Goal: Task Accomplishment & Management: Complete application form

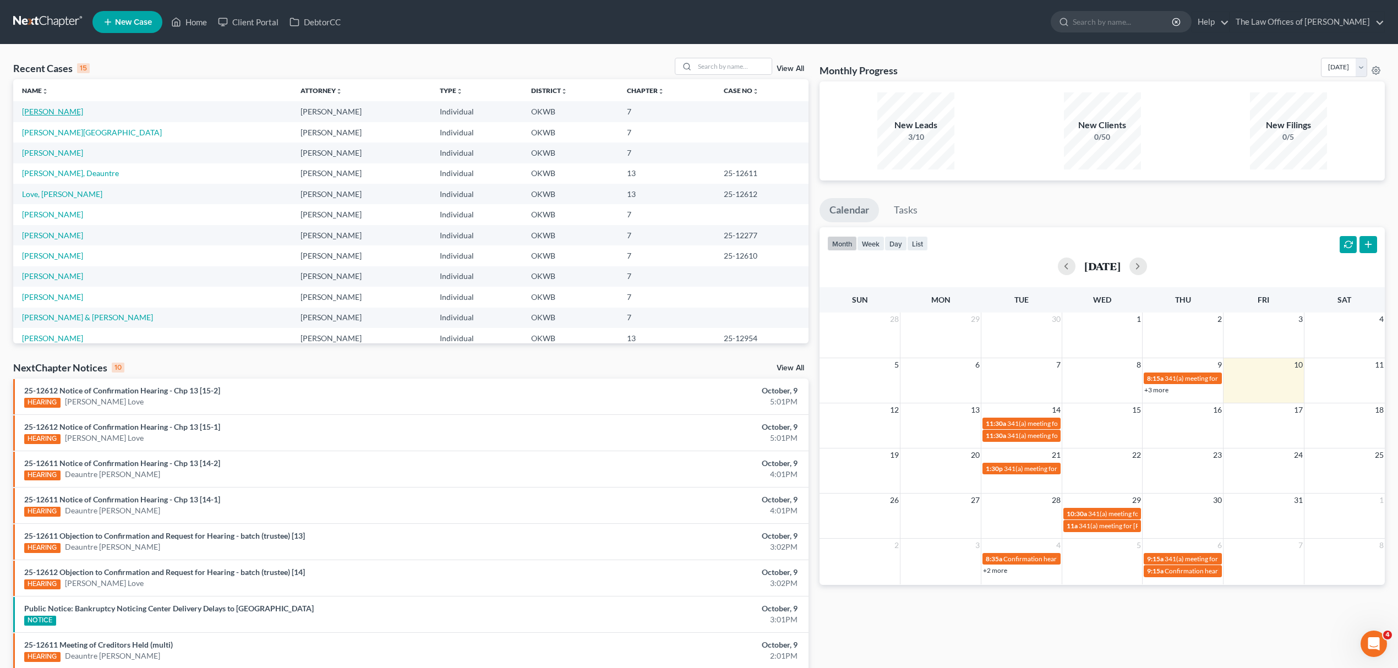
click at [41, 115] on link "[PERSON_NAME]" at bounding box center [52, 111] width 61 height 9
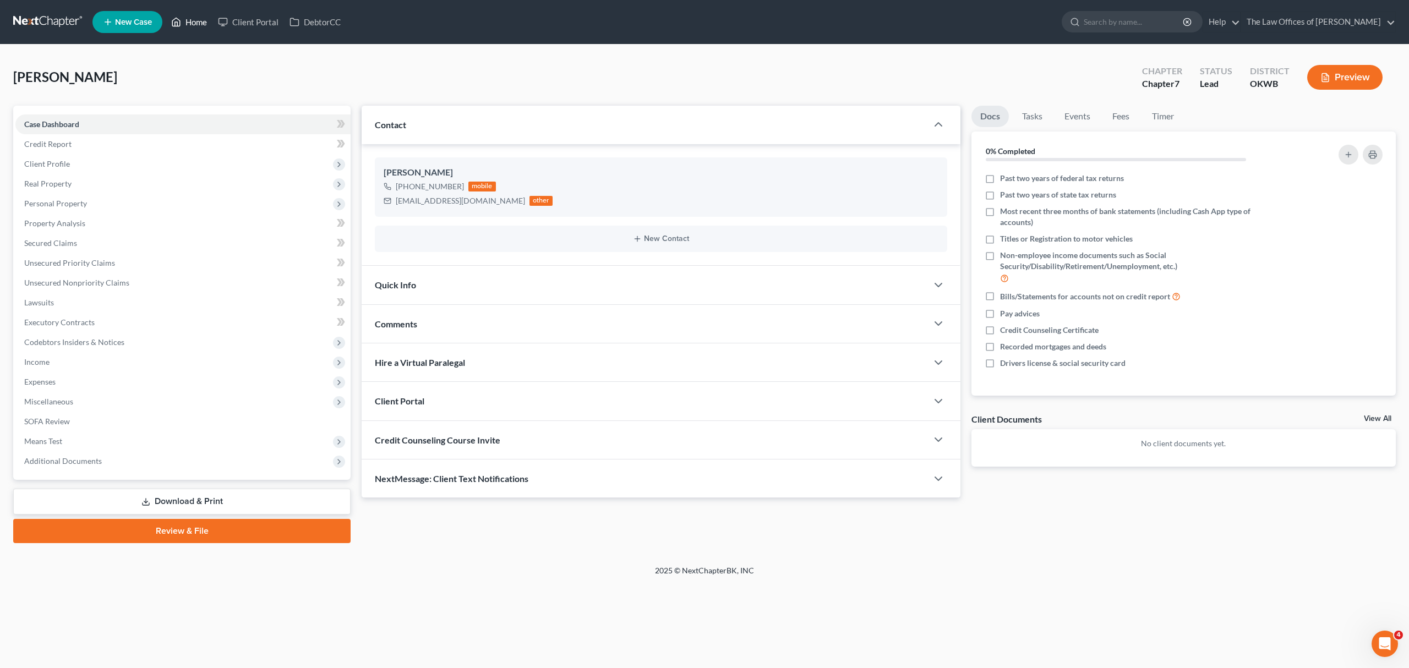
click at [196, 25] on link "Home" at bounding box center [189, 22] width 47 height 20
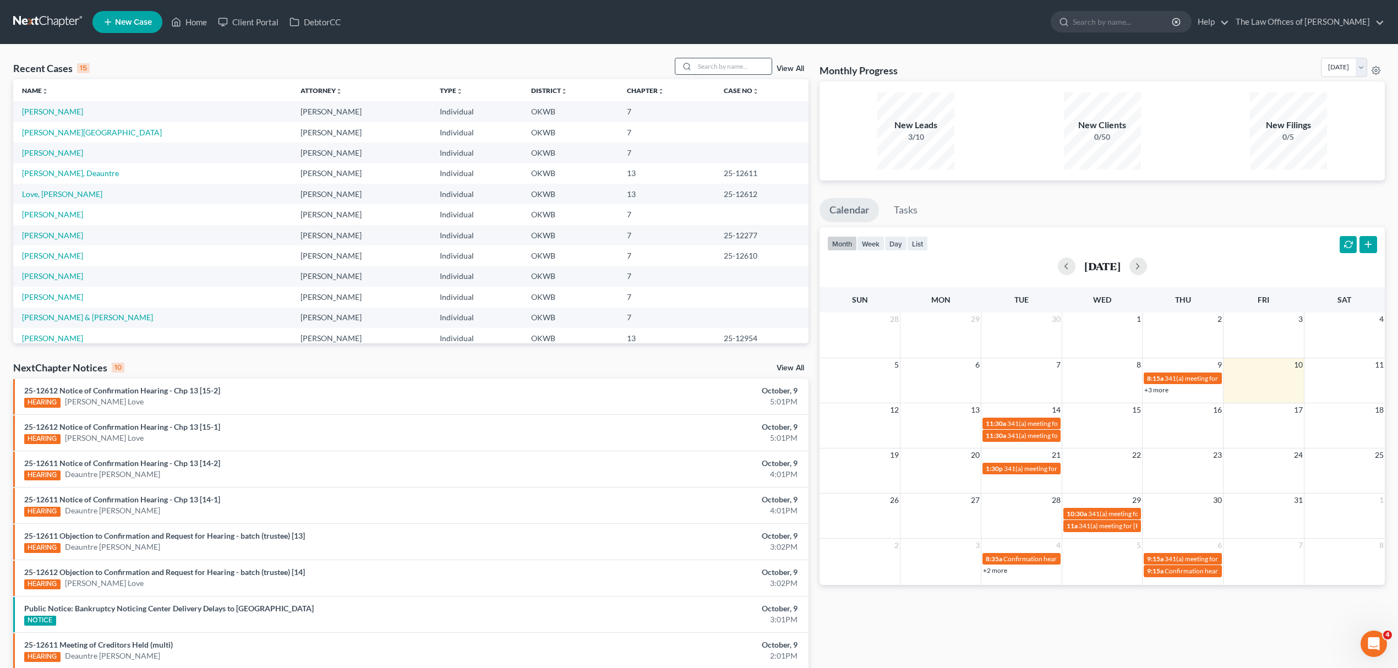
click at [729, 62] on input "search" at bounding box center [732, 66] width 77 height 16
type input "[PERSON_NAME]"
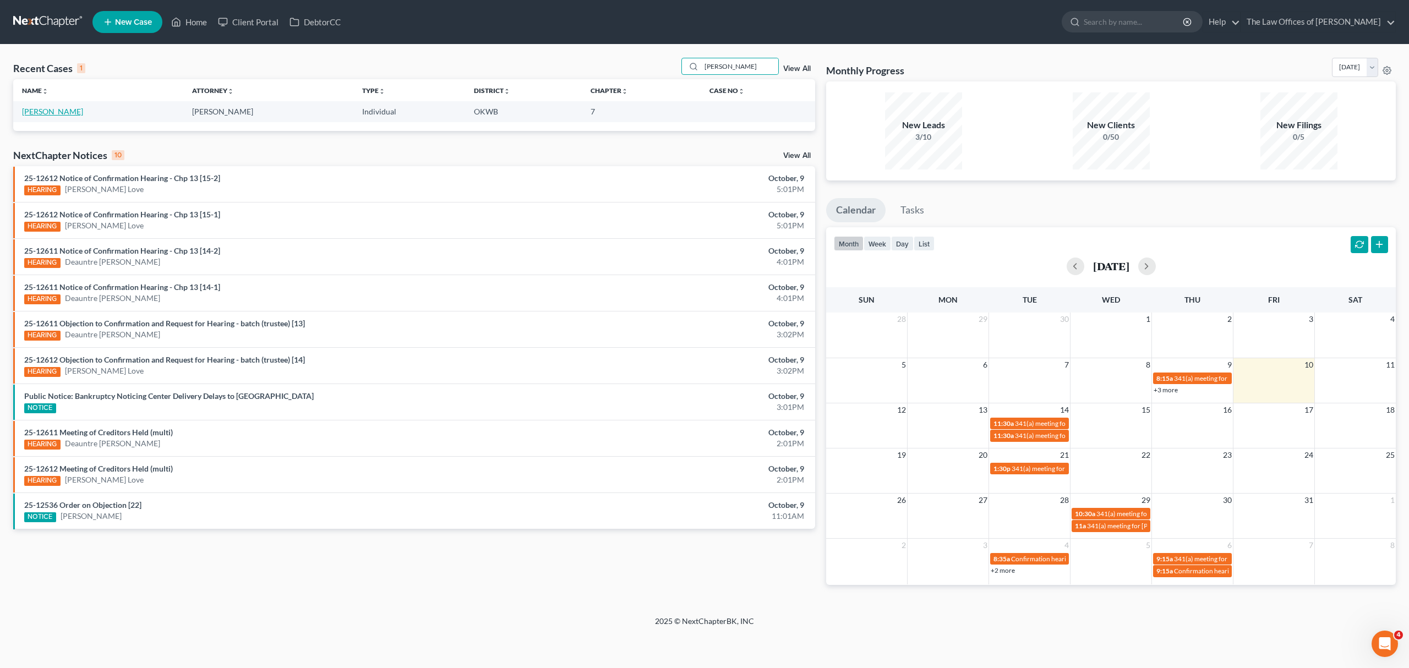
click at [51, 113] on link "[PERSON_NAME]" at bounding box center [52, 111] width 61 height 9
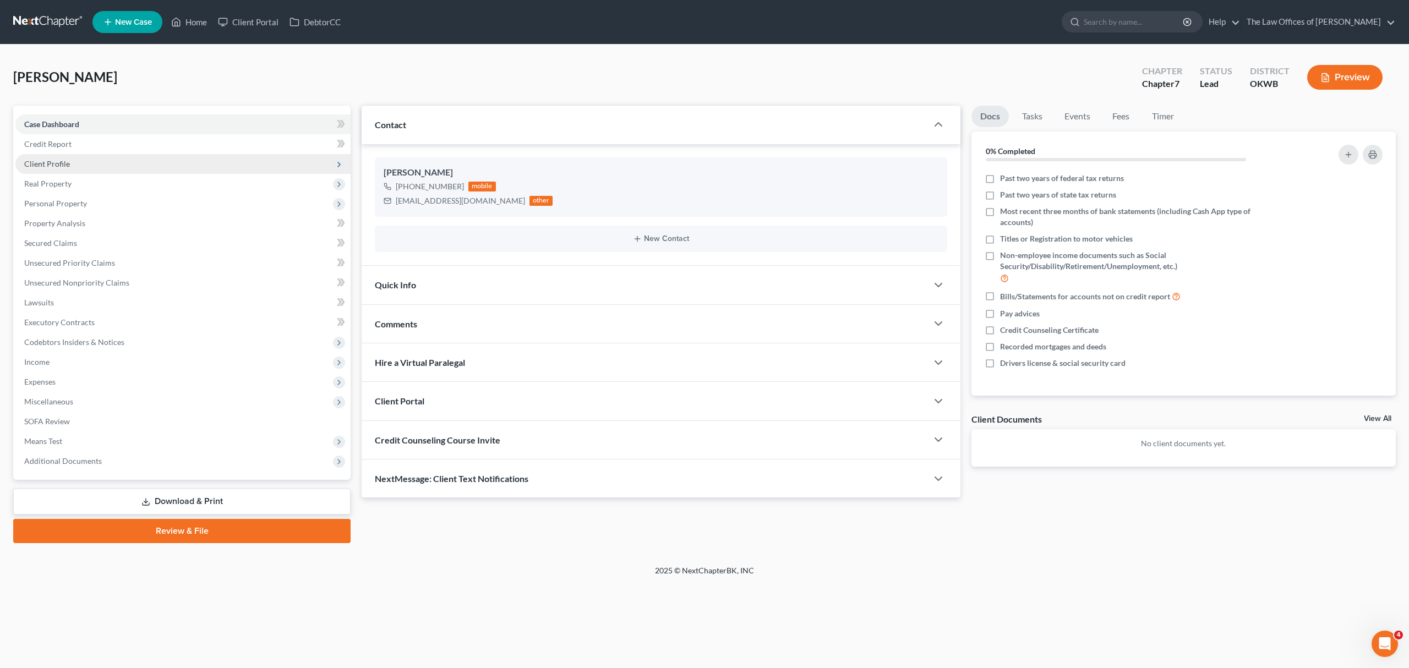
click at [78, 162] on span "Client Profile" at bounding box center [182, 164] width 335 height 20
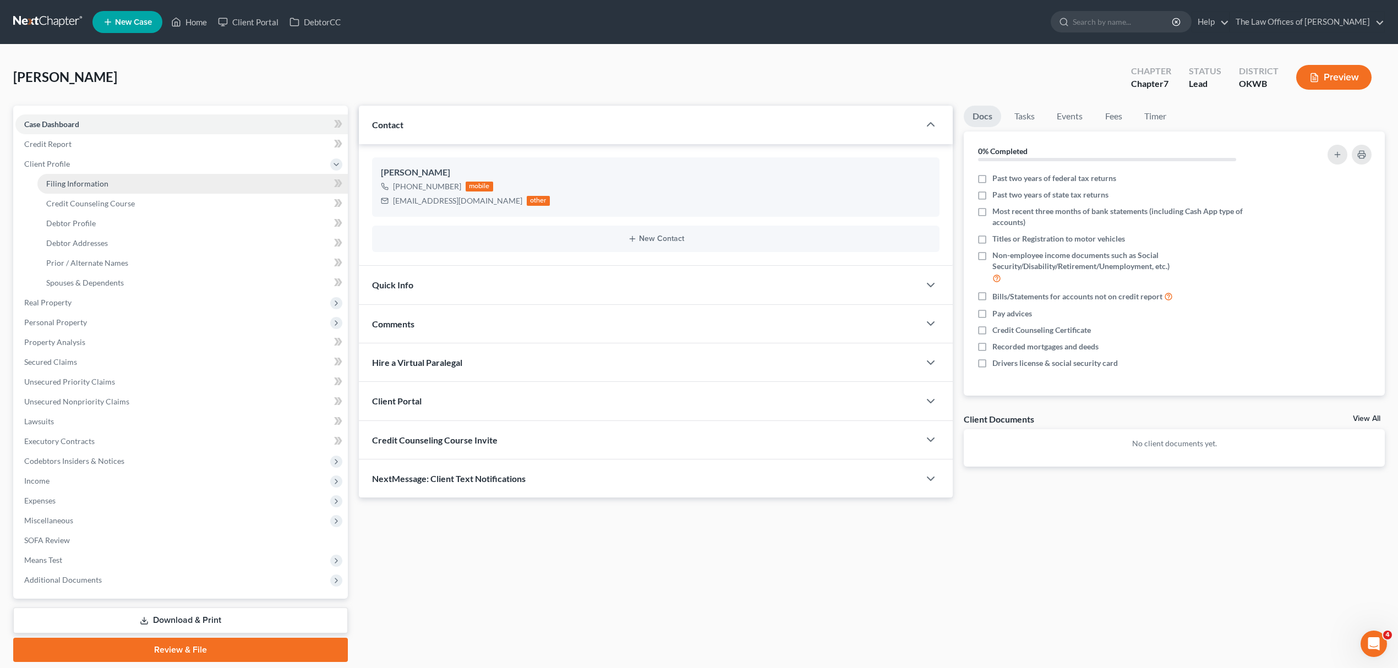
click at [69, 179] on span "Filing Information" at bounding box center [77, 183] width 62 height 9
select select "1"
select select "0"
select select "37"
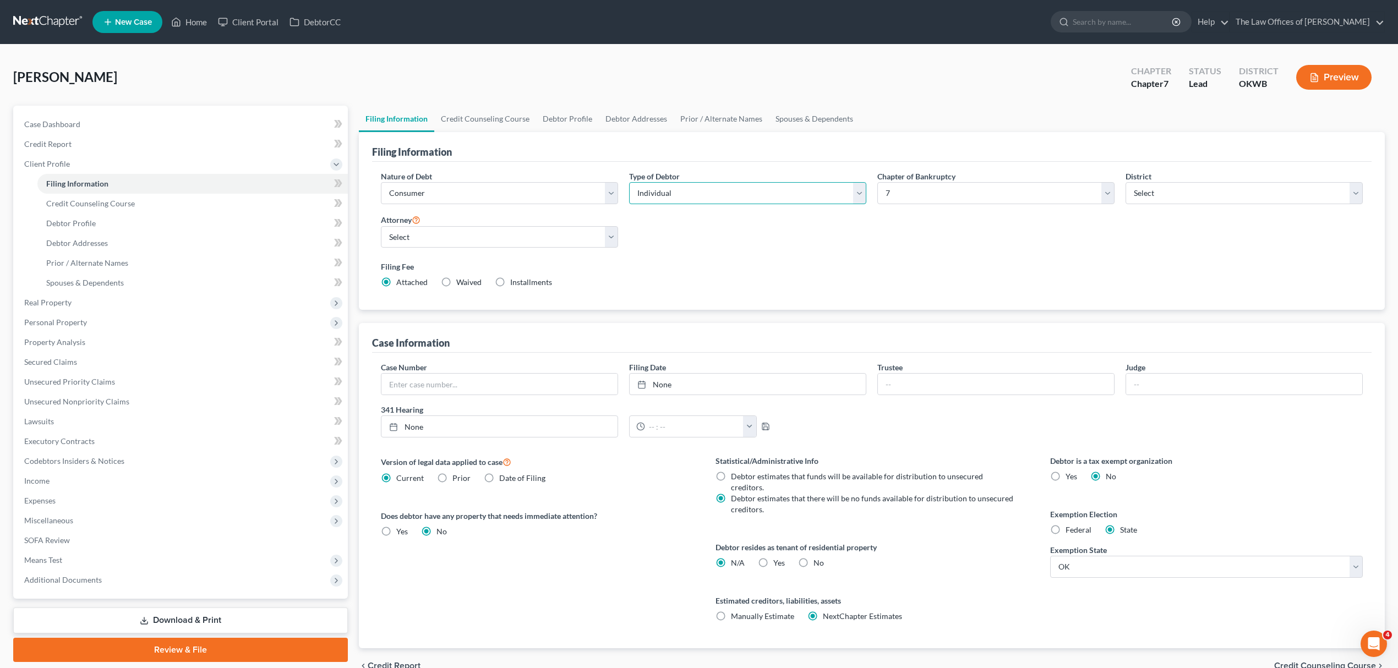
click at [639, 190] on select "Select Individual Joint" at bounding box center [747, 193] width 237 height 22
select select "1"
click at [629, 182] on select "Select Individual Joint" at bounding box center [747, 193] width 237 height 22
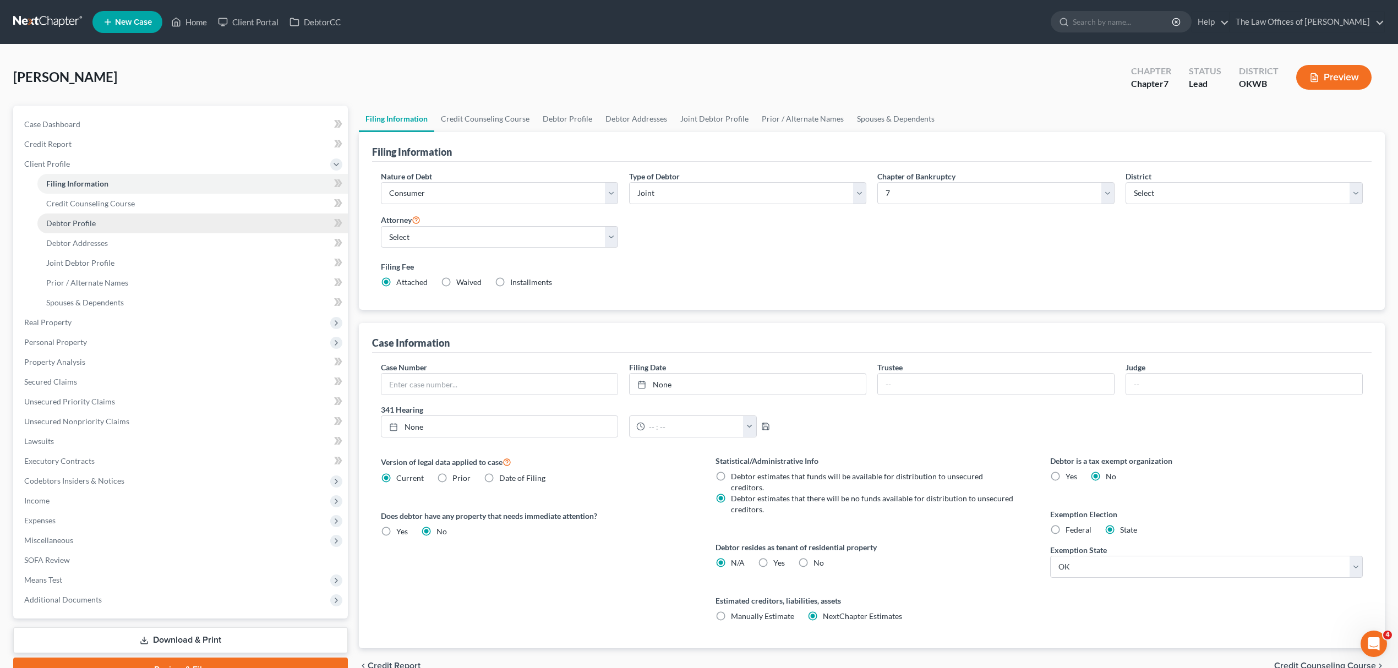
click at [126, 221] on link "Debtor Profile" at bounding box center [192, 223] width 310 height 20
select select "1"
select select "0"
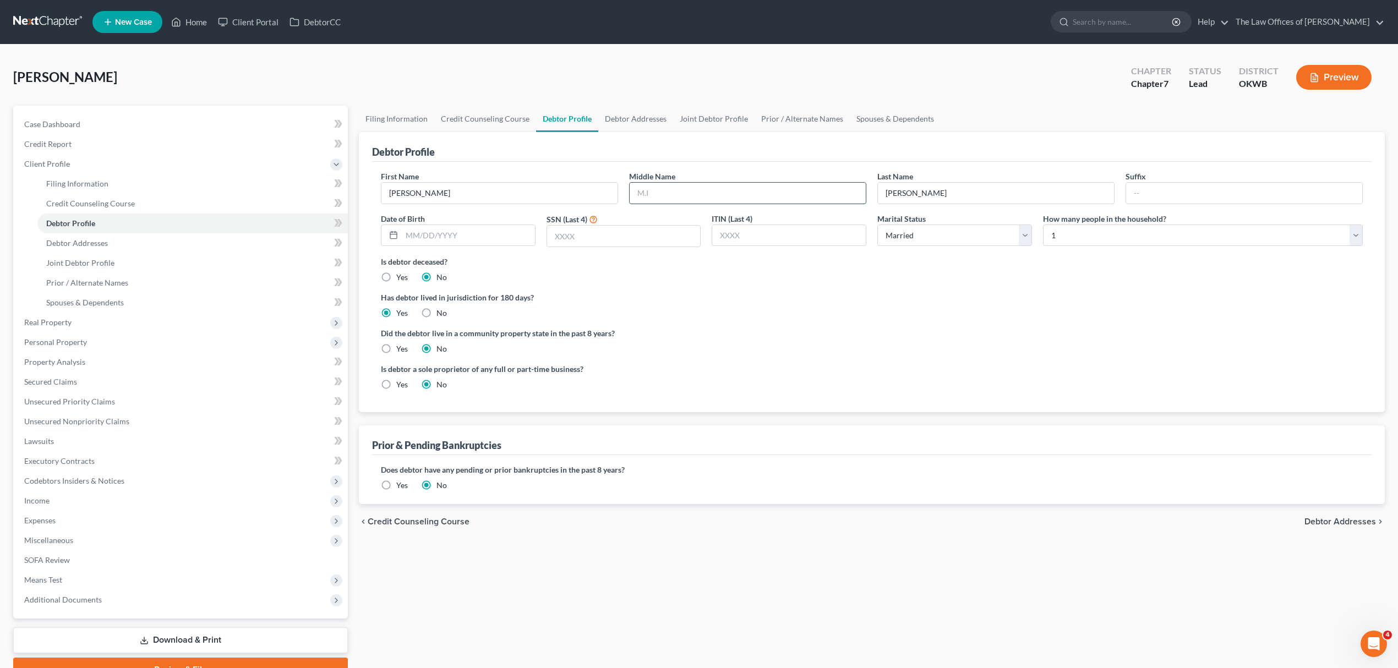
click at [797, 191] on input "text" at bounding box center [747, 193] width 236 height 21
click at [782, 192] on input "text" at bounding box center [747, 193] width 236 height 21
type input "S"
type input "III"
type input "[DATE]"
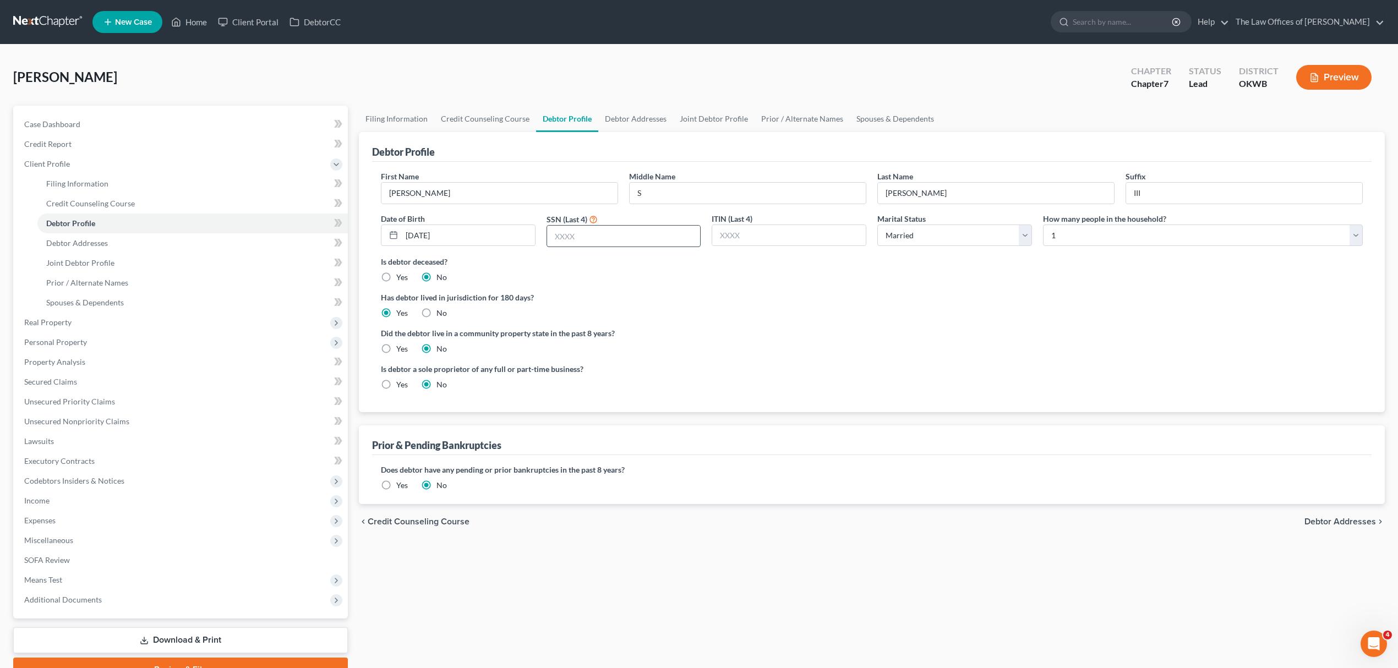
click at [589, 232] on input "text" at bounding box center [624, 236] width 154 height 21
type input "0203"
click at [654, 113] on link "Debtor Addresses" at bounding box center [635, 119] width 75 height 26
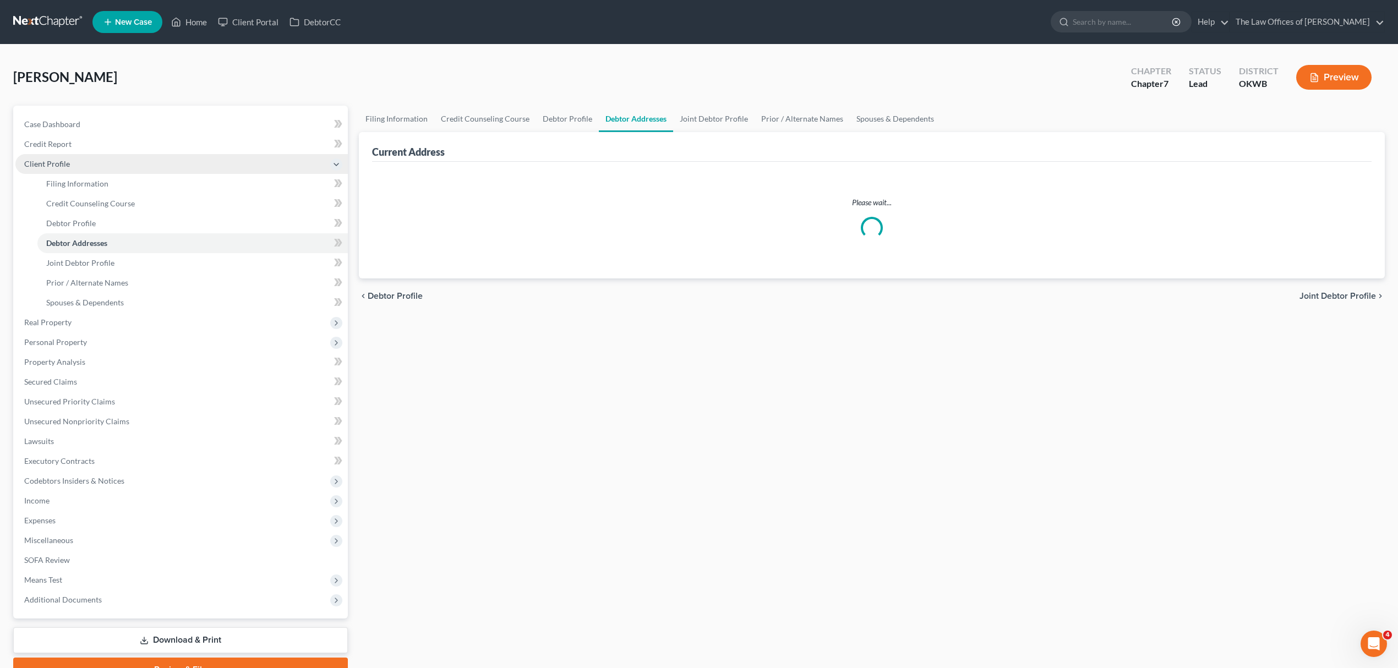
select select "0"
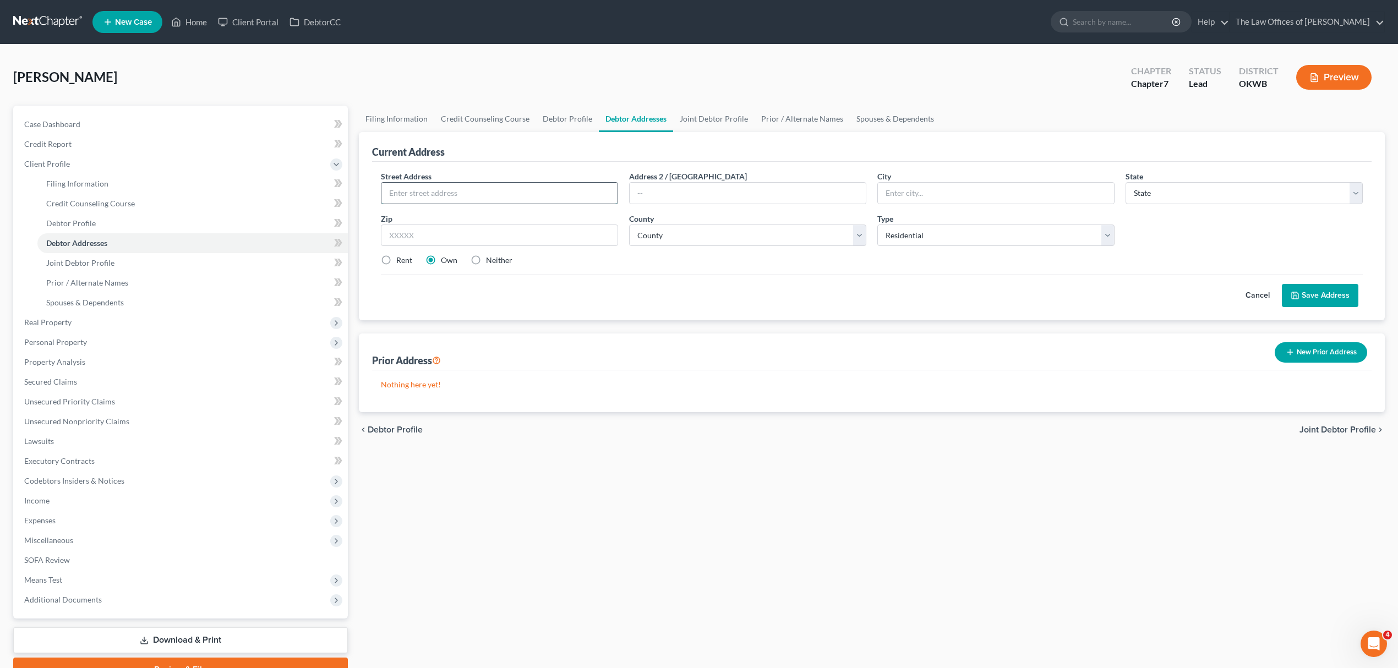
click at [432, 186] on input "text" at bounding box center [499, 193] width 236 height 21
type input "[STREET_ADDRESS][PERSON_NAME]"
type input "[US_STATE][GEOGRAPHIC_DATA]"
select select "37"
type input "73150"
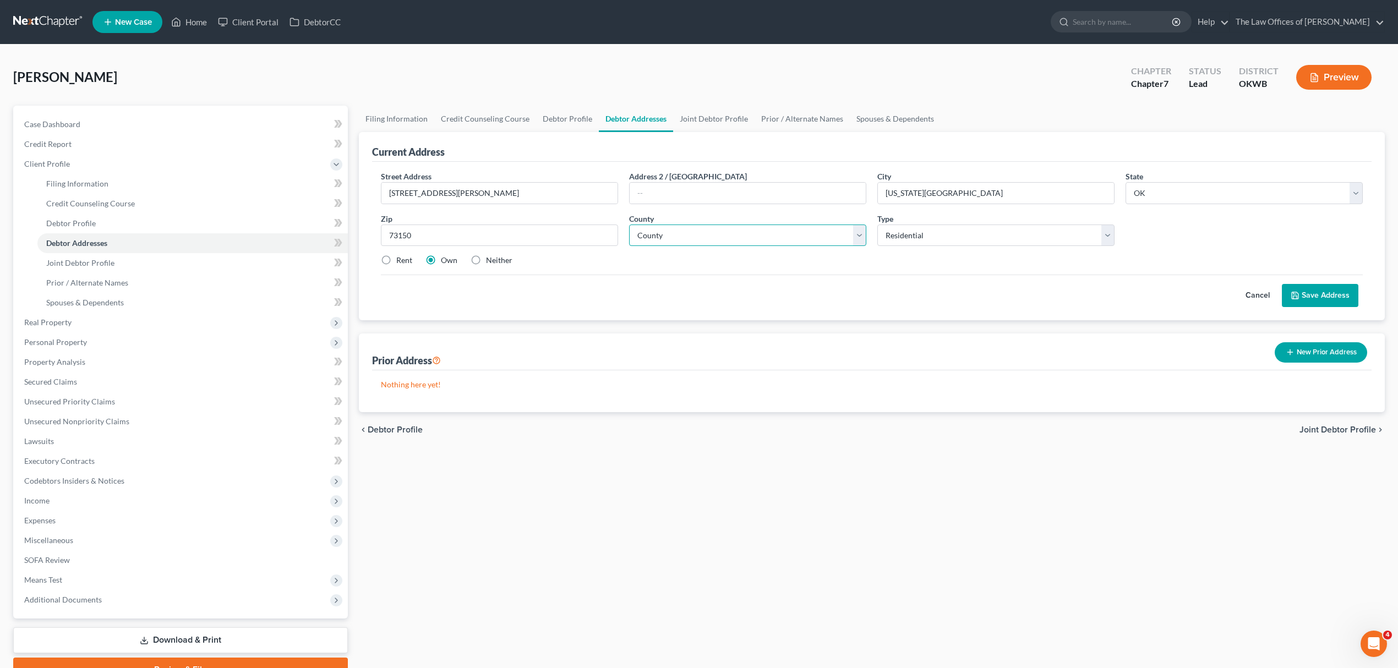
click at [656, 238] on select "County [GEOGRAPHIC_DATA] [GEOGRAPHIC_DATA] [GEOGRAPHIC_DATA] [GEOGRAPHIC_DATA] …" at bounding box center [747, 235] width 237 height 22
select select "54"
click at [629, 224] on select "County [GEOGRAPHIC_DATA] [GEOGRAPHIC_DATA] [GEOGRAPHIC_DATA] [GEOGRAPHIC_DATA] …" at bounding box center [747, 235] width 237 height 22
click at [1297, 295] on icon at bounding box center [1294, 295] width 9 height 9
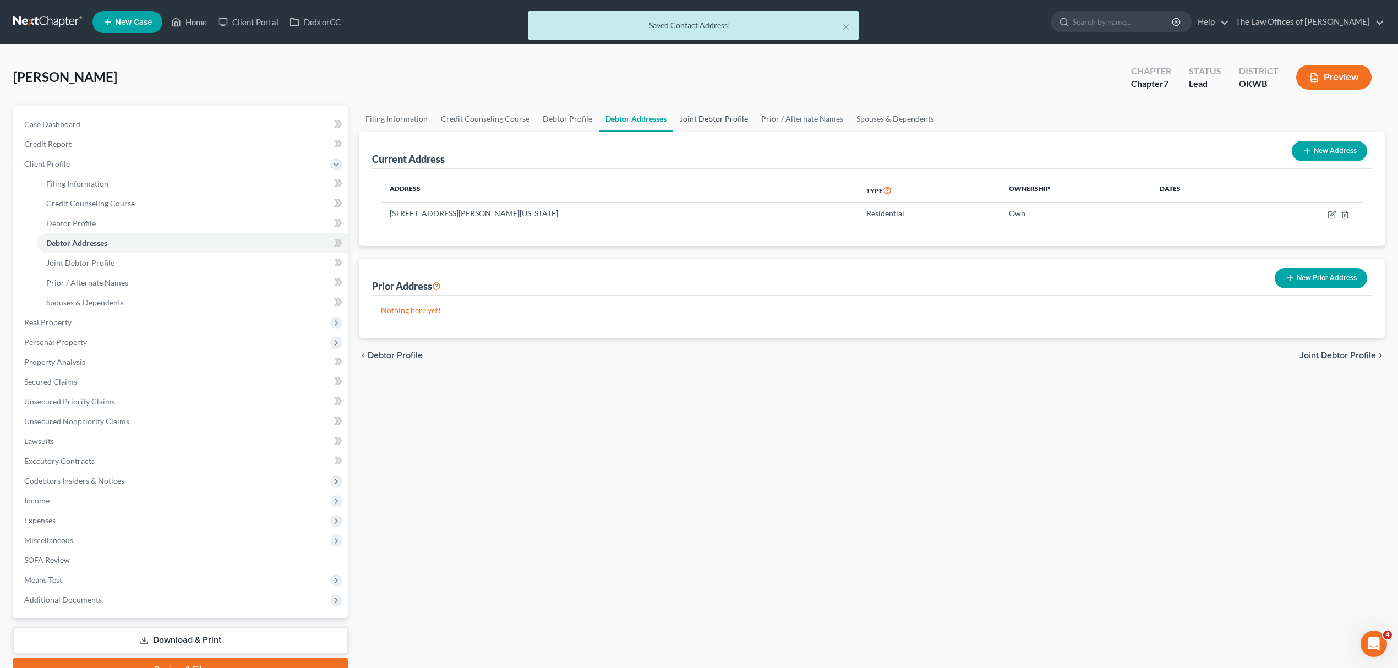
click at [710, 117] on link "Joint Debtor Profile" at bounding box center [713, 119] width 81 height 26
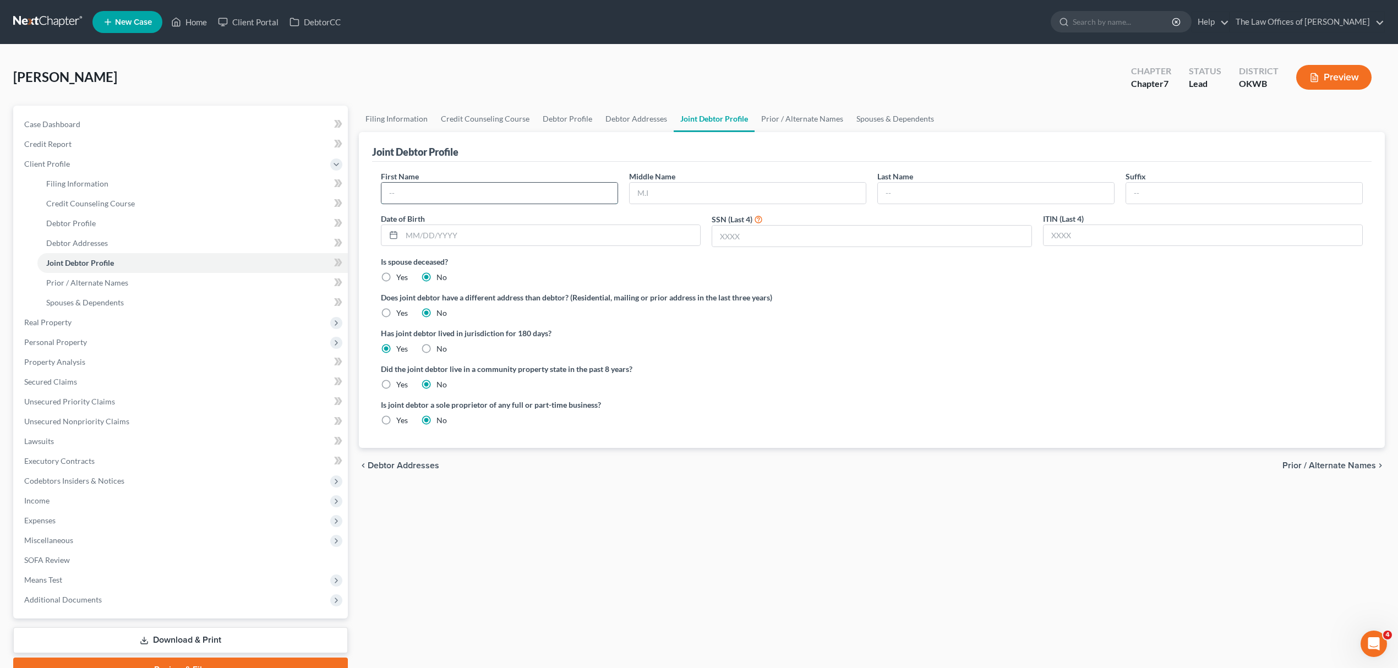
click at [529, 195] on input "text" at bounding box center [499, 193] width 236 height 21
type input "[PERSON_NAME]"
type input "L"
type input "[PERSON_NAME]"
click at [749, 242] on input "text" at bounding box center [871, 236] width 319 height 21
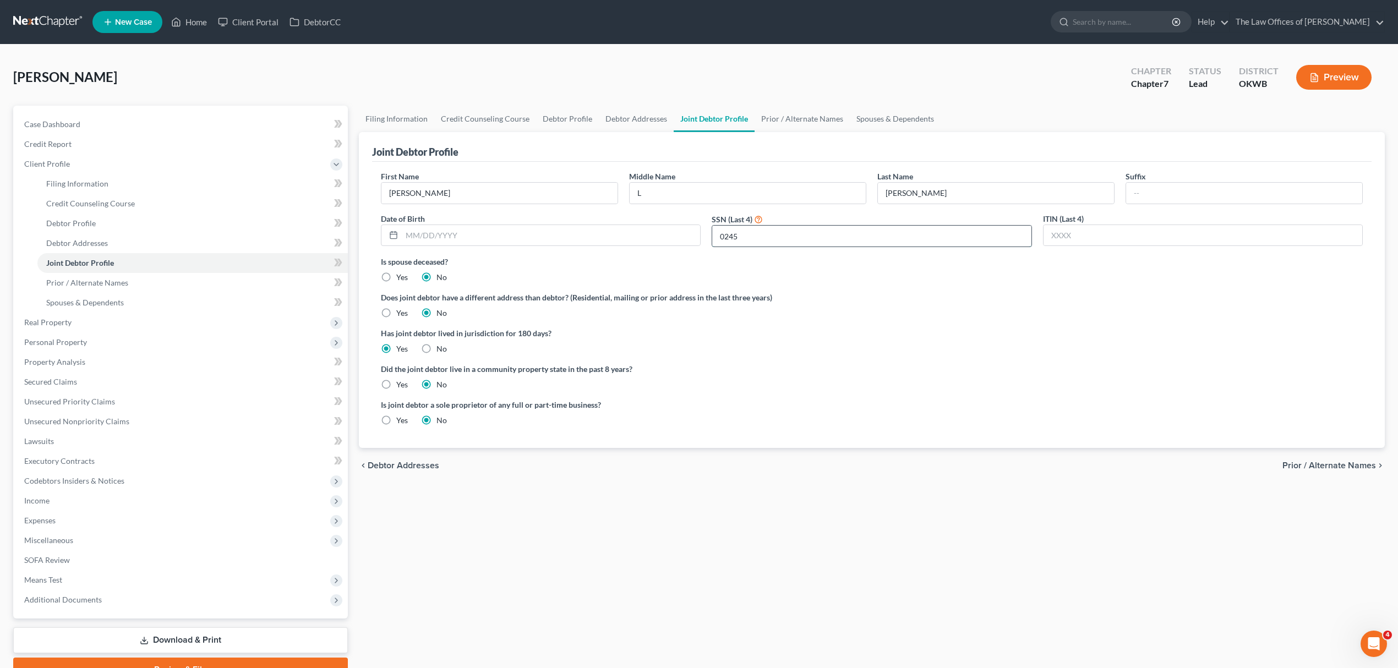
type input "0245"
click at [93, 344] on span "Personal Property" at bounding box center [181, 342] width 332 height 20
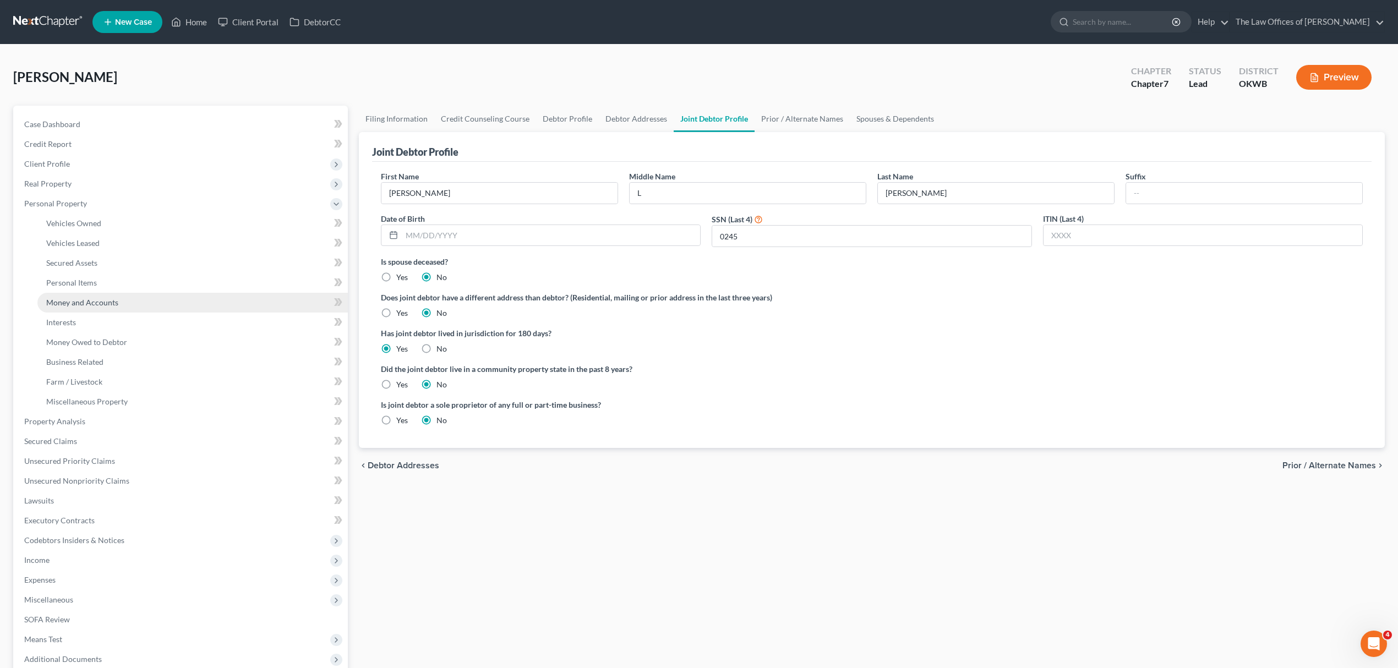
click at [90, 298] on span "Money and Accounts" at bounding box center [82, 302] width 72 height 9
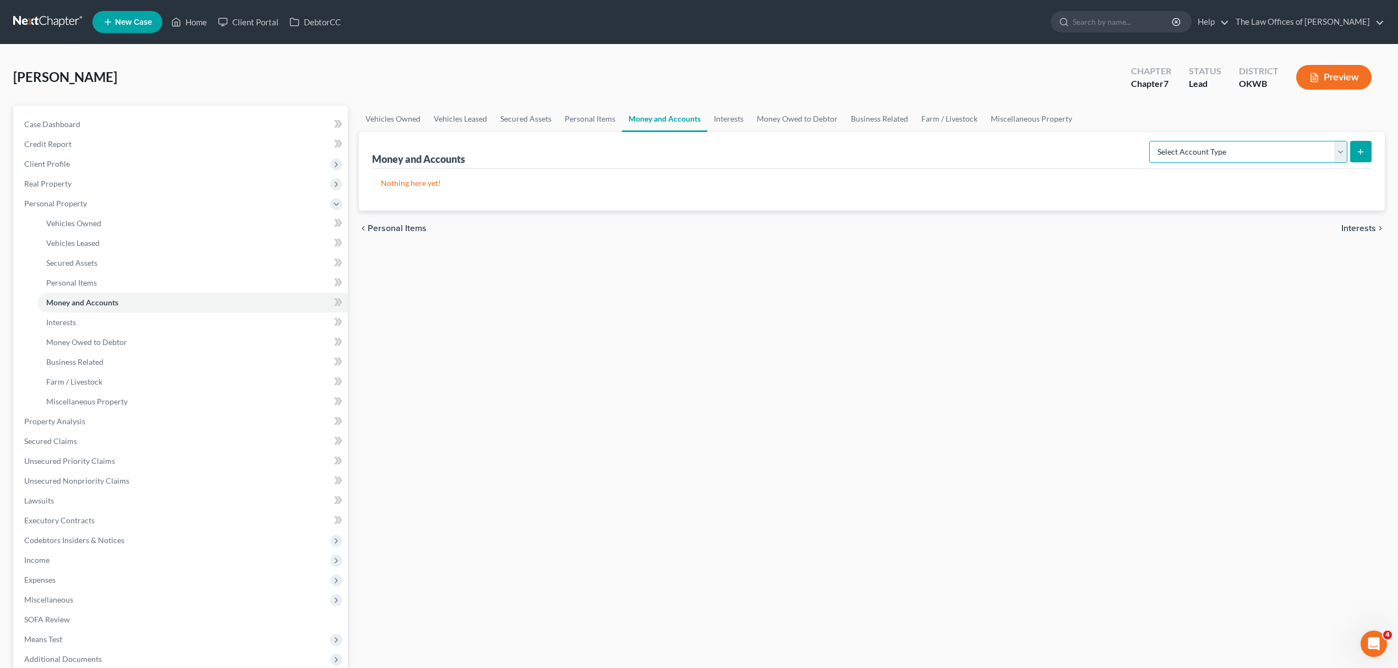
click at [1168, 155] on select "Select Account Type Brokerage Cash on Hand Certificates of Deposit Checking Acc…" at bounding box center [1248, 152] width 198 height 22
select select "checking"
click at [1151, 141] on select "Select Account Type Brokerage Cash on Hand Certificates of Deposit Checking Acc…" at bounding box center [1248, 152] width 198 height 22
click at [1359, 148] on icon "submit" at bounding box center [1360, 151] width 9 height 9
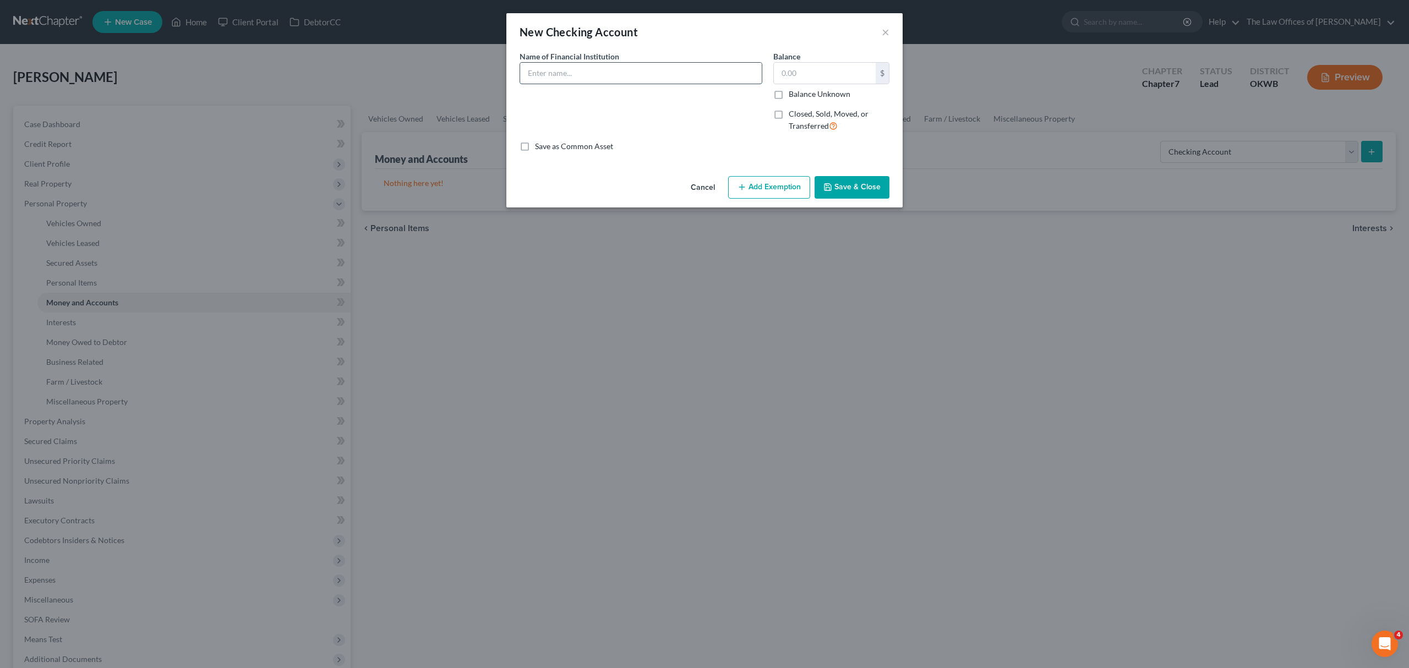
click at [580, 69] on input "text" at bounding box center [641, 73] width 242 height 21
type input "o"
type input "OK FED CU"
click at [841, 181] on button "Save & Close" at bounding box center [851, 187] width 75 height 23
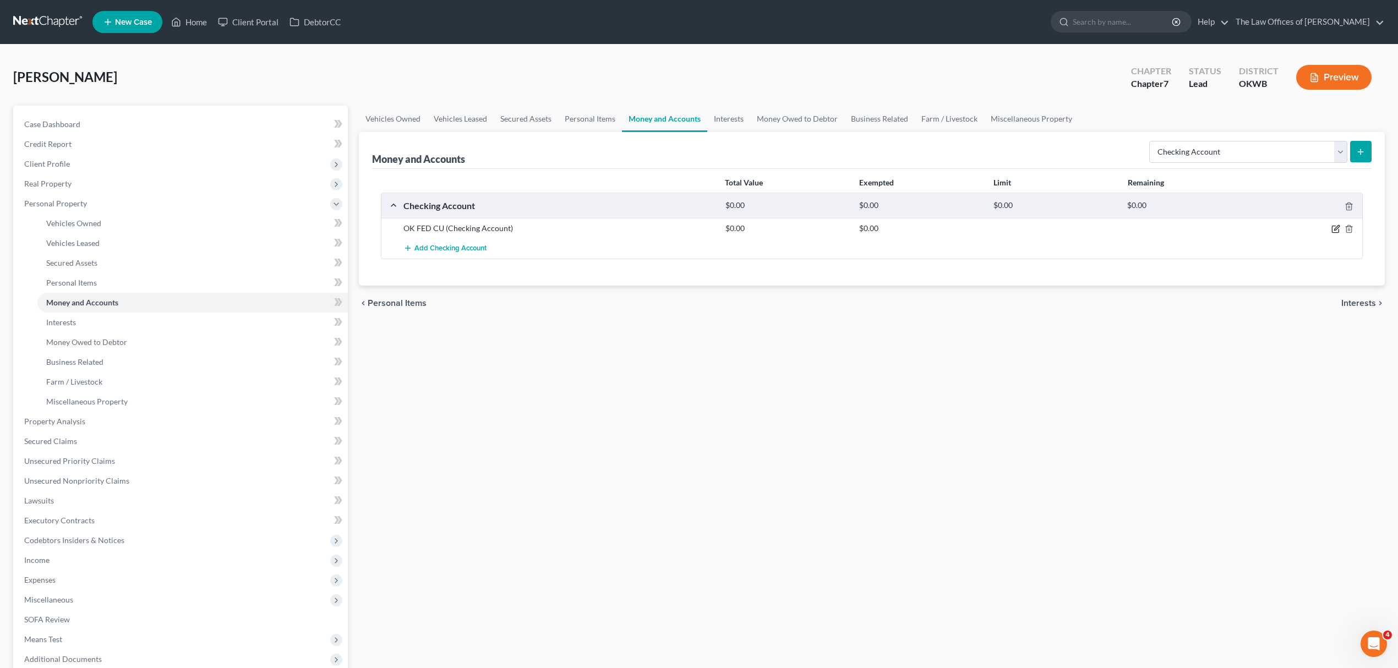
click at [1334, 227] on icon "button" at bounding box center [1335, 228] width 9 height 9
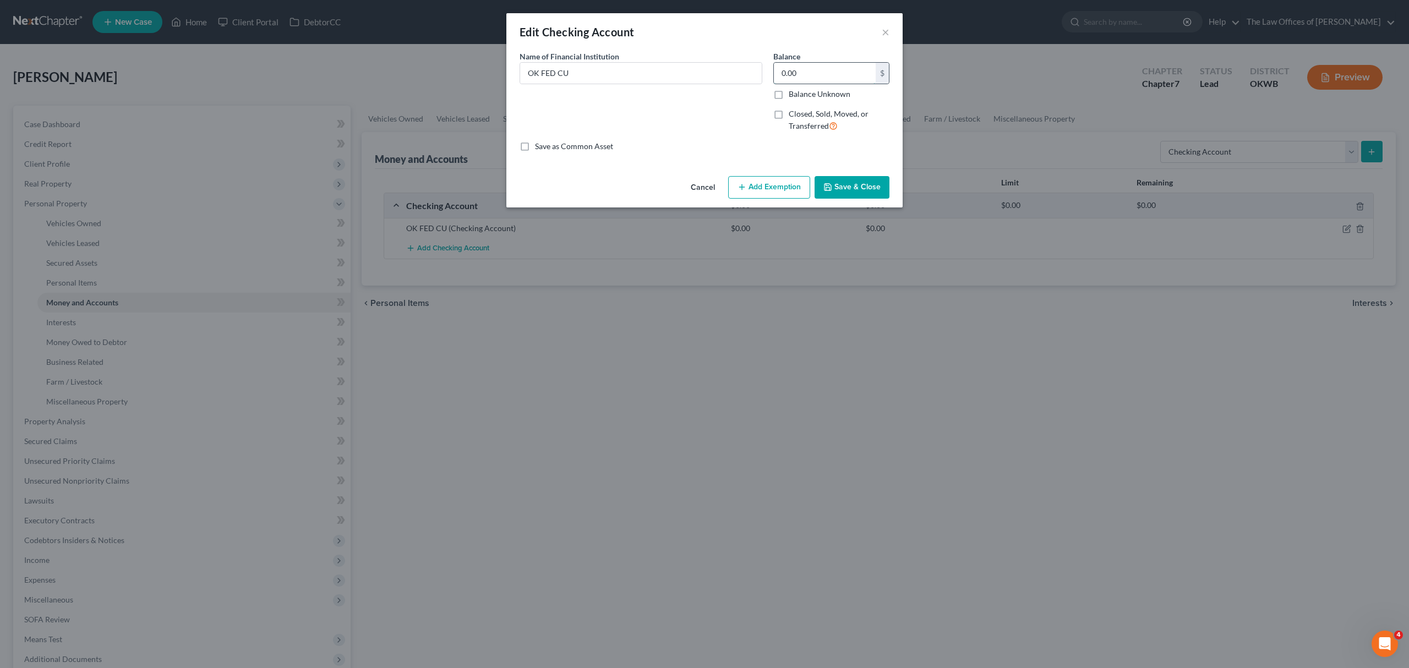
click at [798, 79] on input "0.00" at bounding box center [825, 73] width 102 height 21
type input "300"
click at [770, 180] on button "Add Exemption" at bounding box center [769, 187] width 82 height 23
select select "2"
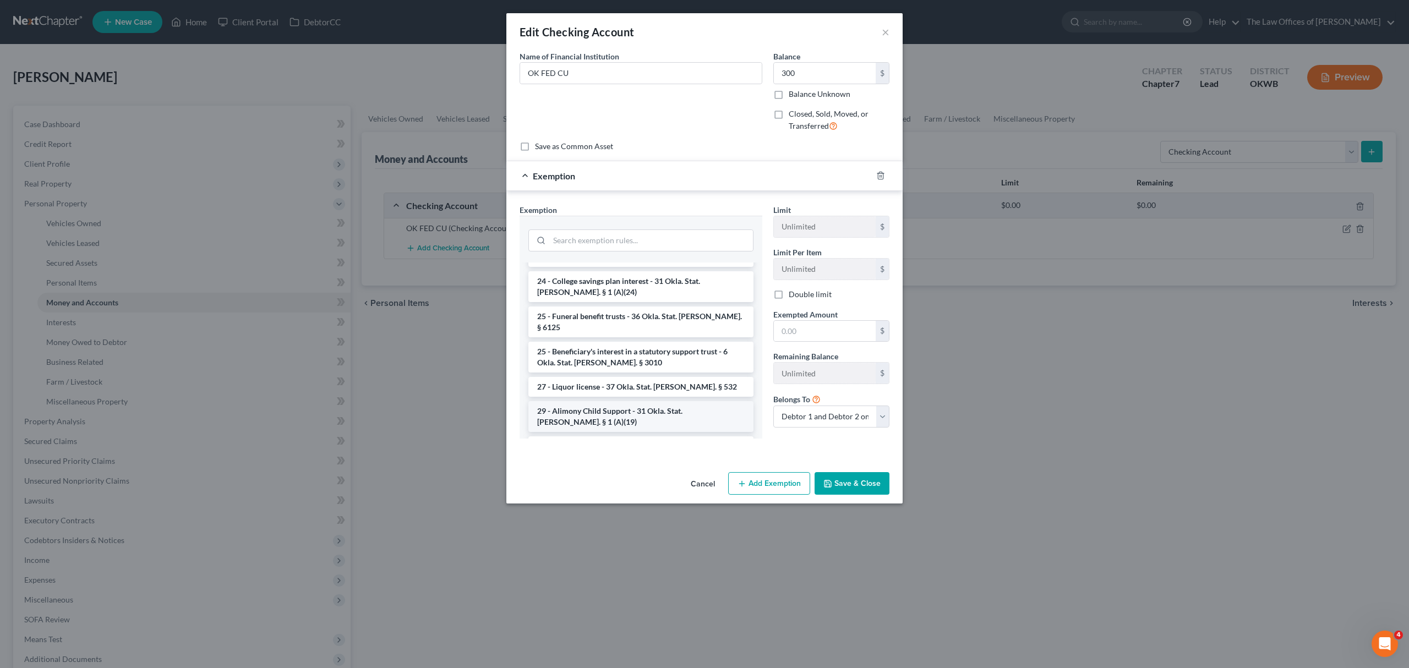
scroll to position [1027, 0]
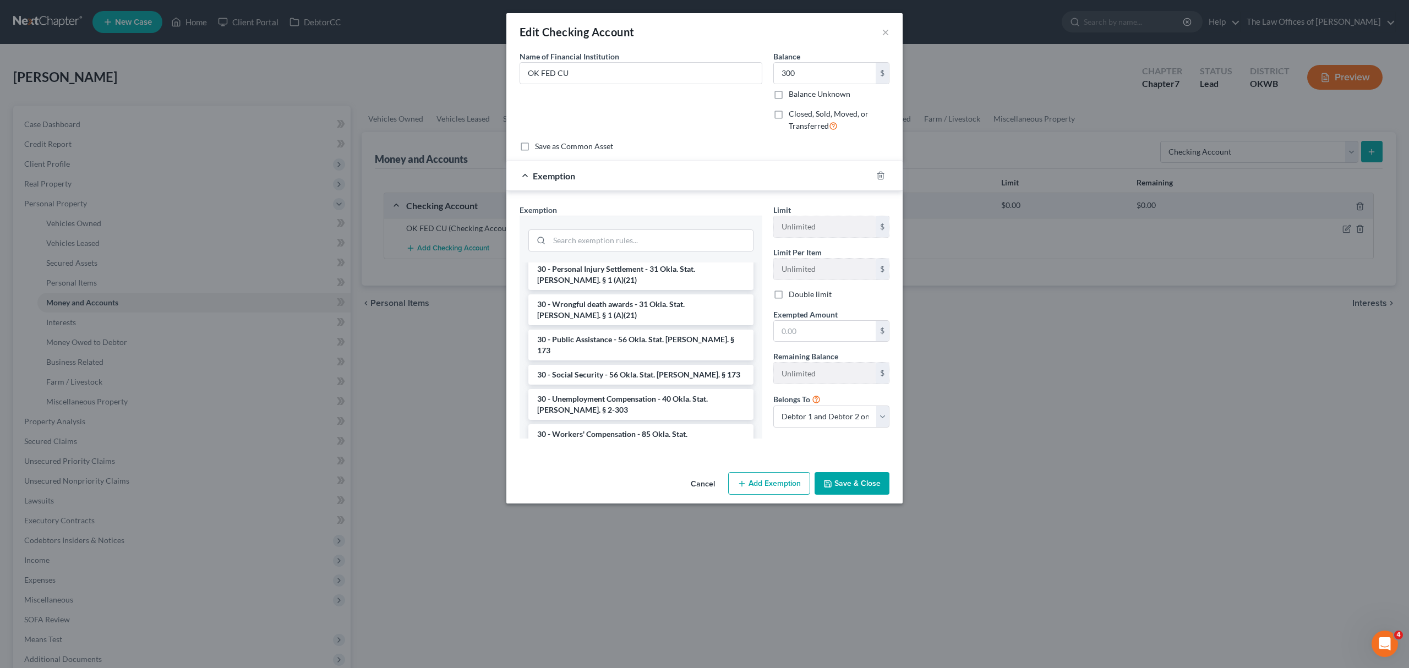
click at [681, 459] on li "30 - Wages - 75% from 90 days; 100% hardship; child support - 50% exempt if the…" at bounding box center [640, 491] width 225 height 64
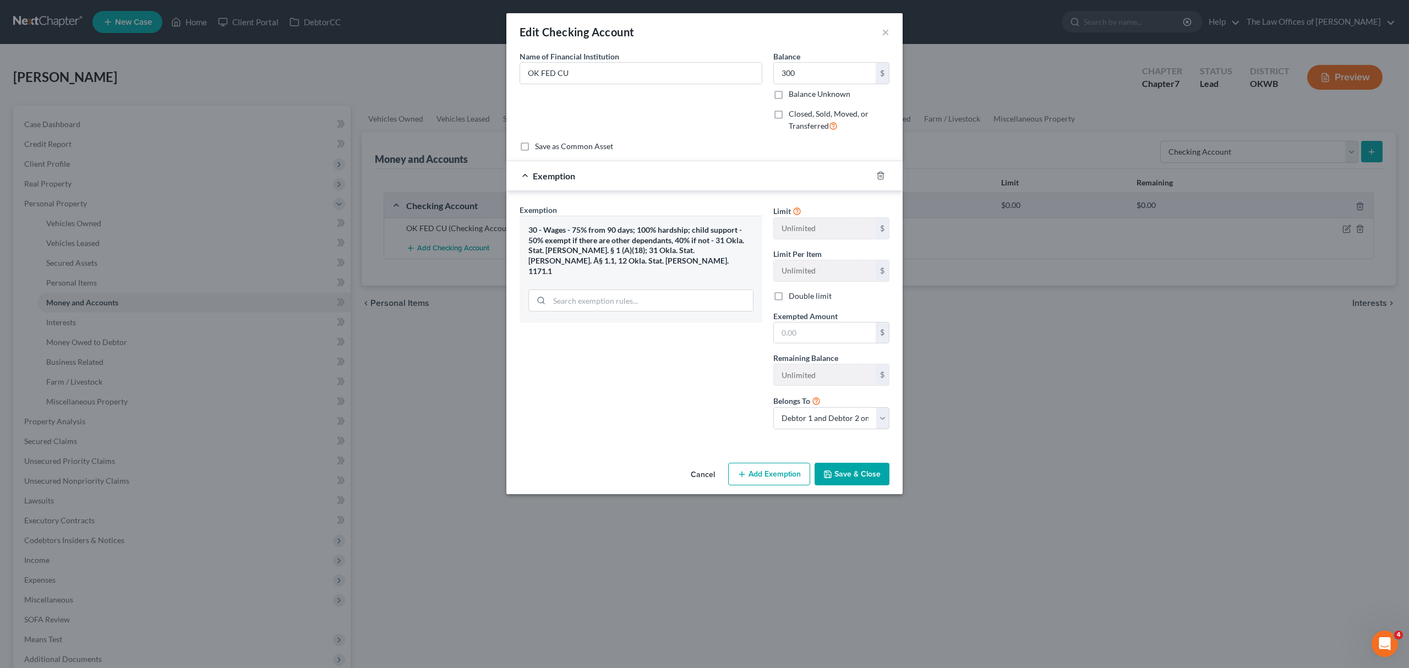
click at [846, 475] on button "Save & Close" at bounding box center [851, 474] width 75 height 23
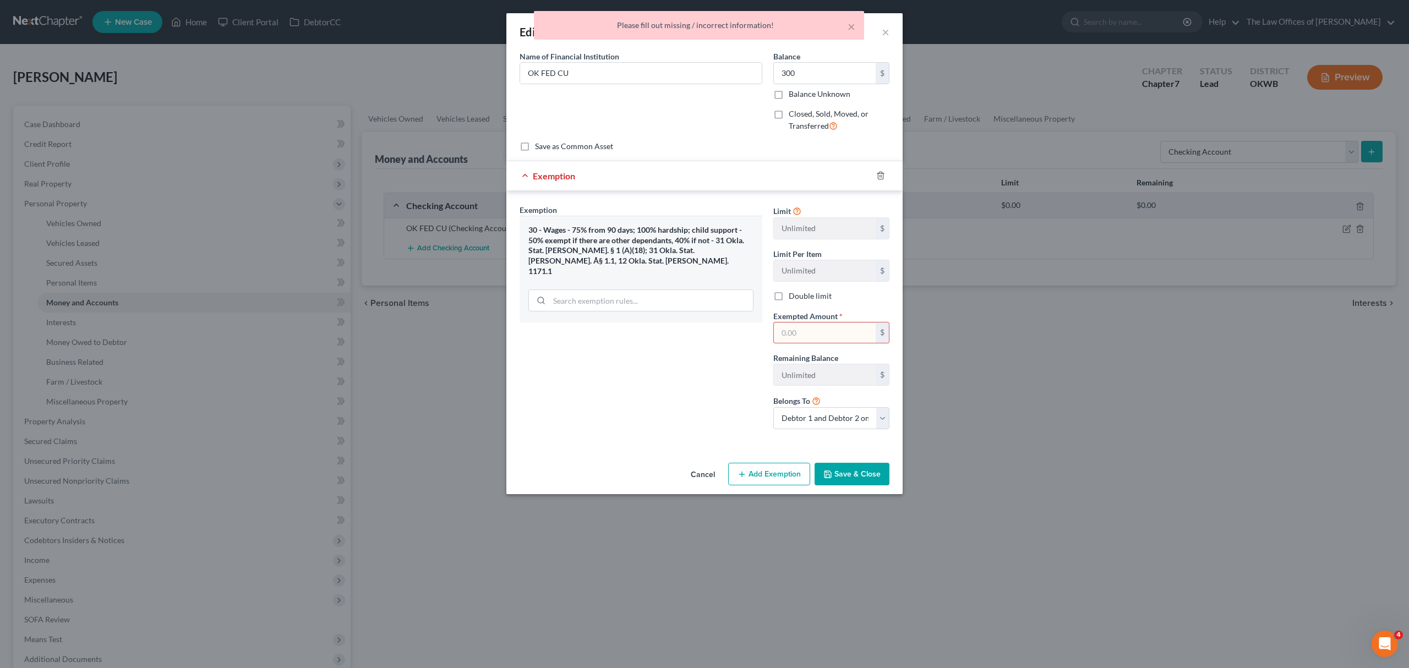
click at [811, 330] on input "text" at bounding box center [825, 332] width 102 height 21
type input "300"
click at [826, 474] on icon "button" at bounding box center [827, 474] width 9 height 9
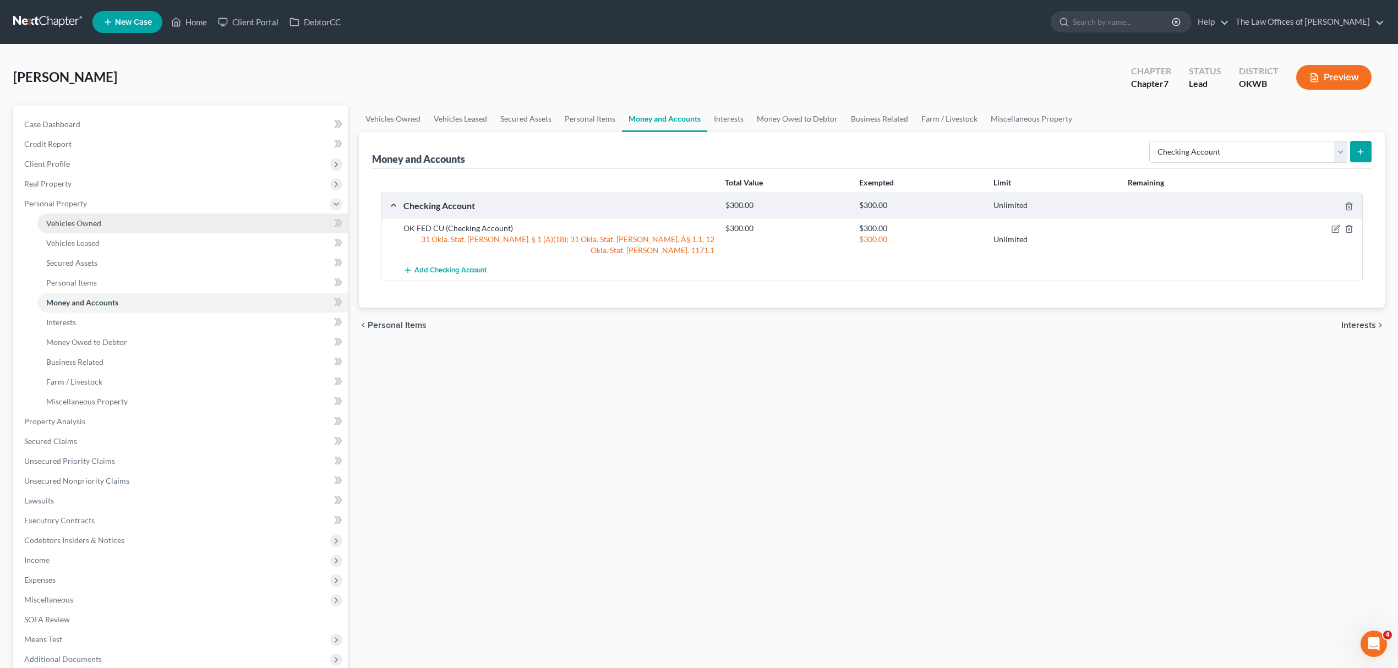
click at [112, 213] on link "Vehicles Owned" at bounding box center [192, 223] width 310 height 20
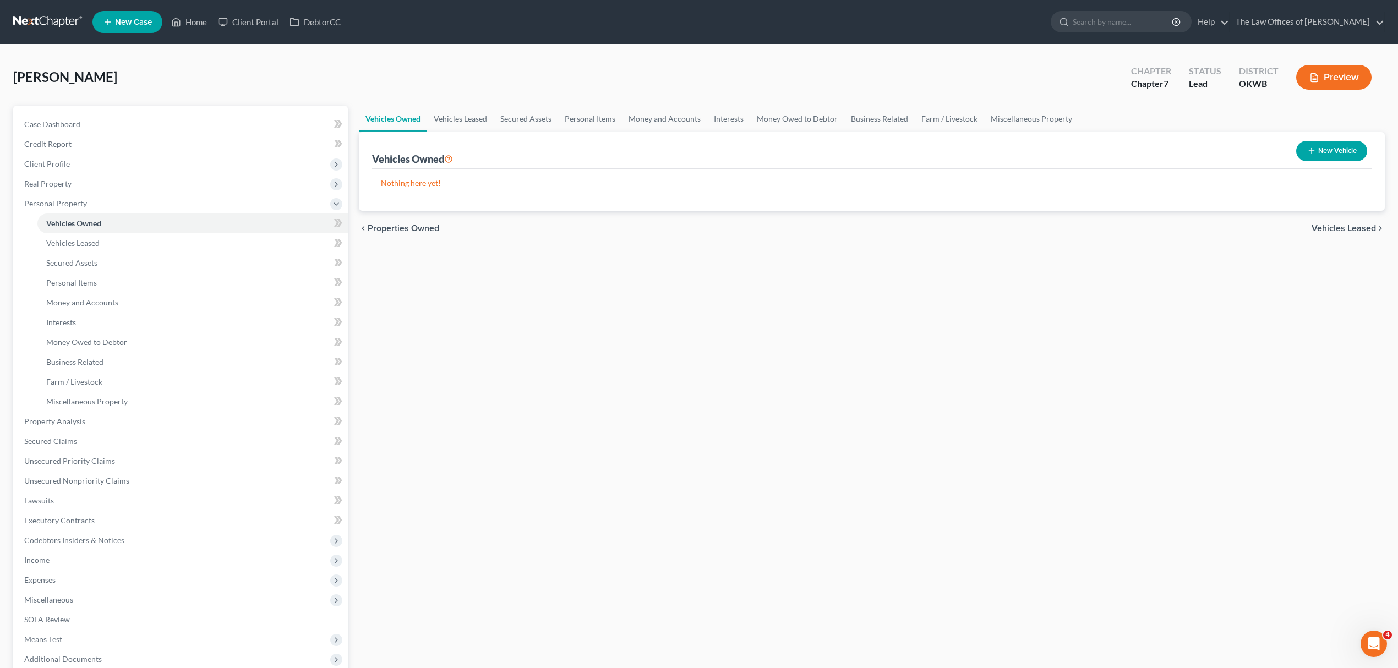
click at [1319, 151] on button "New Vehicle" at bounding box center [1331, 151] width 71 height 20
select select "0"
select select "2"
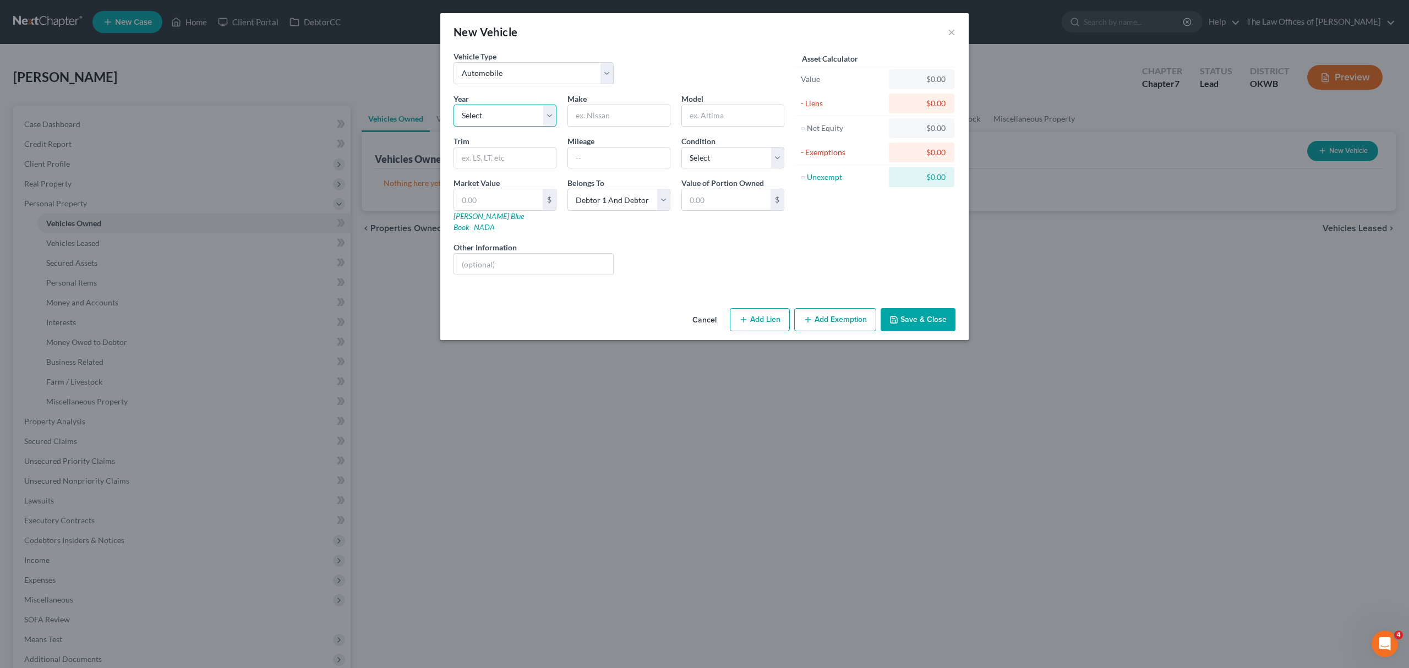
click at [505, 106] on select "Select 2026 2025 2024 2023 2022 2021 2020 2019 2018 2017 2016 2015 2014 2013 20…" at bounding box center [504, 116] width 103 height 22
select select "7"
click at [453, 105] on select "Select 2026 2025 2024 2023 2022 2021 2020 2019 2018 2017 2016 2015 2014 2013 20…" at bounding box center [504, 116] width 103 height 22
click at [586, 102] on span "Make" at bounding box center [576, 98] width 19 height 9
click at [594, 116] on input "text" at bounding box center [619, 115] width 102 height 21
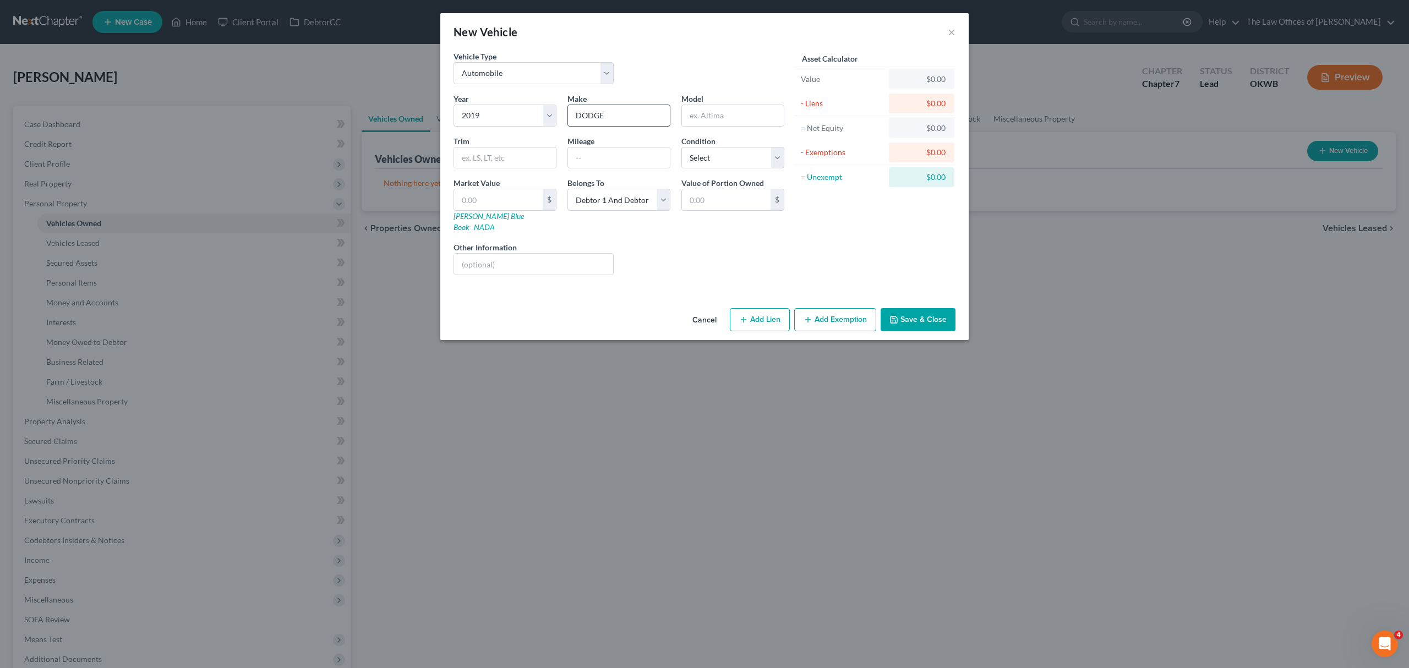
type input "DODGE"
type input "JOURNEY"
type input "92000"
click at [705, 152] on select "Select Excellent Very Good Good Fair Poor" at bounding box center [732, 158] width 103 height 22
select select "3"
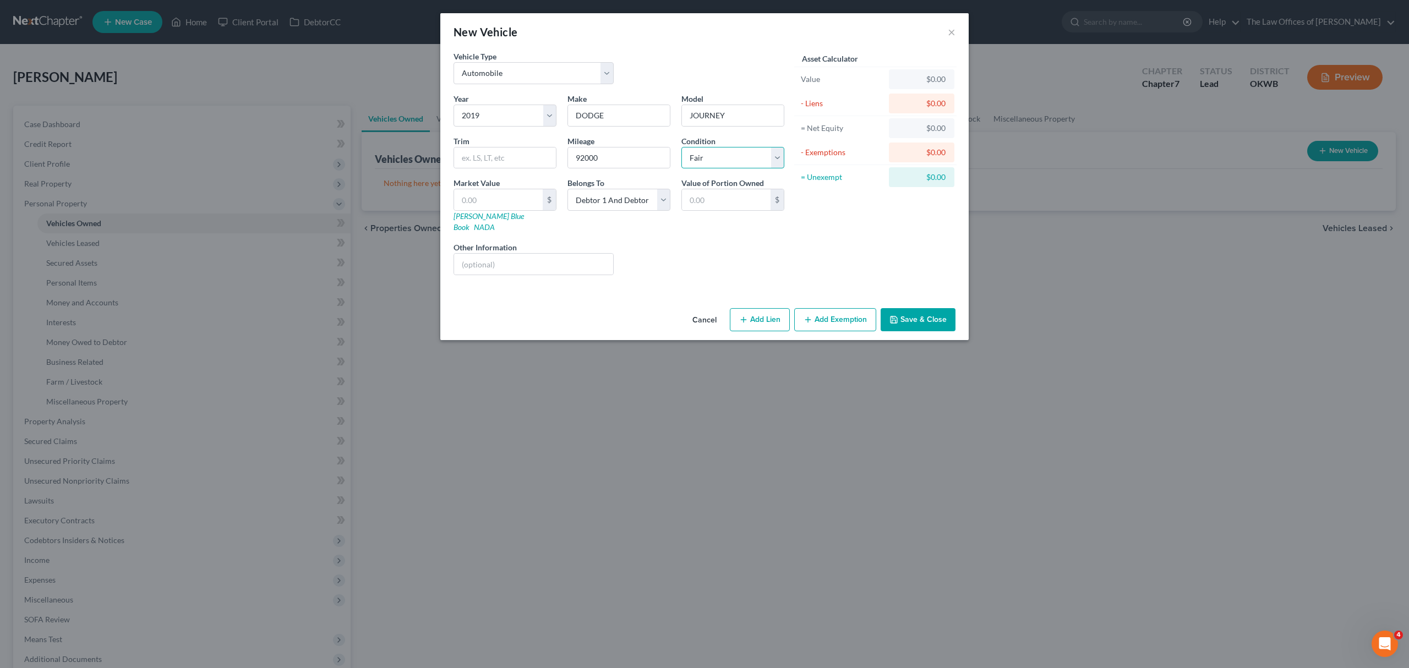
click at [681, 147] on select "Select Excellent Very Good Good Fair Poor" at bounding box center [732, 158] width 103 height 22
click at [529, 204] on input "text" at bounding box center [498, 199] width 89 height 21
type input "6"
type input "6.00"
type input "69"
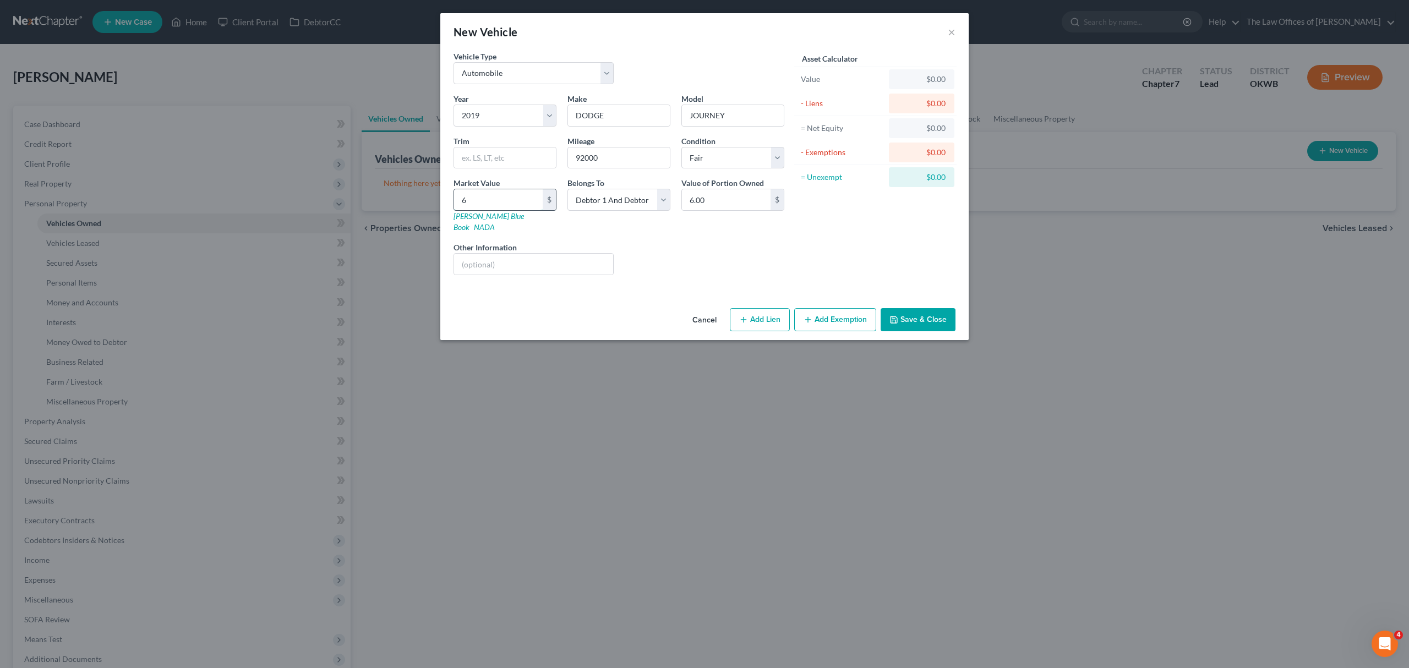
type input "69.00"
type input "690"
type input "690.00"
type input "6900"
type input "6,900.00"
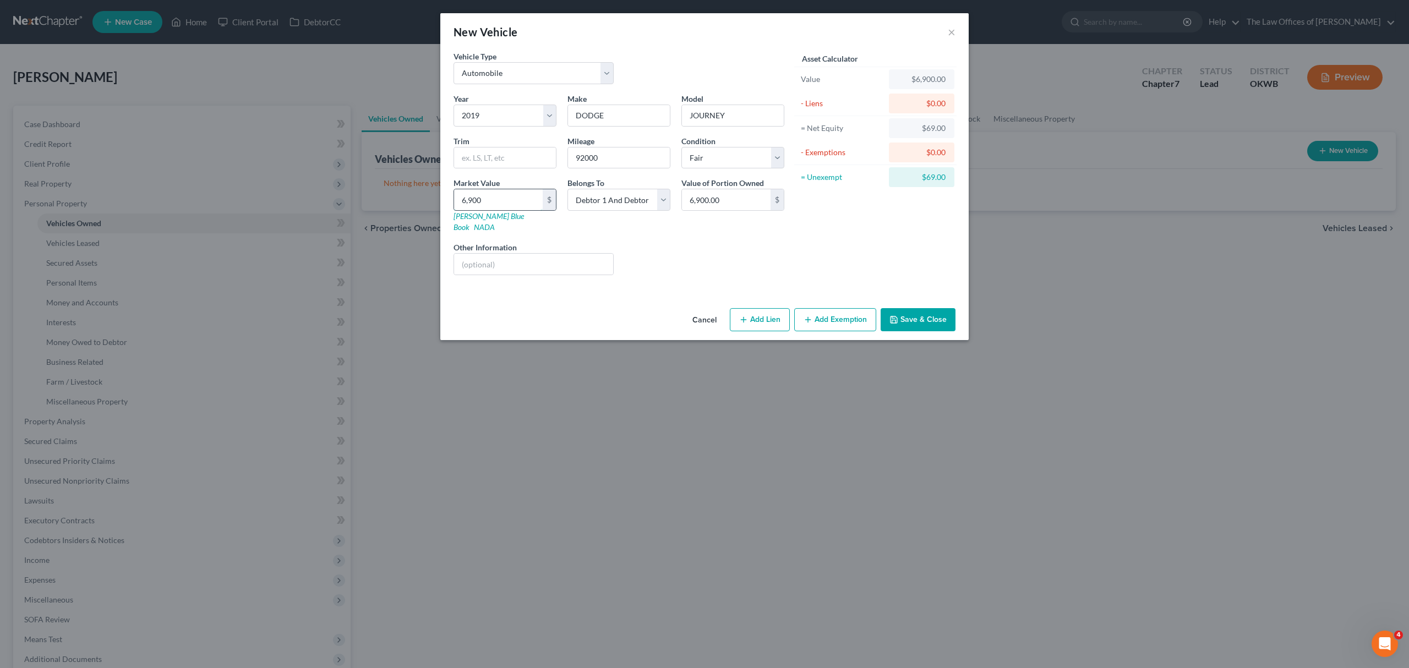
click at [517, 204] on input "6,900" at bounding box center [498, 199] width 89 height 21
type input "6,900.00"
click at [903, 308] on button "Save & Close" at bounding box center [917, 319] width 75 height 23
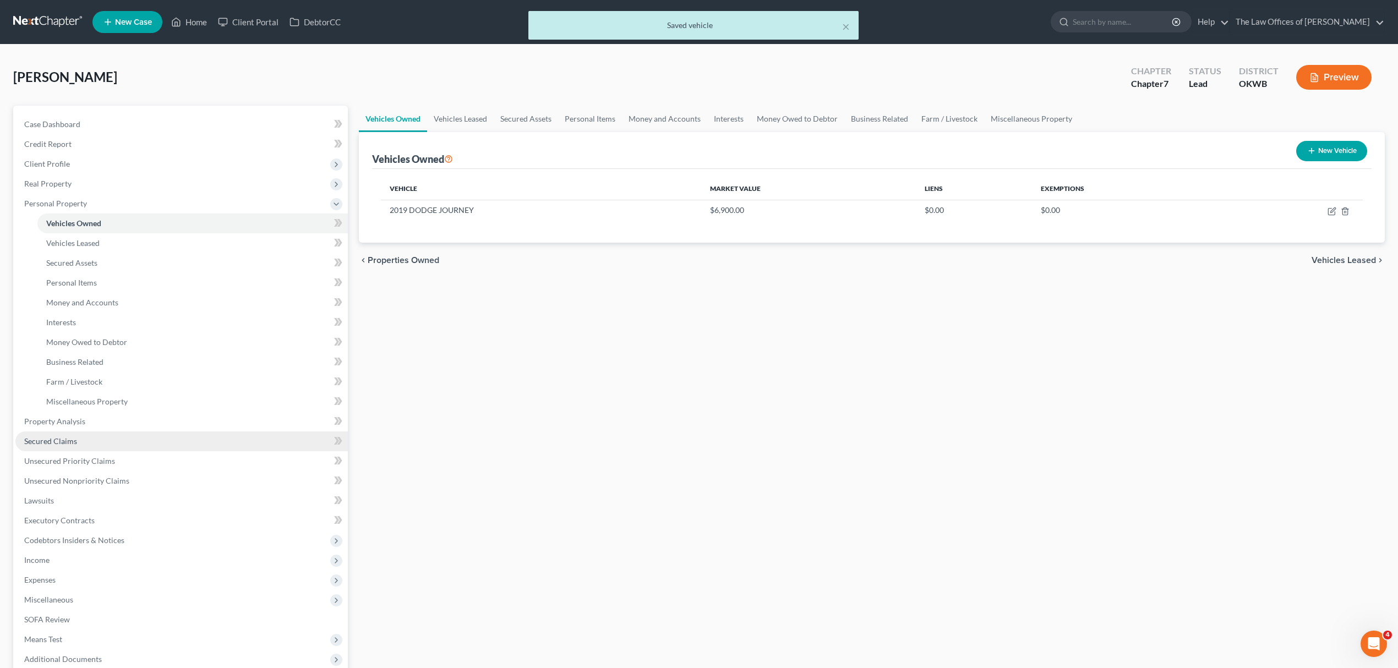
click at [89, 438] on link "Secured Claims" at bounding box center [181, 441] width 332 height 20
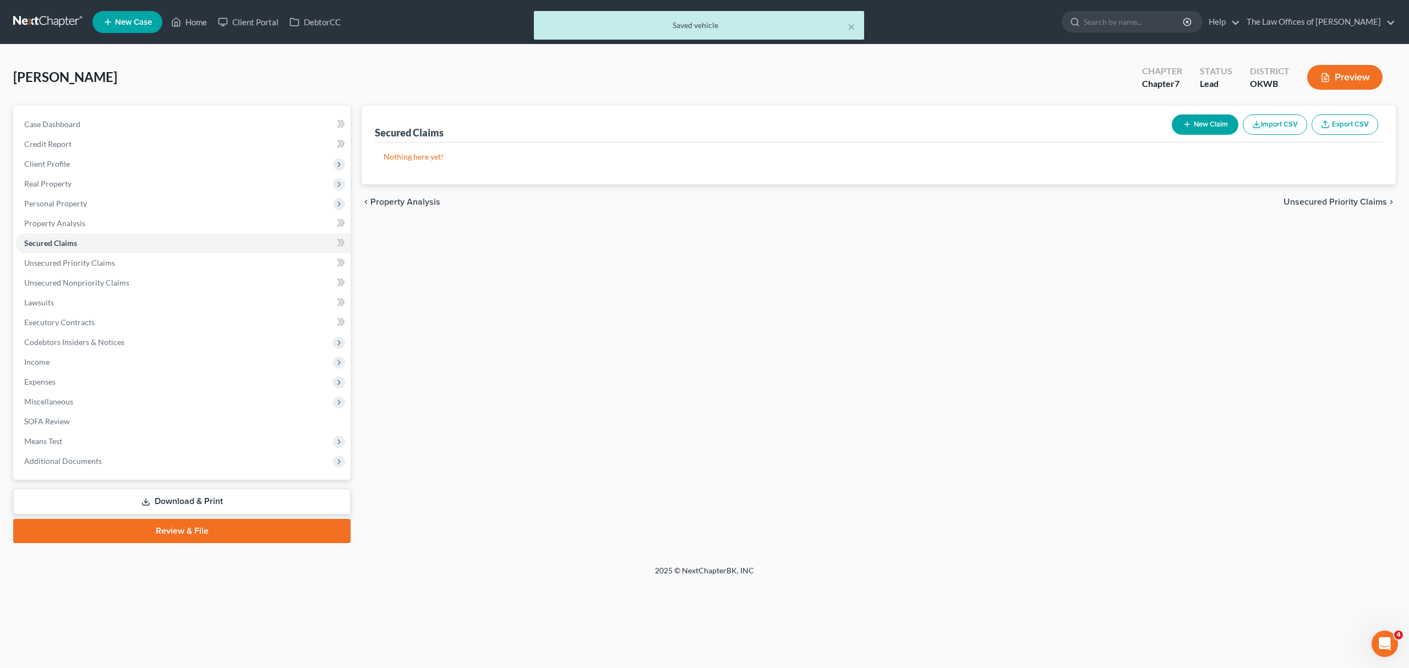
click at [1200, 120] on button "New Claim" at bounding box center [1204, 124] width 67 height 20
select select "2"
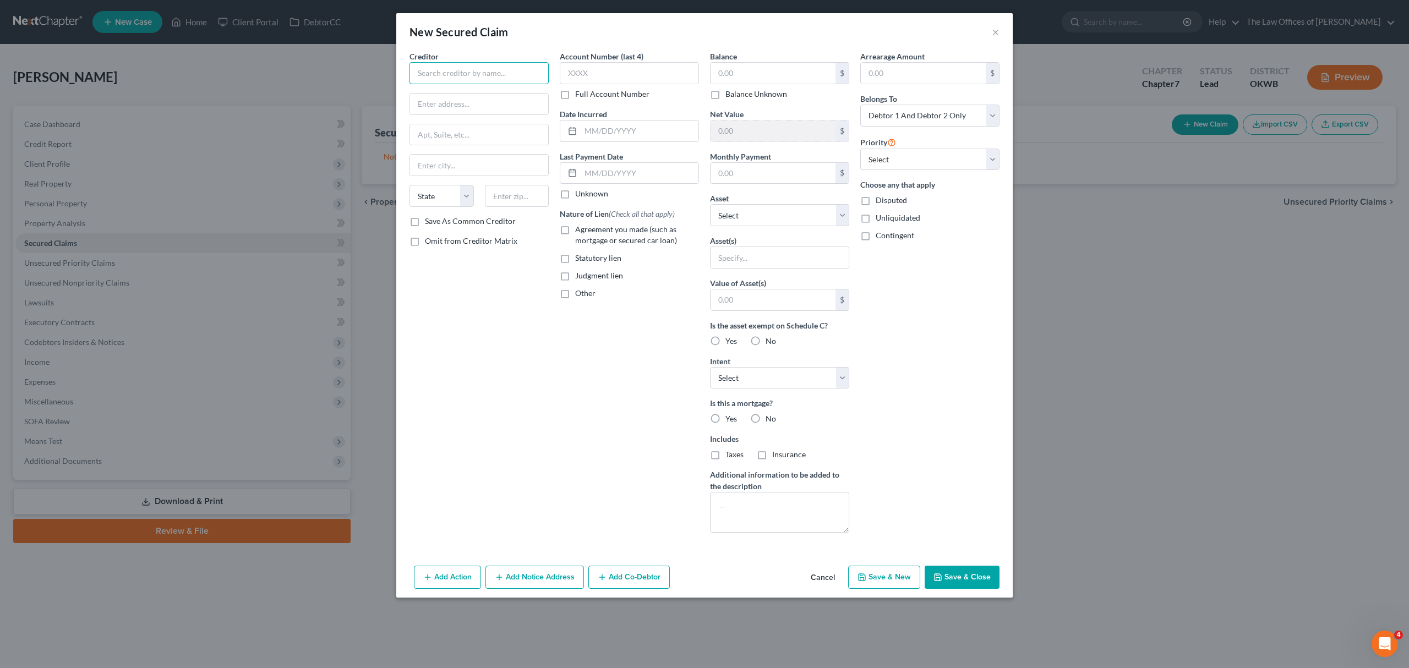
click at [429, 74] on input "text" at bounding box center [478, 73] width 139 height 22
click at [463, 69] on input "HONEY" at bounding box center [478, 73] width 139 height 22
type input "HONEY BADGER FINANCIAL"
click at [470, 108] on input "text" at bounding box center [479, 104] width 138 height 21
type input "2103 W GRANT"
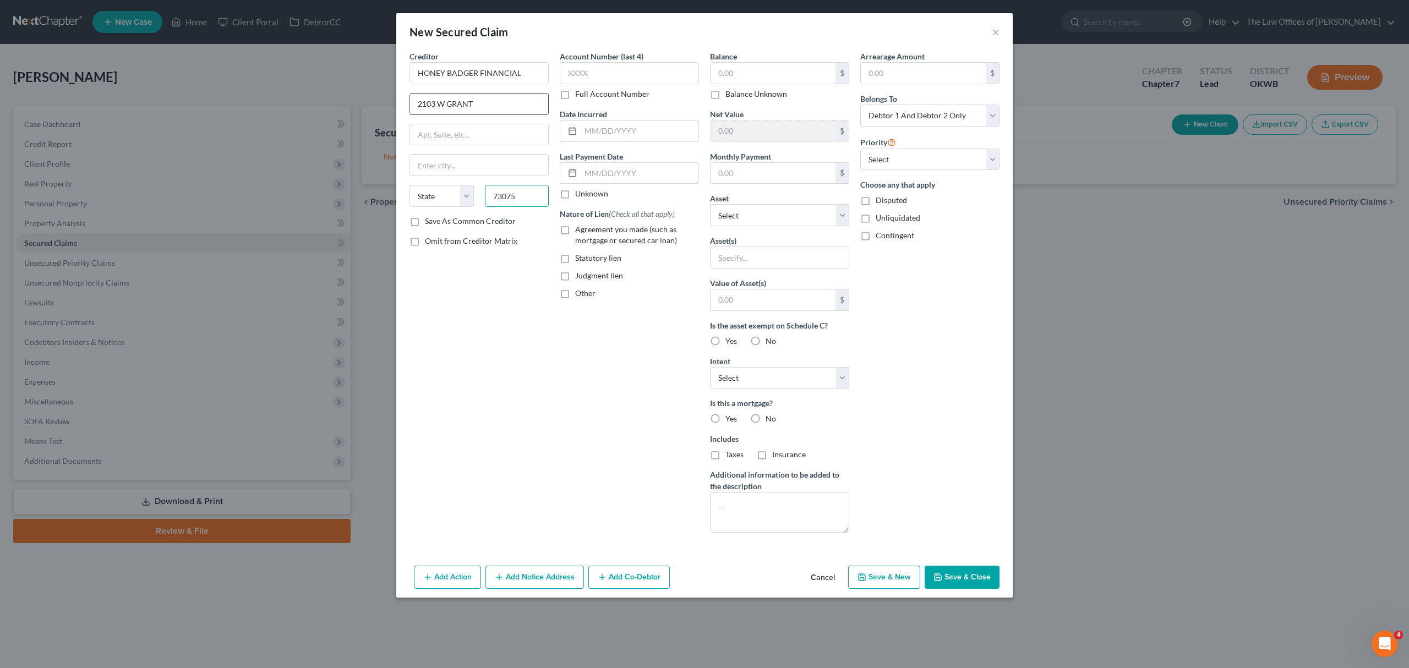
type input "73075"
type input "Pauls Valley"
select select "37"
click at [766, 75] on input "text" at bounding box center [772, 73] width 125 height 21
type input "13,396"
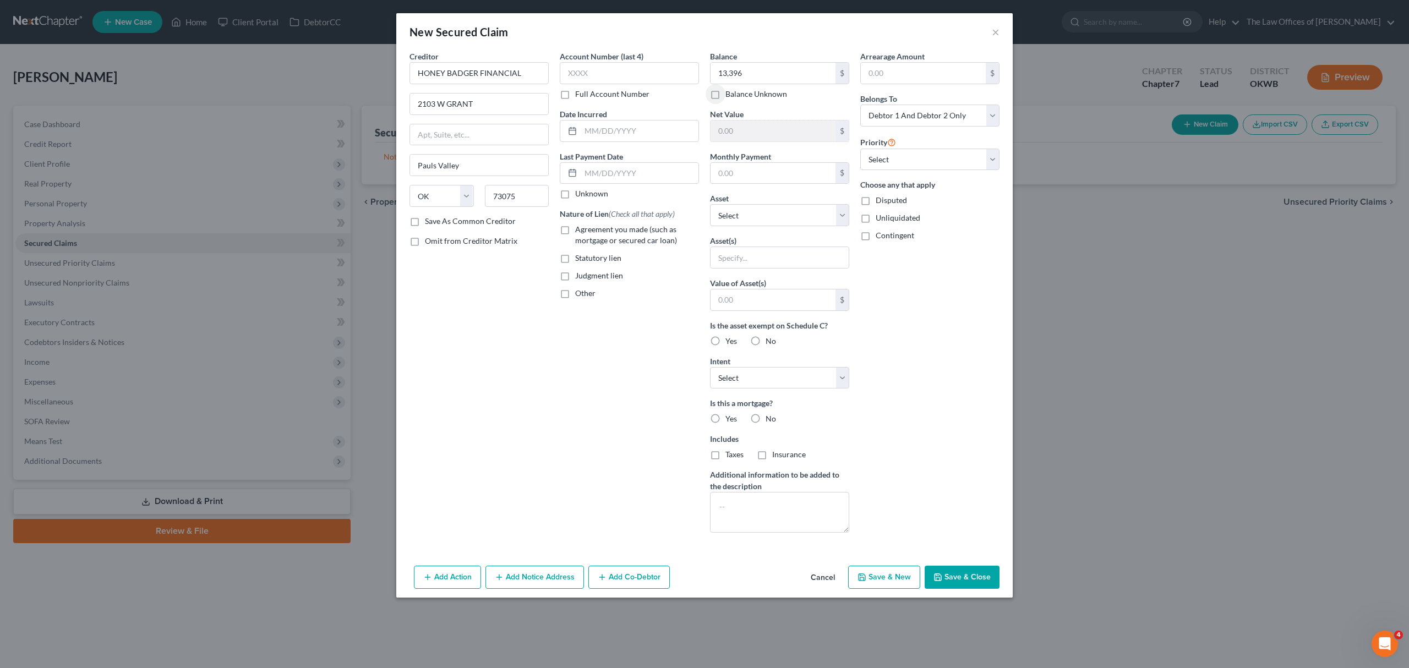
click at [705, 216] on div "Balance 13,396.00 $ Balance Unknown Balance Undetermined 13,396 $ Balance Unkno…" at bounding box center [779, 296] width 150 height 491
click at [719, 211] on select "Select Other Multiple Assets OK FED CU (Checking Account) - $300.0 [STREET_ADDR…" at bounding box center [779, 215] width 139 height 22
select select "4"
click at [710, 205] on select "Select Other Multiple Assets OK FED CU (Checking Account) - $300.0 [STREET_ADDR…" at bounding box center [779, 215] width 139 height 22
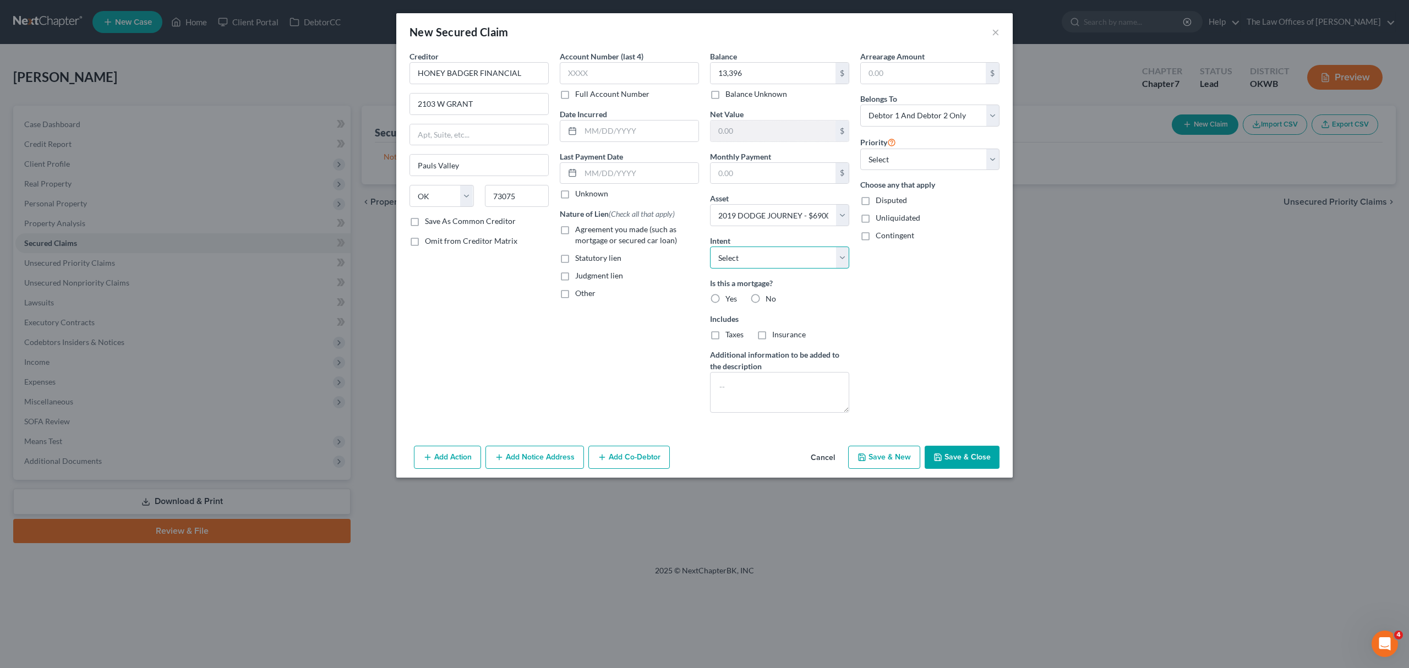
click at [758, 258] on select "Select Surrender Redeem Reaffirm Avoid Other" at bounding box center [779, 258] width 139 height 22
select select "2"
click at [710, 248] on select "Select Surrender Redeem Reaffirm Avoid Other" at bounding box center [779, 258] width 139 height 22
click at [765, 295] on label "No" at bounding box center [770, 298] width 10 height 11
click at [770, 295] on input "No" at bounding box center [773, 296] width 7 height 7
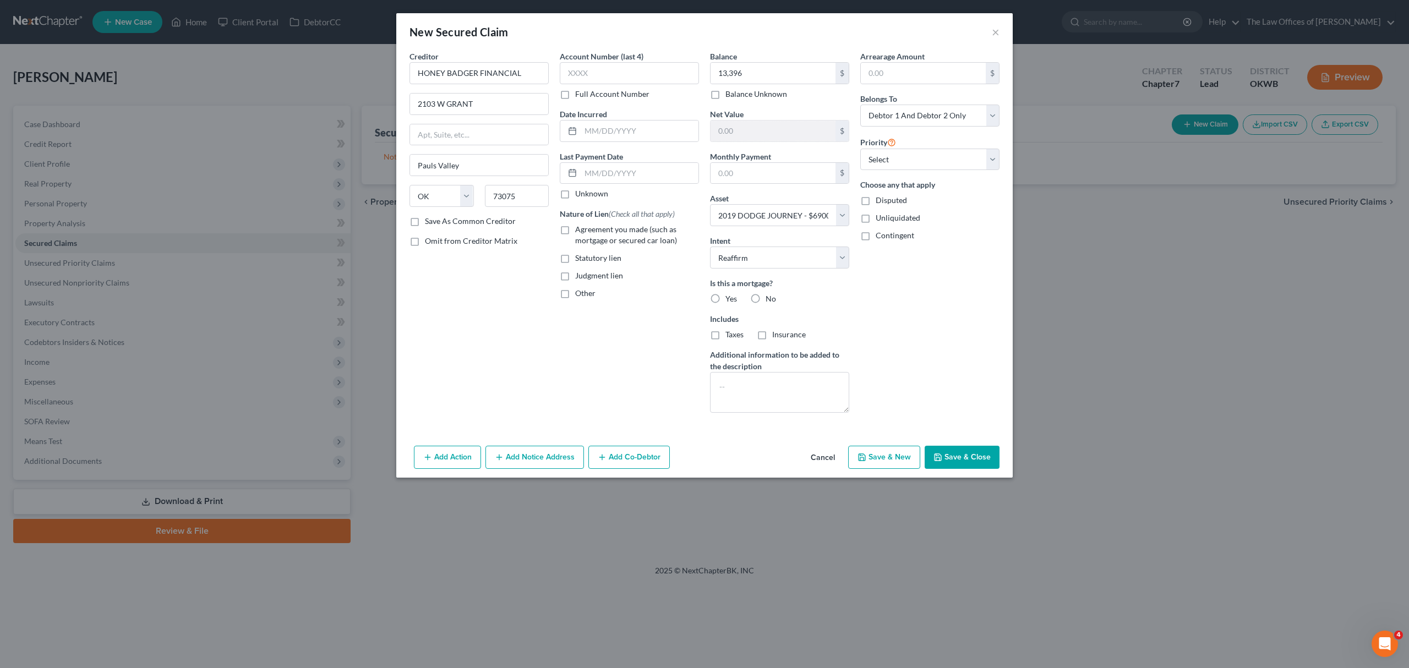
radio input "true"
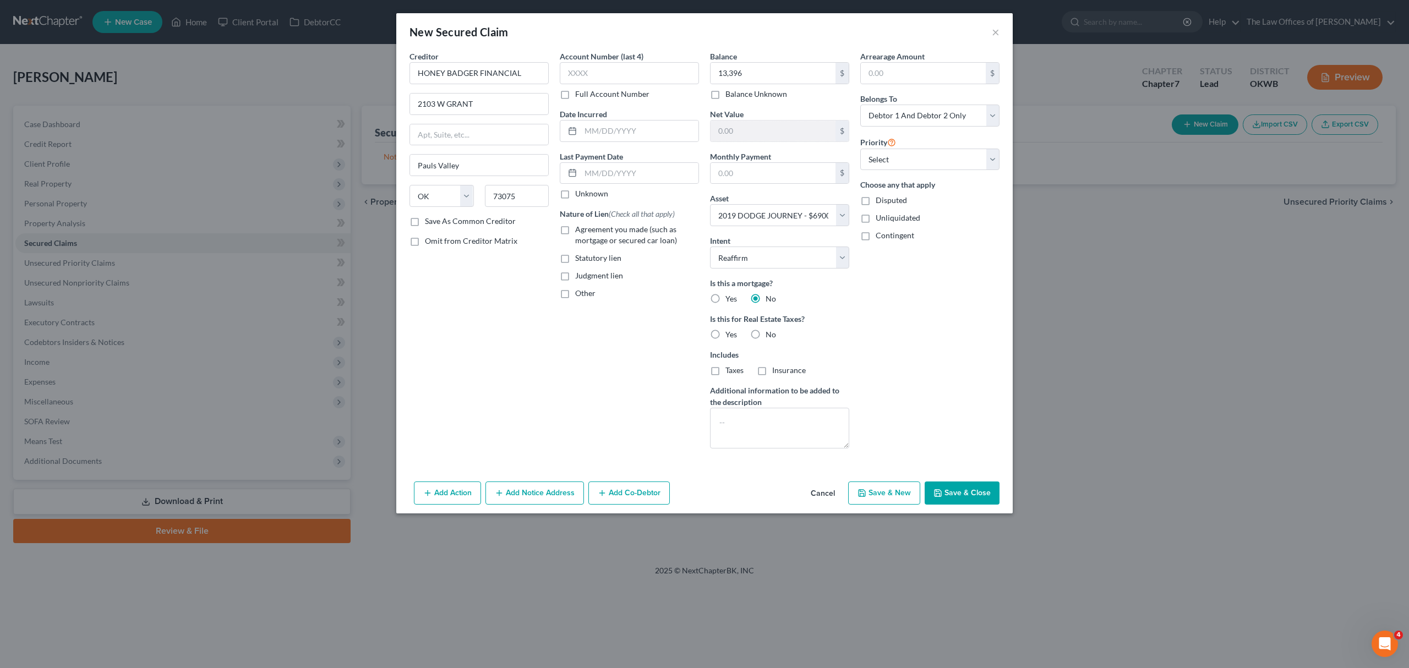
click at [765, 335] on label "No" at bounding box center [770, 334] width 10 height 11
click at [770, 335] on input "No" at bounding box center [773, 332] width 7 height 7
radio input "true"
click at [943, 163] on select "Select 1st 2nd 3rd 4th 5th 6th 7th 8th 9th 10th 11th 12th 13th 14th 15th 16th 1…" at bounding box center [929, 160] width 139 height 22
select select "0"
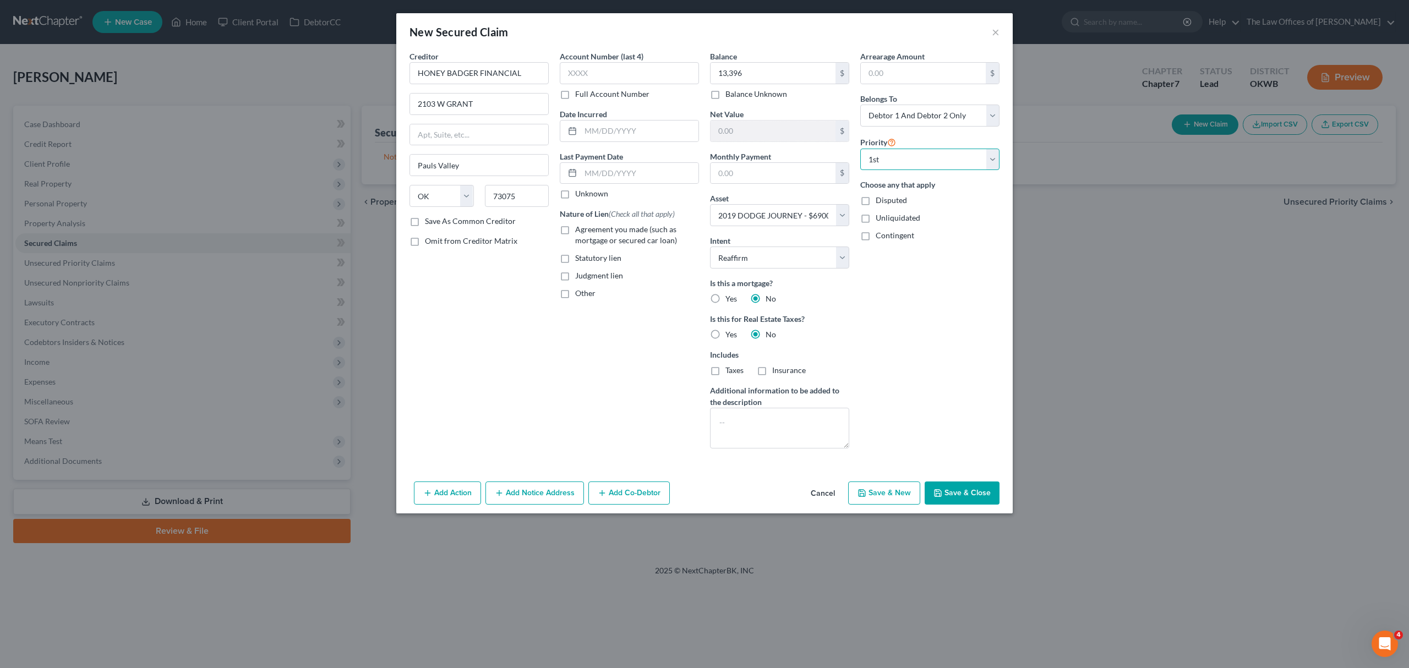
click at [860, 149] on select "Select 1st 2nd 3rd 4th 5th 6th 7th 8th 9th 10th 11th 12th 13th 14th 15th 16th 1…" at bounding box center [929, 160] width 139 height 22
click at [956, 494] on button "Save & Close" at bounding box center [961, 492] width 75 height 23
select select
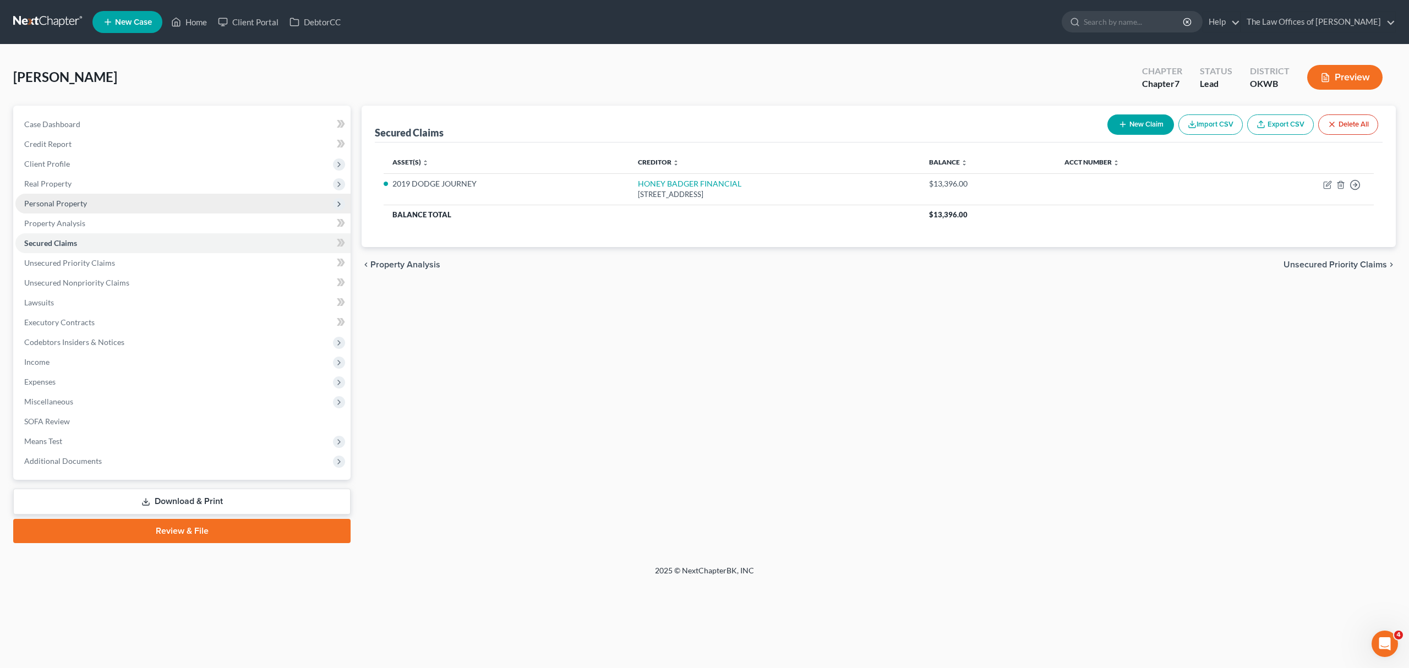
click at [69, 205] on span "Personal Property" at bounding box center [55, 203] width 63 height 9
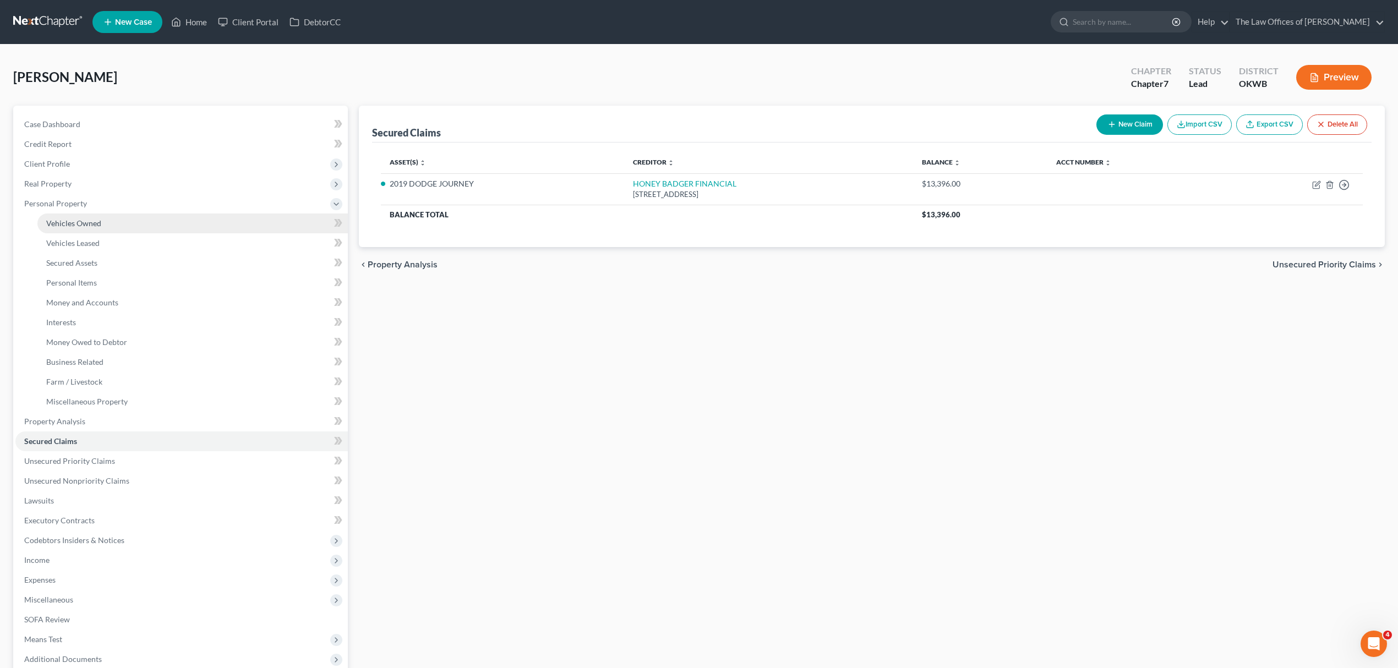
click at [78, 225] on span "Vehicles Owned" at bounding box center [73, 222] width 55 height 9
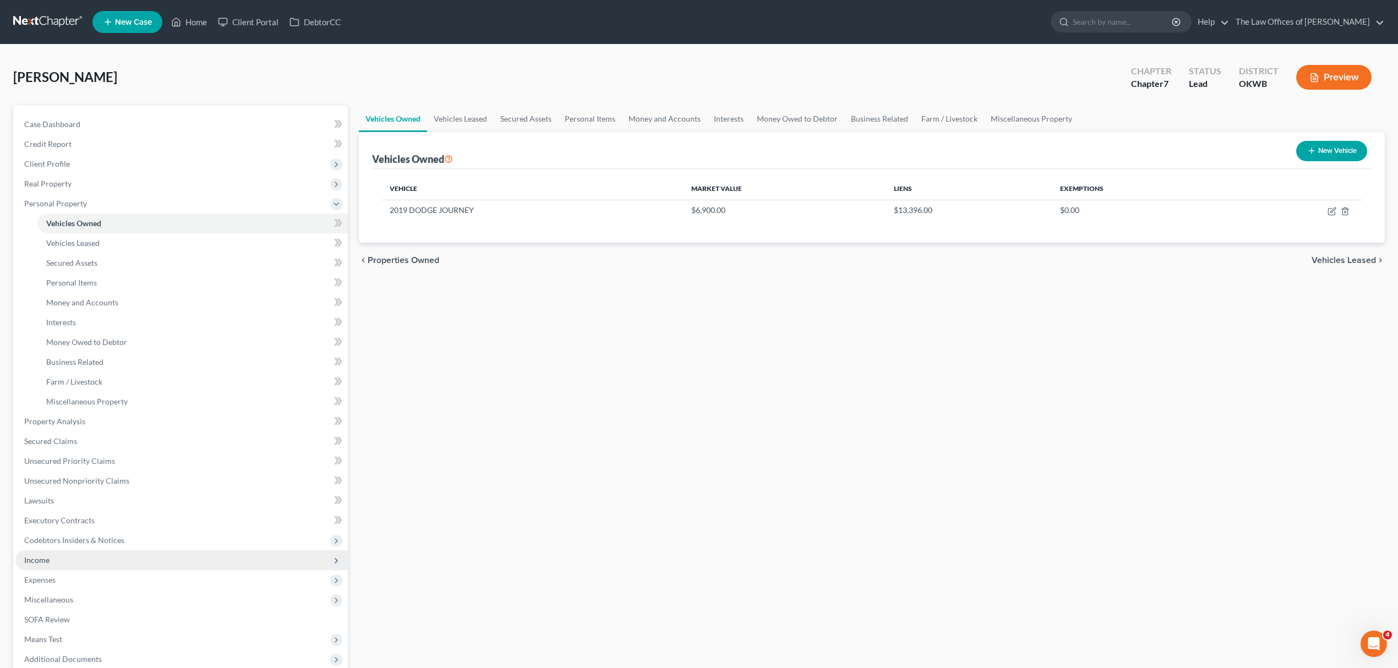
click at [113, 562] on span "Income" at bounding box center [181, 560] width 332 height 20
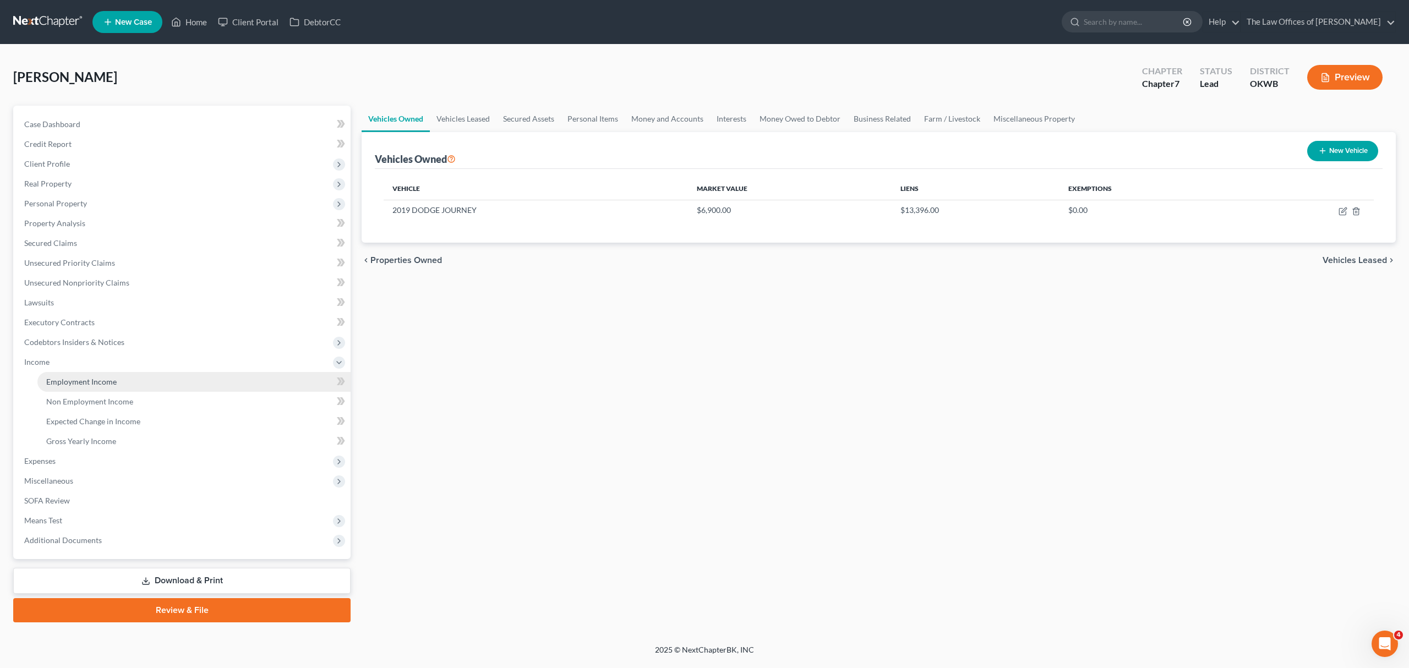
click at [117, 374] on link "Employment Income" at bounding box center [193, 382] width 313 height 20
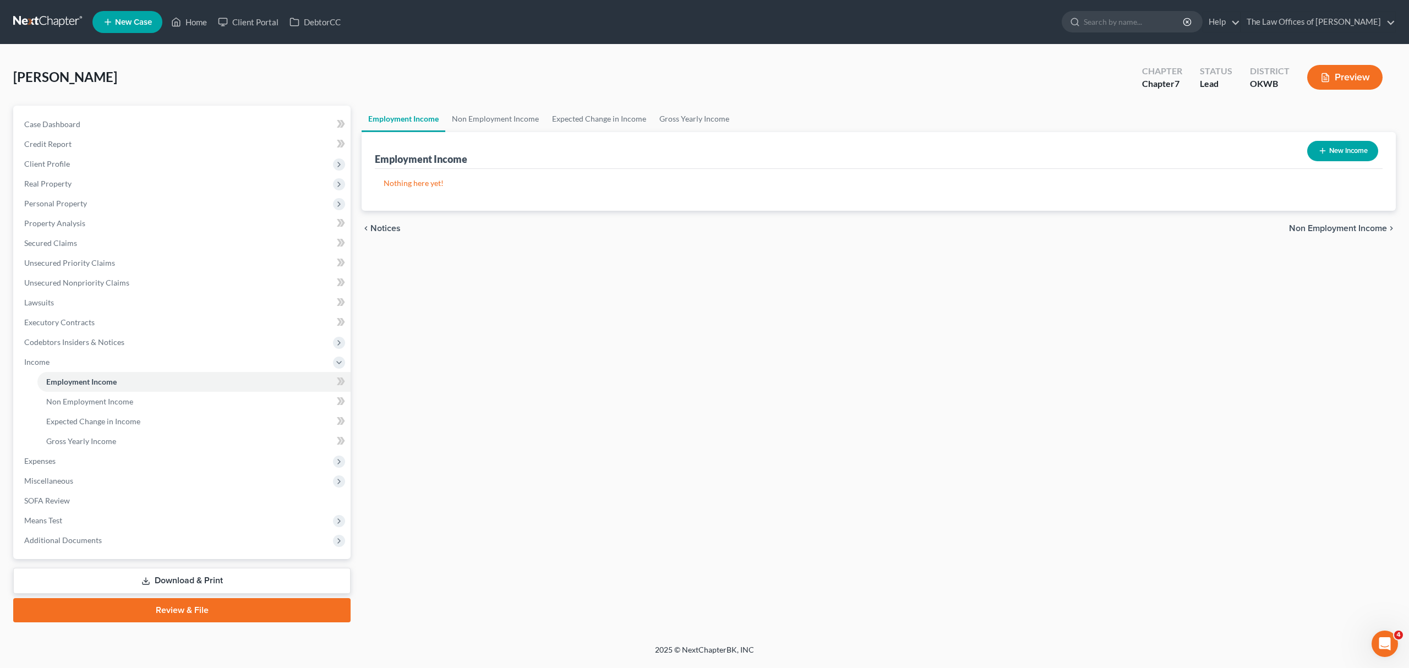
click at [1343, 149] on button "New Income" at bounding box center [1342, 151] width 71 height 20
select select "0"
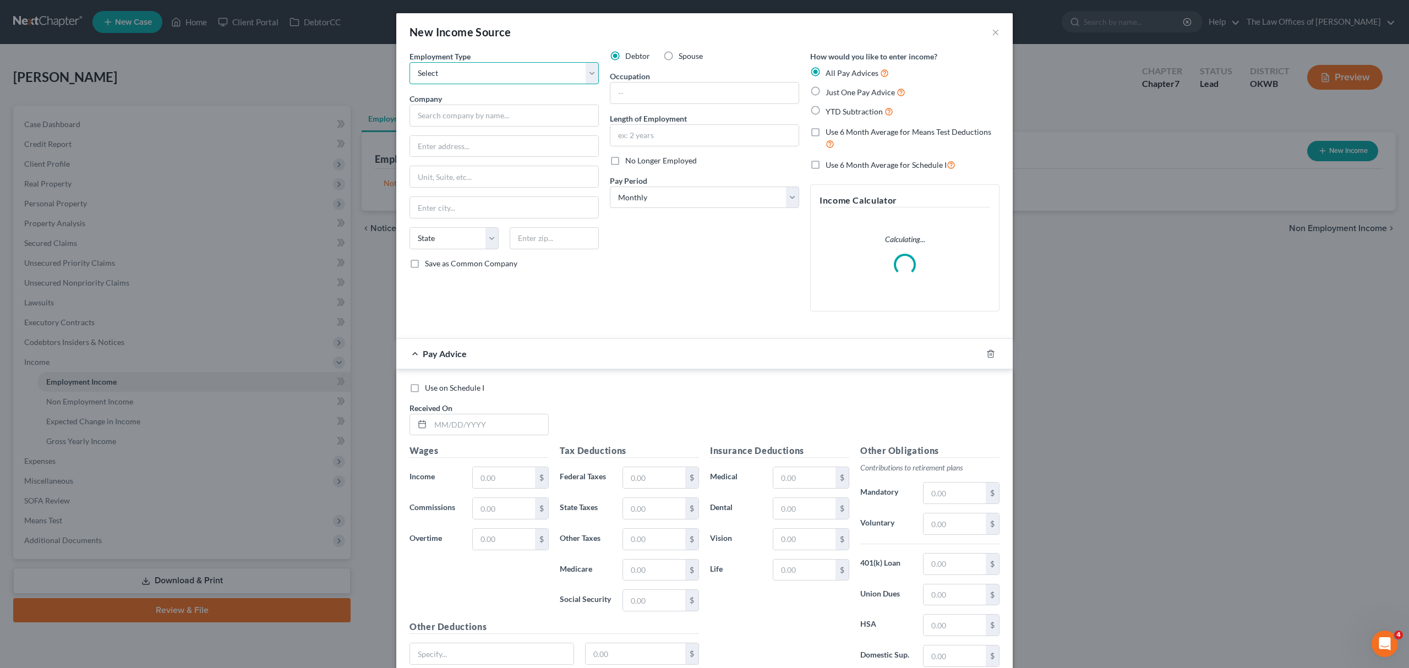
click at [485, 78] on select "Select Full or [DEMOGRAPHIC_DATA] Employment Self Employment" at bounding box center [503, 73] width 189 height 22
select select "0"
click at [409, 62] on select "Select Full or [DEMOGRAPHIC_DATA] Employment Self Employment" at bounding box center [503, 73] width 189 height 22
click at [490, 109] on input "text" at bounding box center [503, 116] width 189 height 22
type input "a"
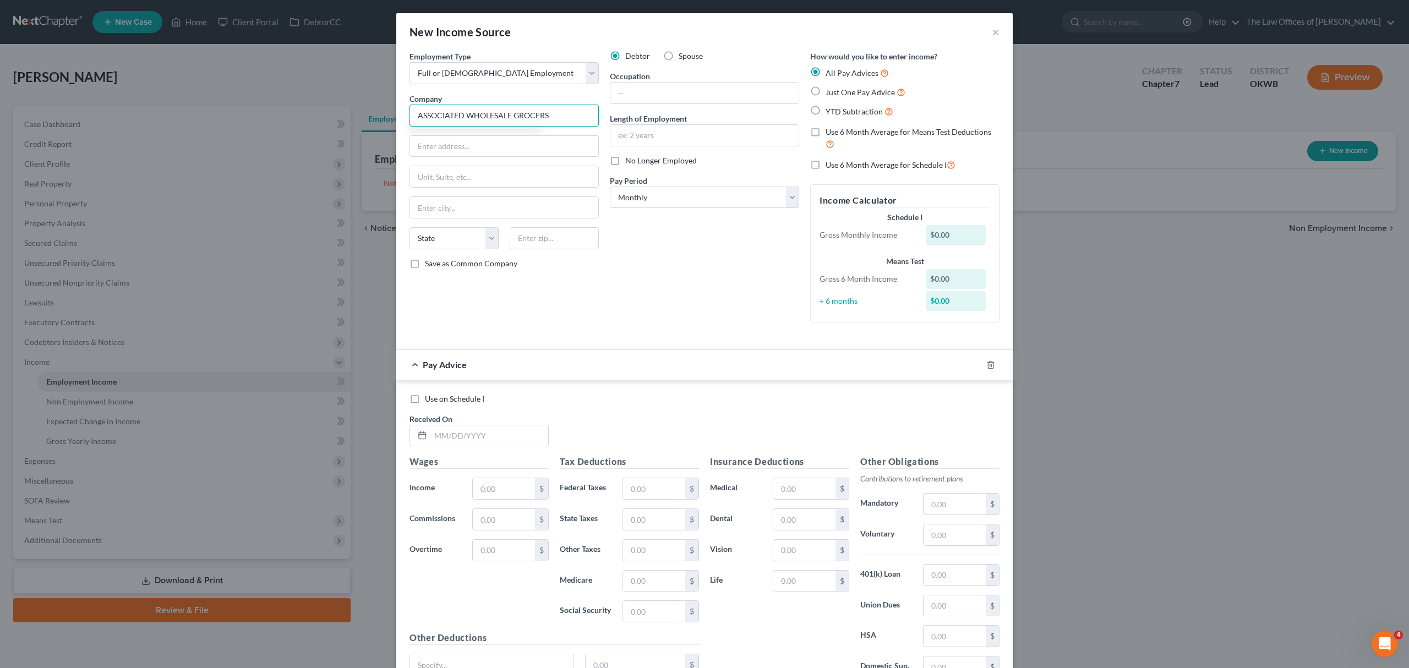
type input "ASSOCIATED WHOLESALE GROCERS"
type input "[STREET_ADDRESS]"
type input "73179"
type input "[US_STATE][GEOGRAPHIC_DATA]"
select select "37"
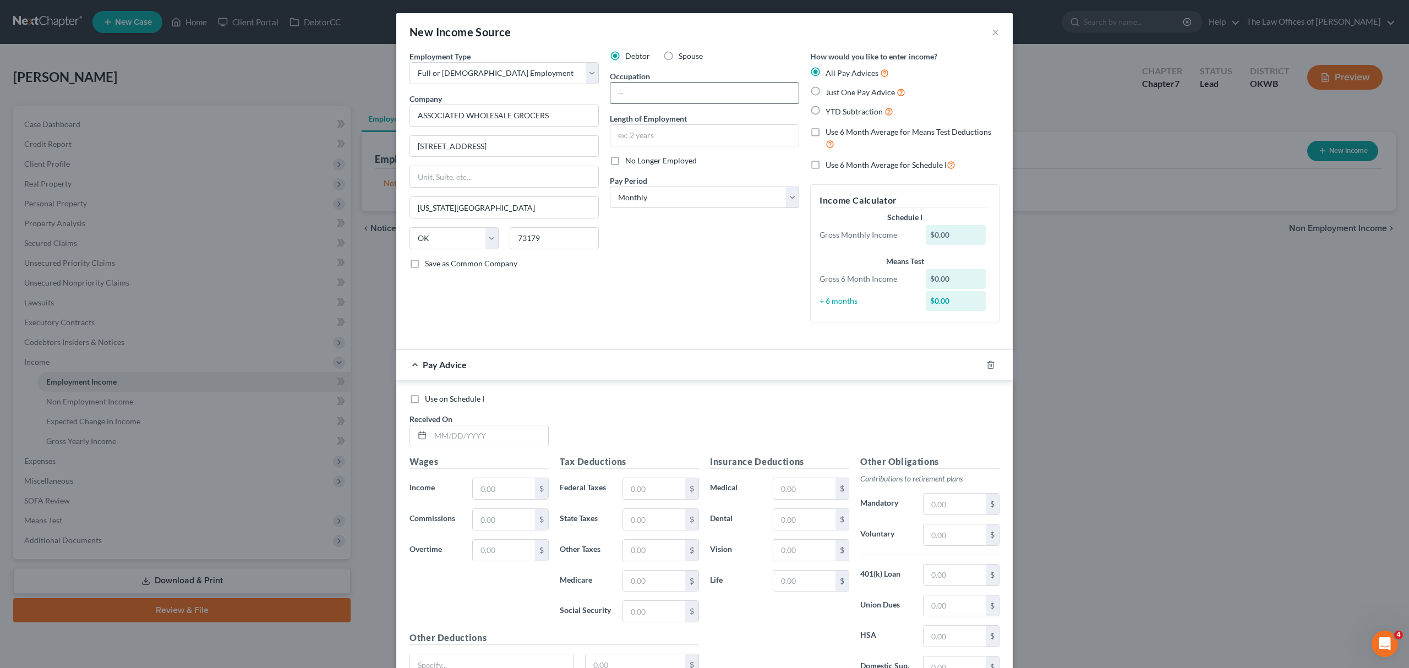
click at [661, 89] on input "text" at bounding box center [704, 93] width 188 height 21
type input "TAGGER"
type input "18 YEARS"
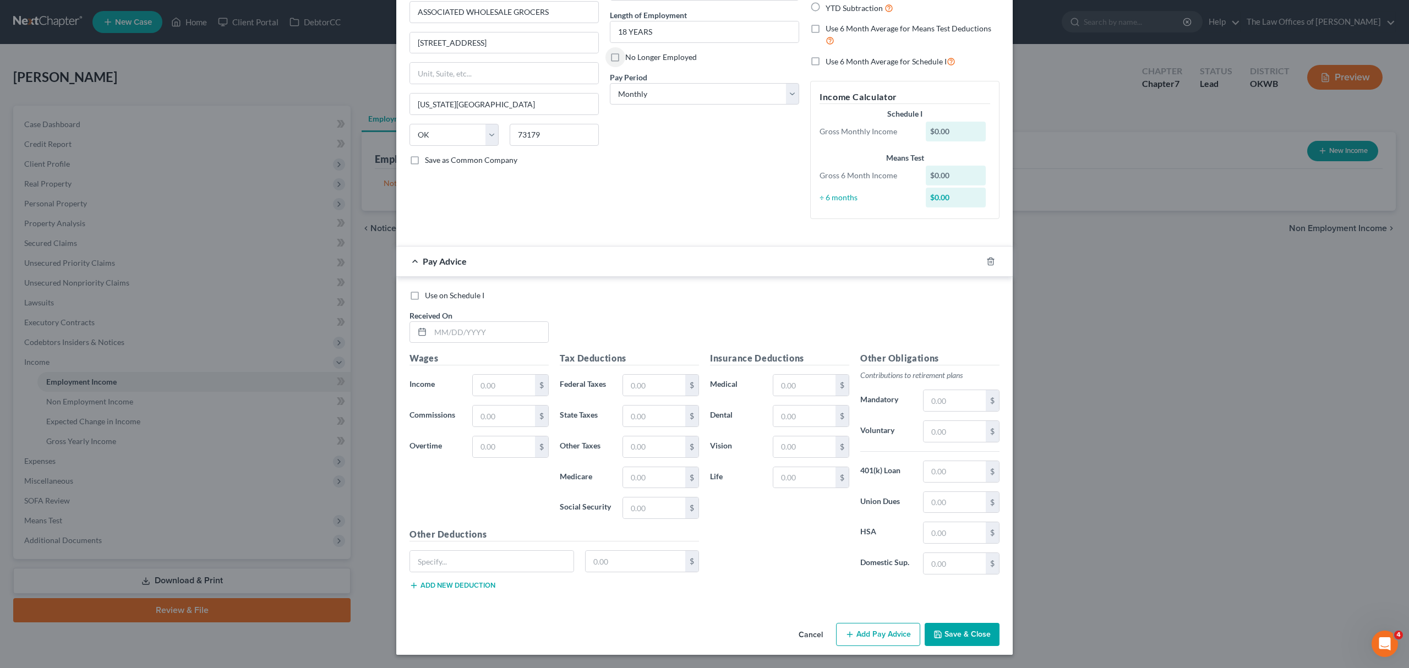
click at [982, 258] on div at bounding box center [997, 262] width 31 height 18
click at [991, 261] on line "button" at bounding box center [991, 262] width 0 height 2
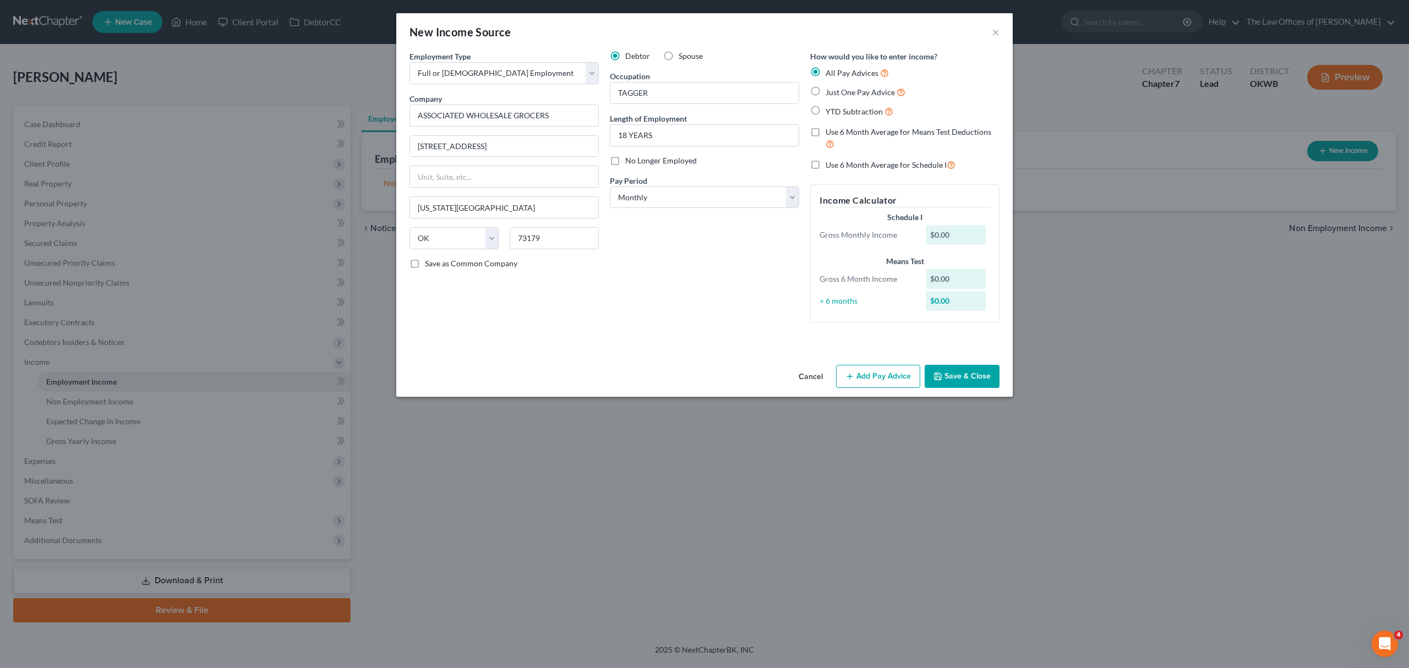
scroll to position [0, 0]
click at [932, 372] on button "Save & Close" at bounding box center [961, 376] width 75 height 23
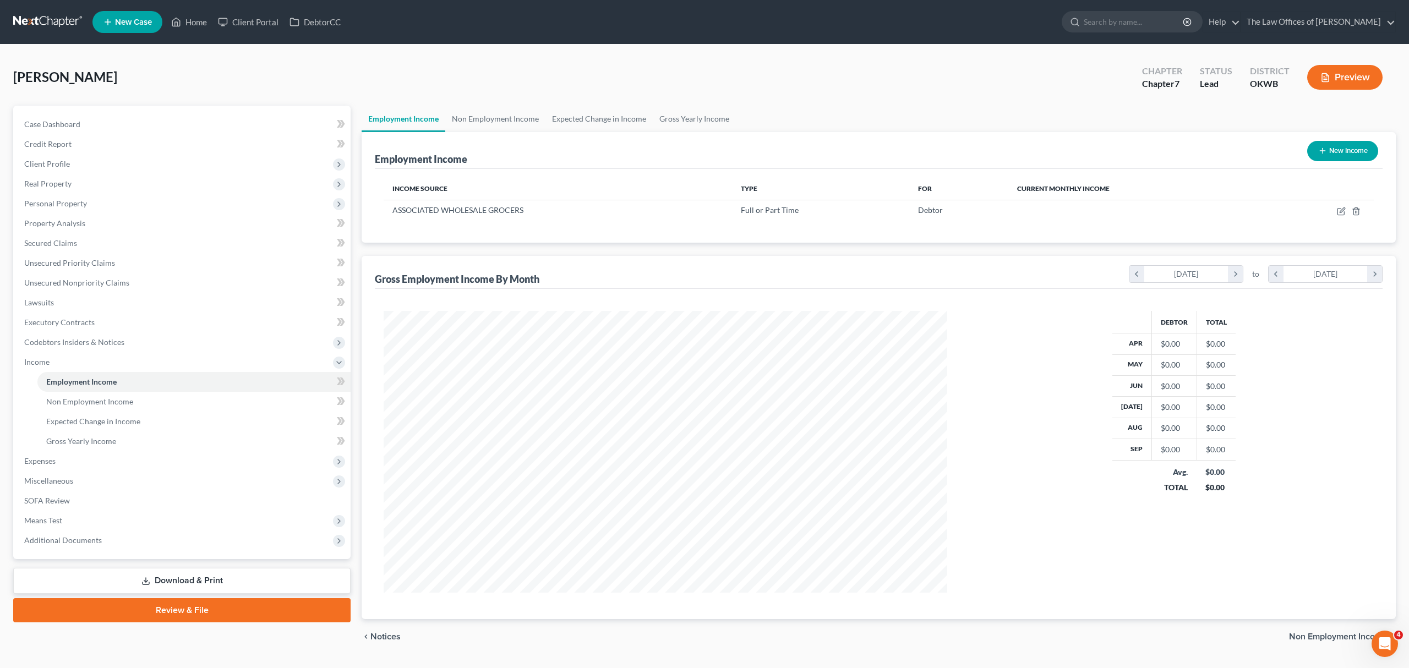
scroll to position [549963, 549659]
click at [1301, 150] on button "New Income" at bounding box center [1331, 151] width 71 height 20
select select "0"
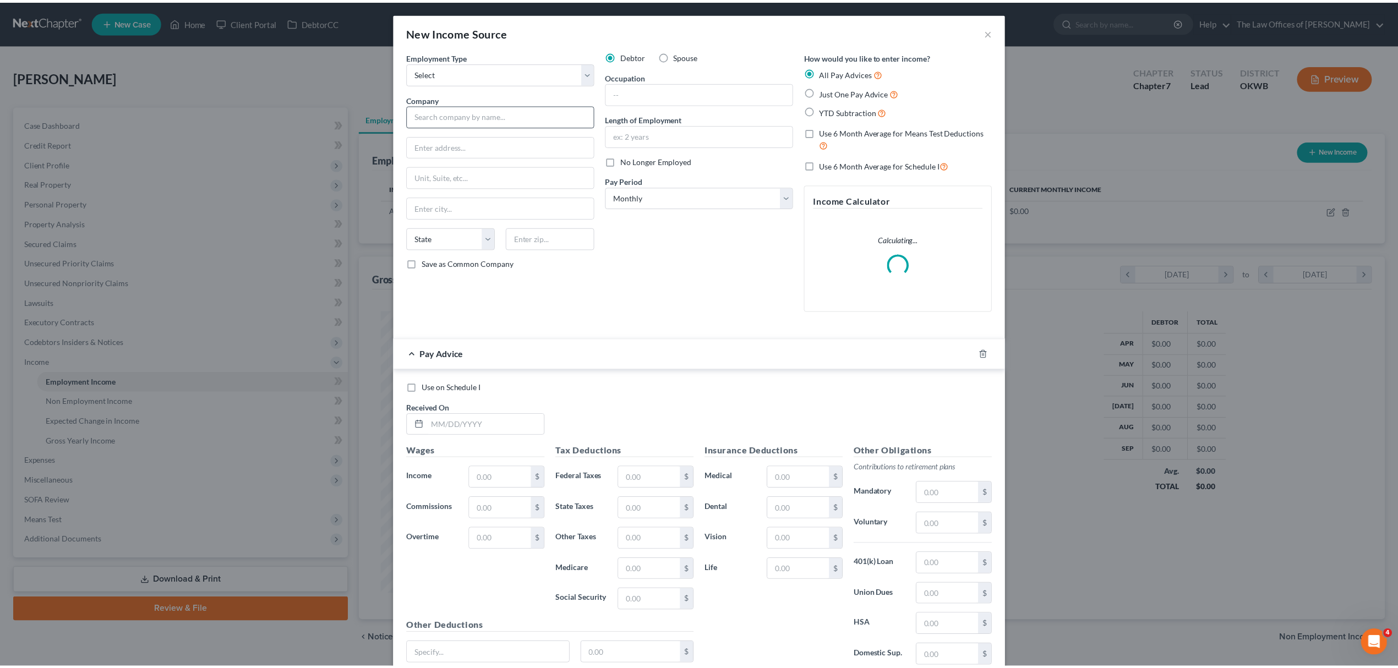
scroll to position [284, 590]
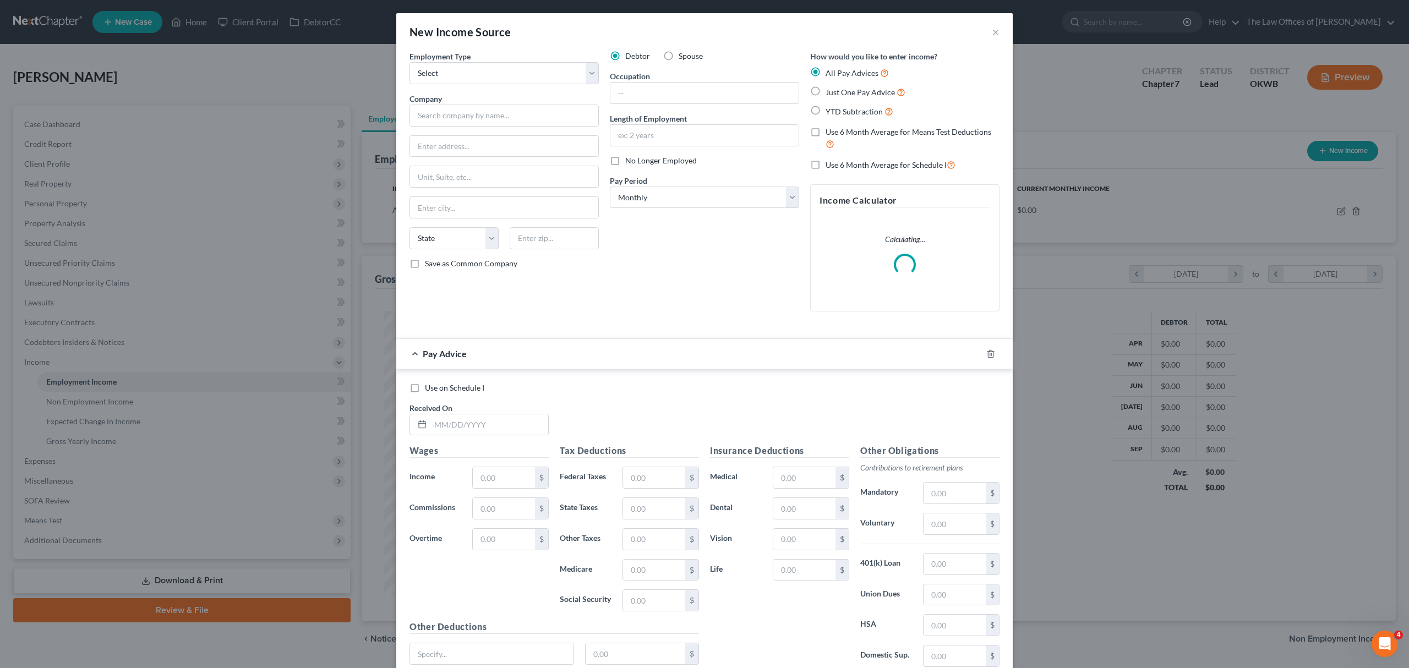
click at [678, 53] on label "Spouse" at bounding box center [690, 56] width 24 height 11
click at [683, 53] on input "Spouse" at bounding box center [686, 54] width 7 height 7
radio input "true"
click at [518, 80] on select "Select Full or [DEMOGRAPHIC_DATA] Employment Self Employment" at bounding box center [503, 73] width 189 height 22
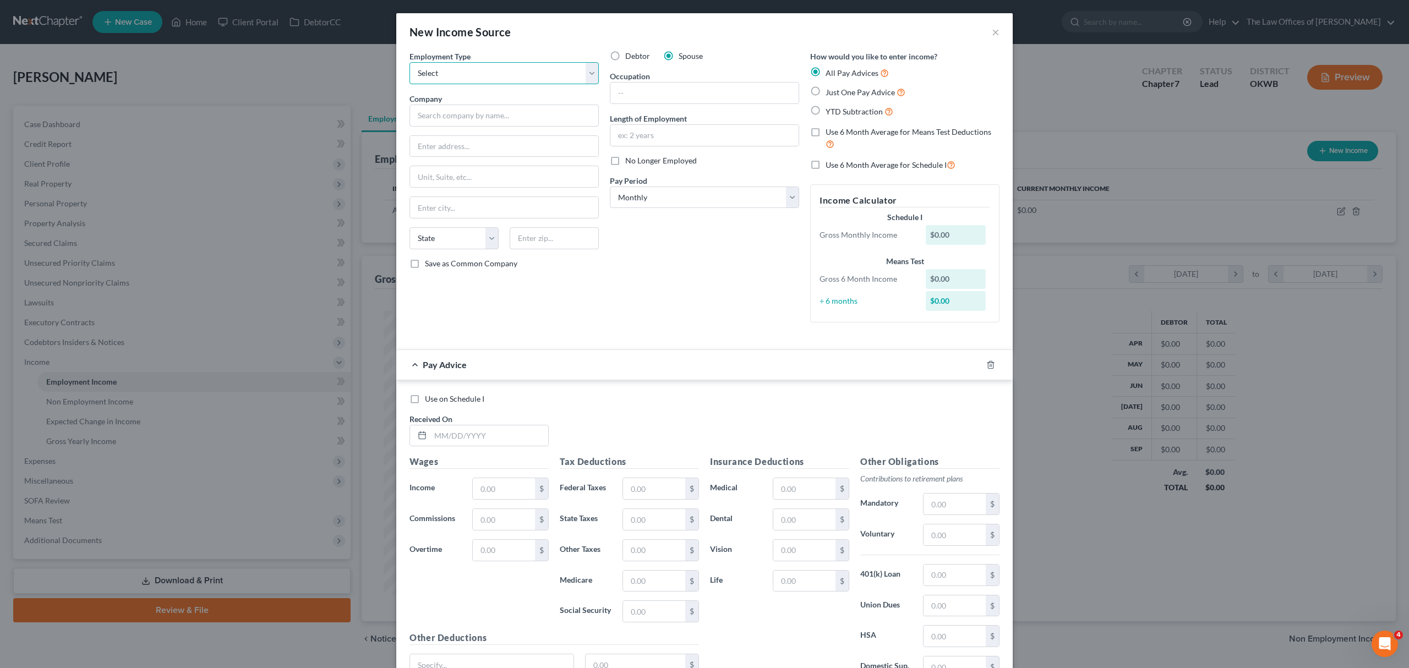
select select "0"
click at [409, 62] on select "Select Full or [DEMOGRAPHIC_DATA] Employment Self Employment" at bounding box center [503, 73] width 189 height 22
click at [483, 111] on input "text" at bounding box center [503, 116] width 189 height 22
type input "REMEDI SENIOR CARE"
type input "[STREET_ADDRESS][PERSON_NAME]"
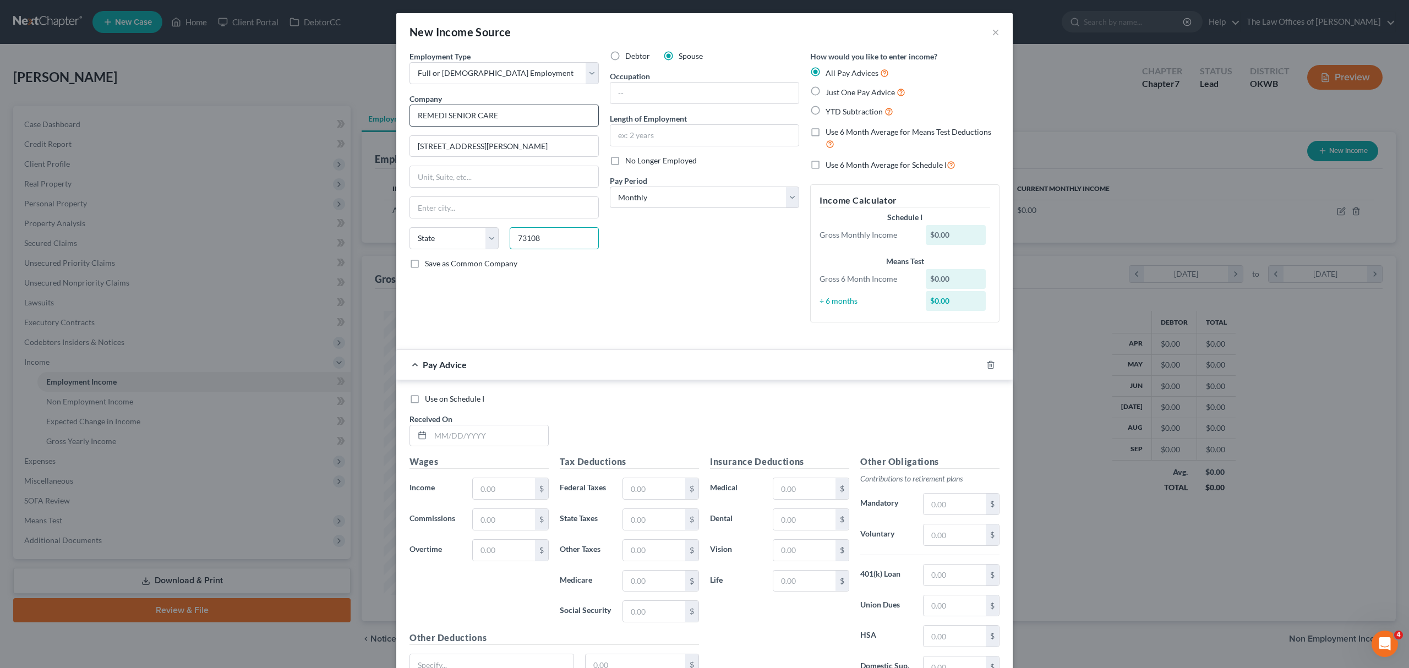
type input "73108"
type input "[US_STATE][GEOGRAPHIC_DATA]"
select select "37"
click at [661, 92] on input "text" at bounding box center [704, 93] width 188 height 21
type input "MED RECORDS/PHARMACY TECH"
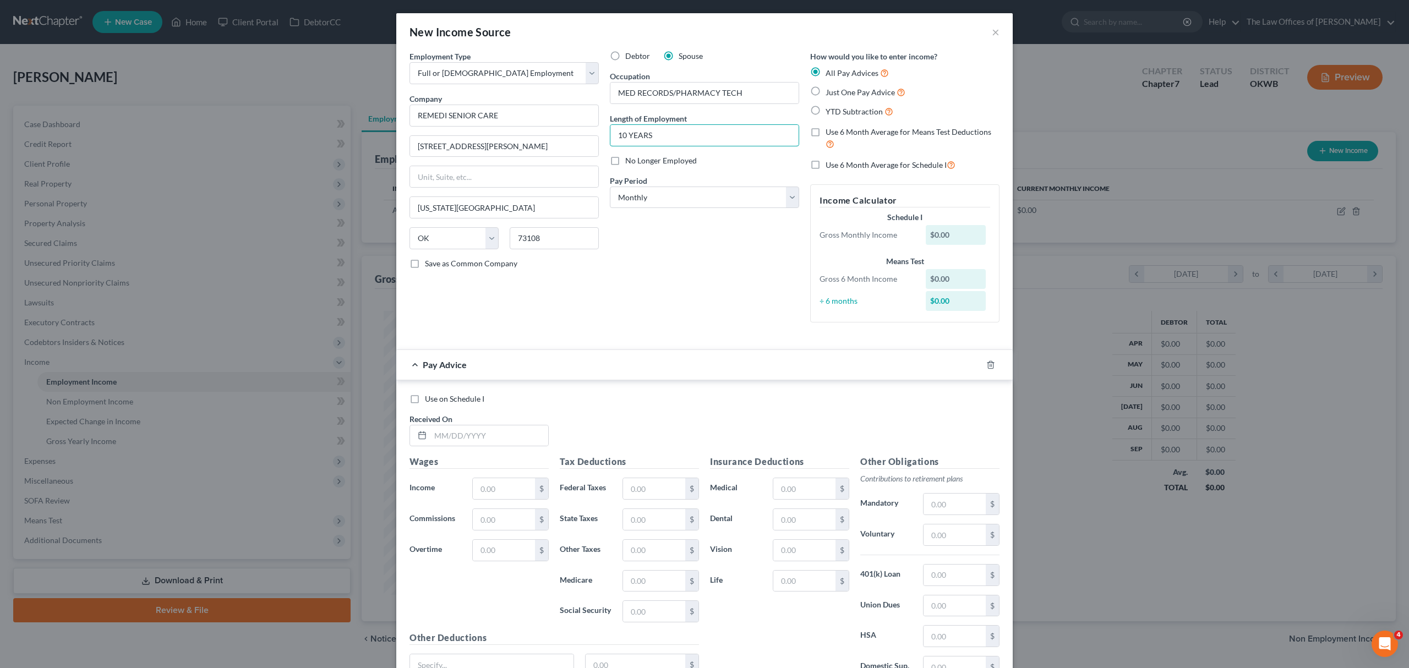
type input "10 YEARS"
click at [987, 359] on div at bounding box center [997, 365] width 31 height 18
click at [988, 363] on icon "button" at bounding box center [990, 364] width 5 height 7
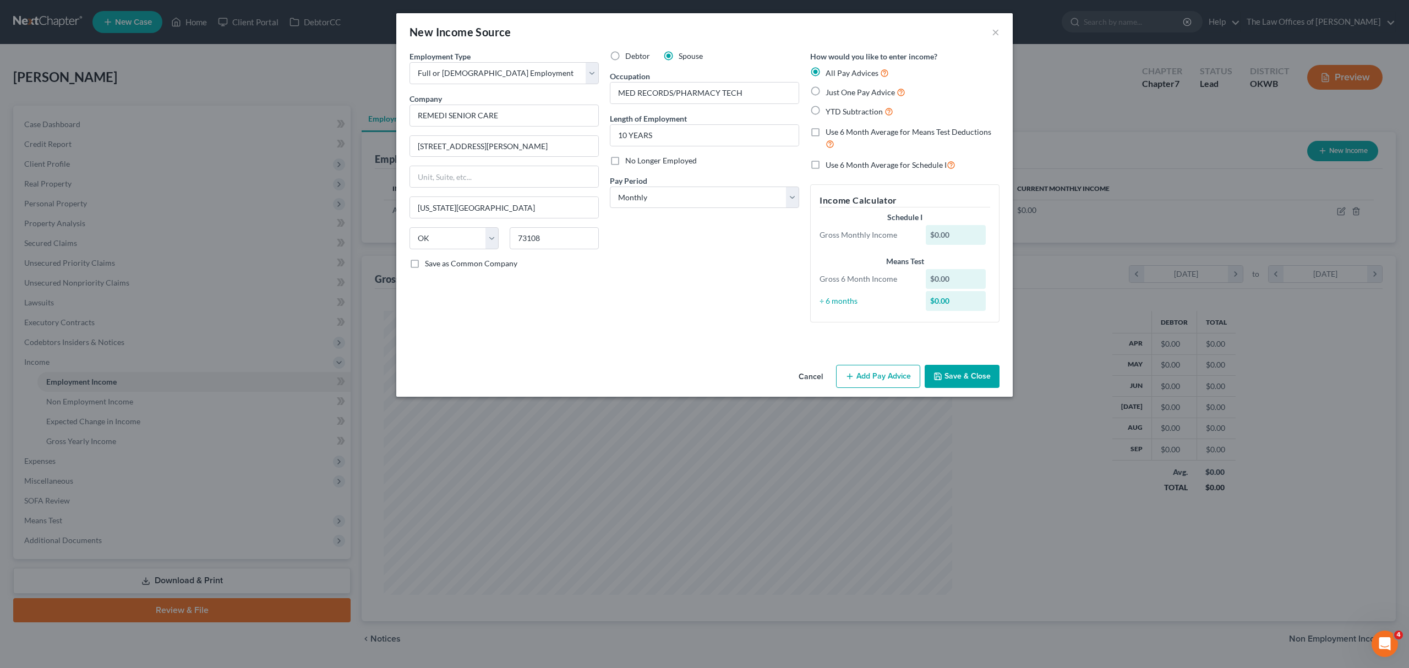
click at [955, 371] on button "Save & Close" at bounding box center [961, 376] width 75 height 23
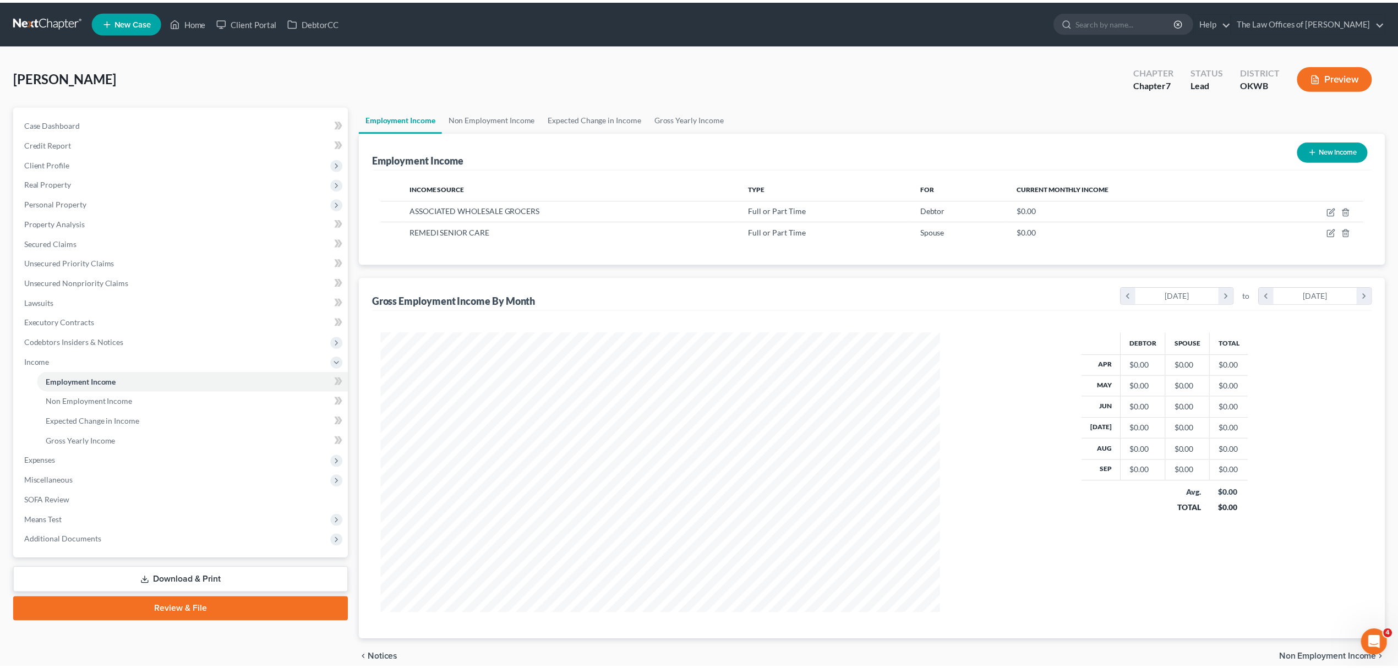
scroll to position [549963, 549659]
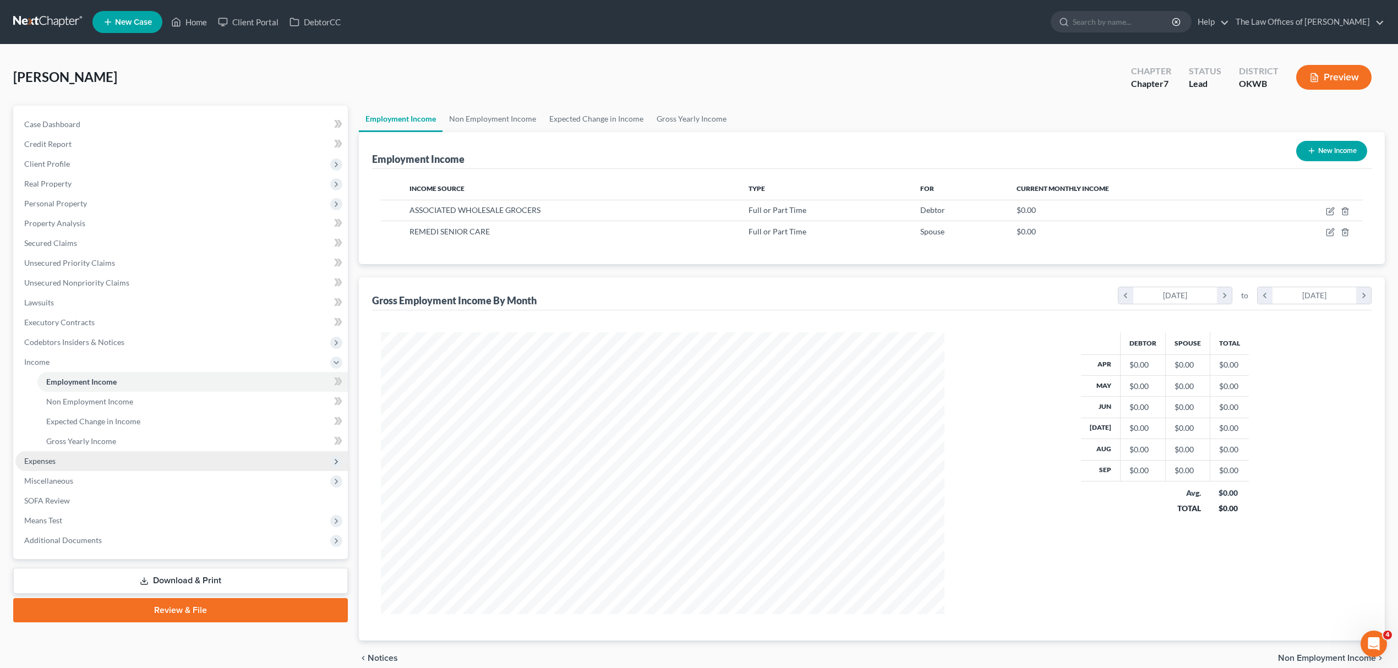
click at [74, 457] on span "Expenses" at bounding box center [181, 461] width 332 height 20
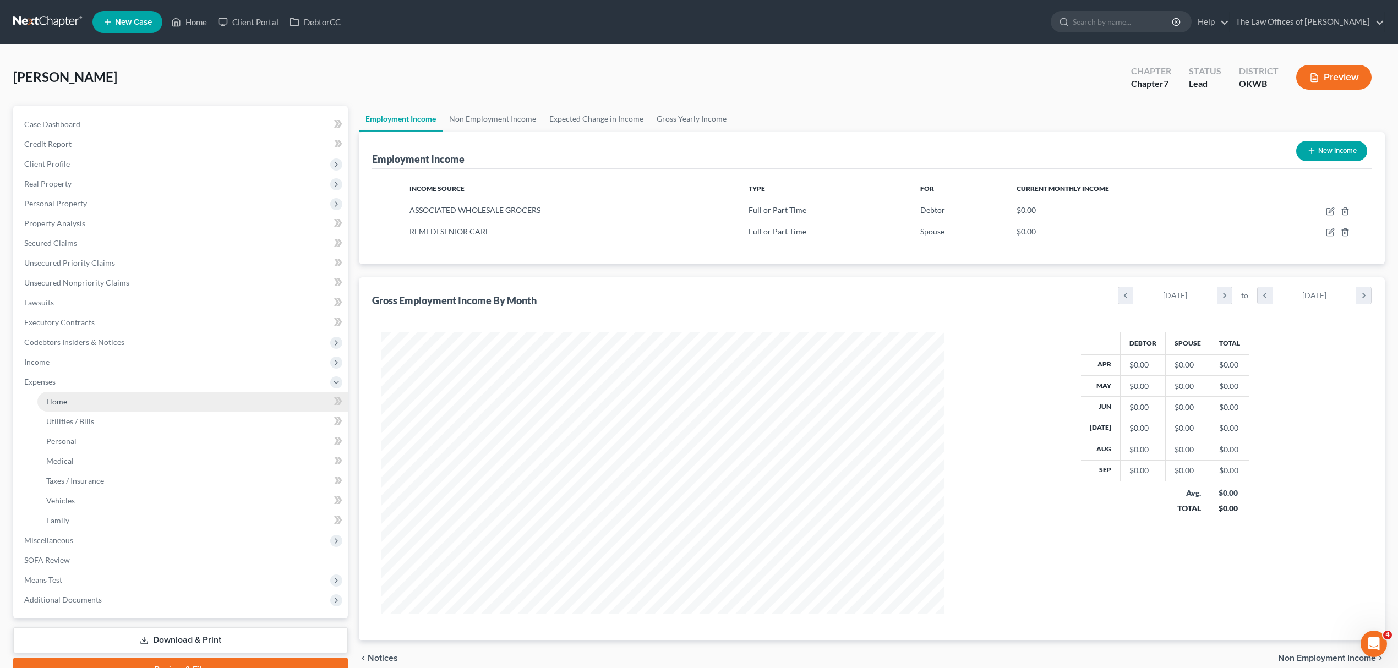
click at [116, 395] on link "Home" at bounding box center [192, 402] width 310 height 20
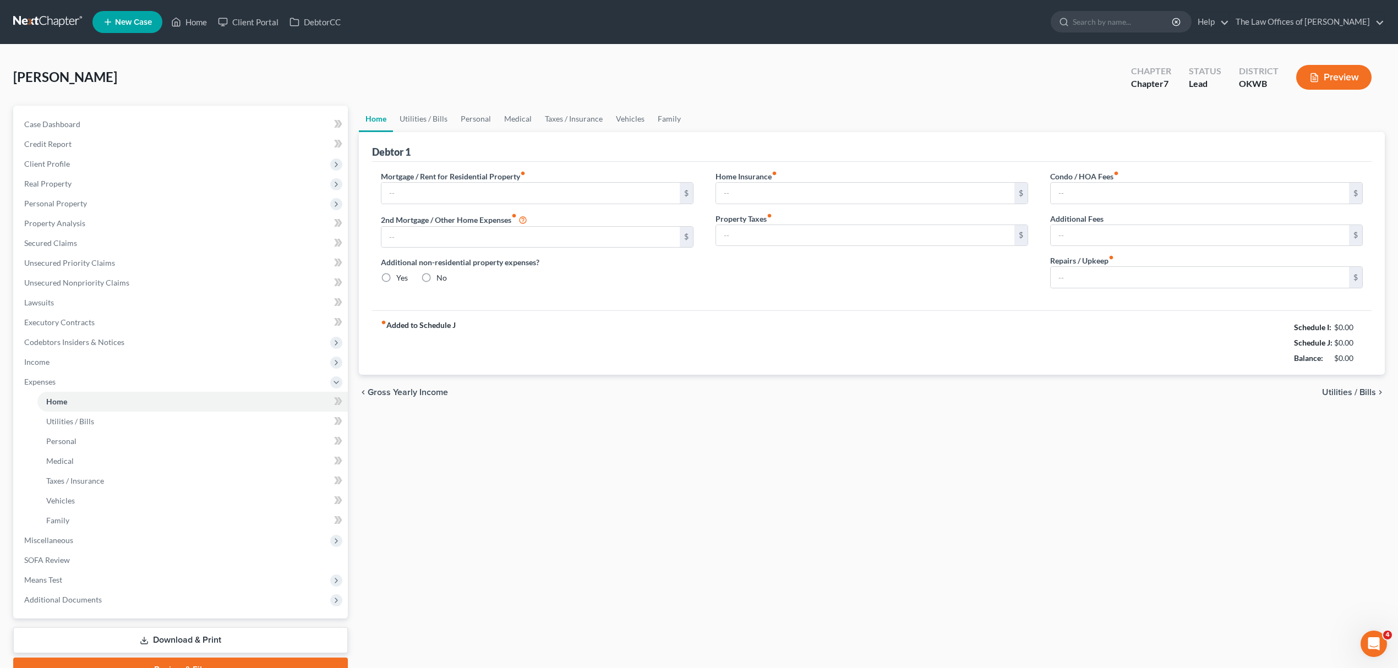
type input "0.00"
radio input "true"
type input "0.00"
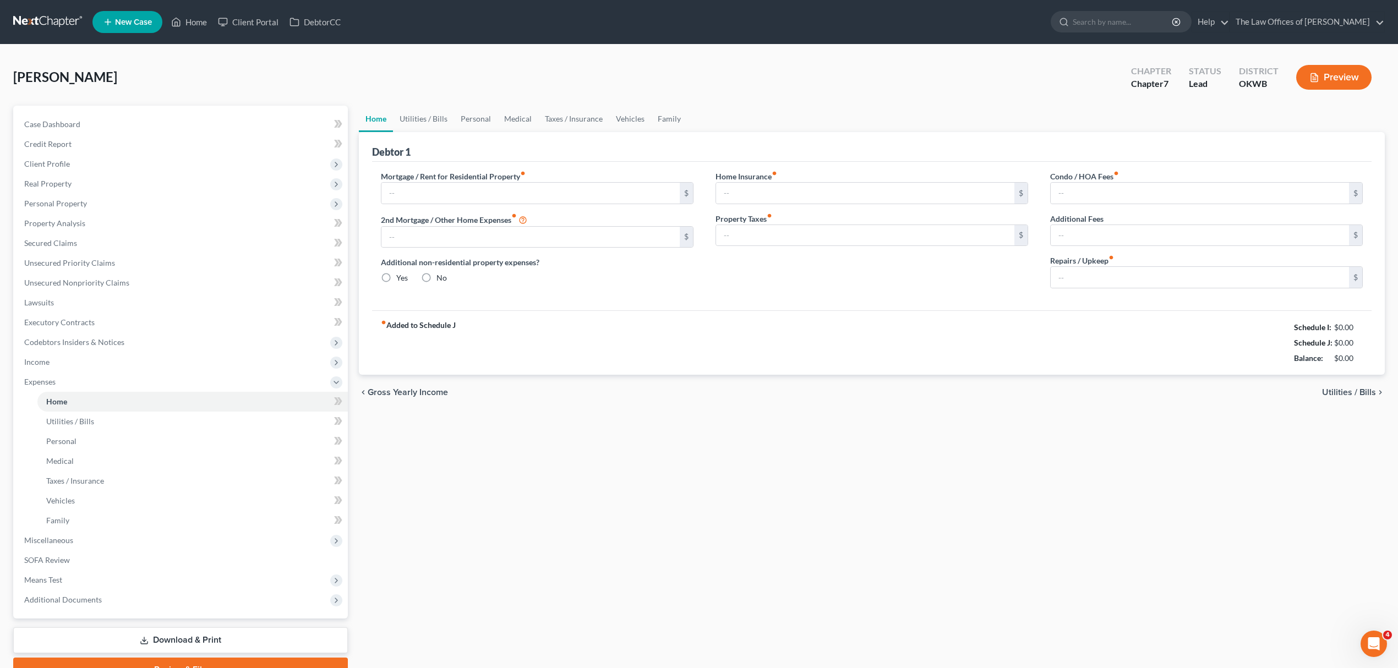
type input "0.00"
click at [437, 114] on link "Utilities / Bills" at bounding box center [423, 119] width 61 height 26
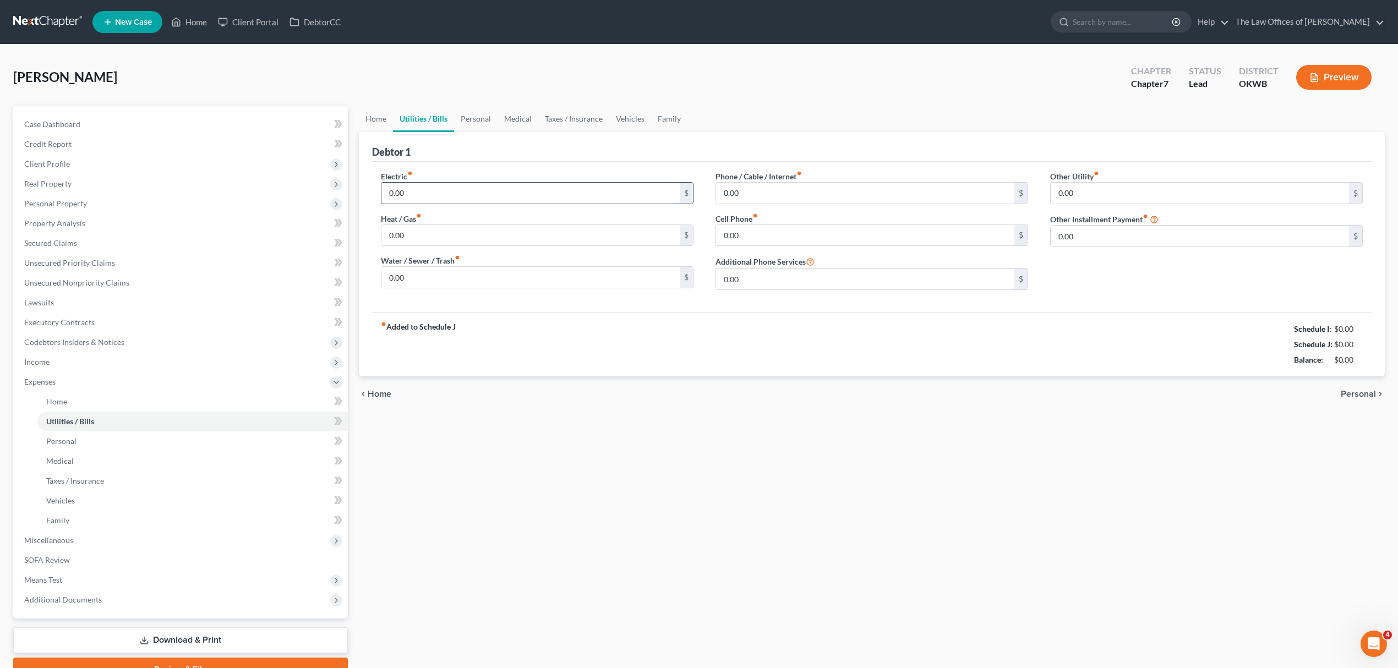
click at [431, 195] on input "0.00" at bounding box center [530, 193] width 298 height 21
type input "400"
type input "279"
click at [795, 195] on input "0.00" at bounding box center [865, 193] width 298 height 21
type input "200"
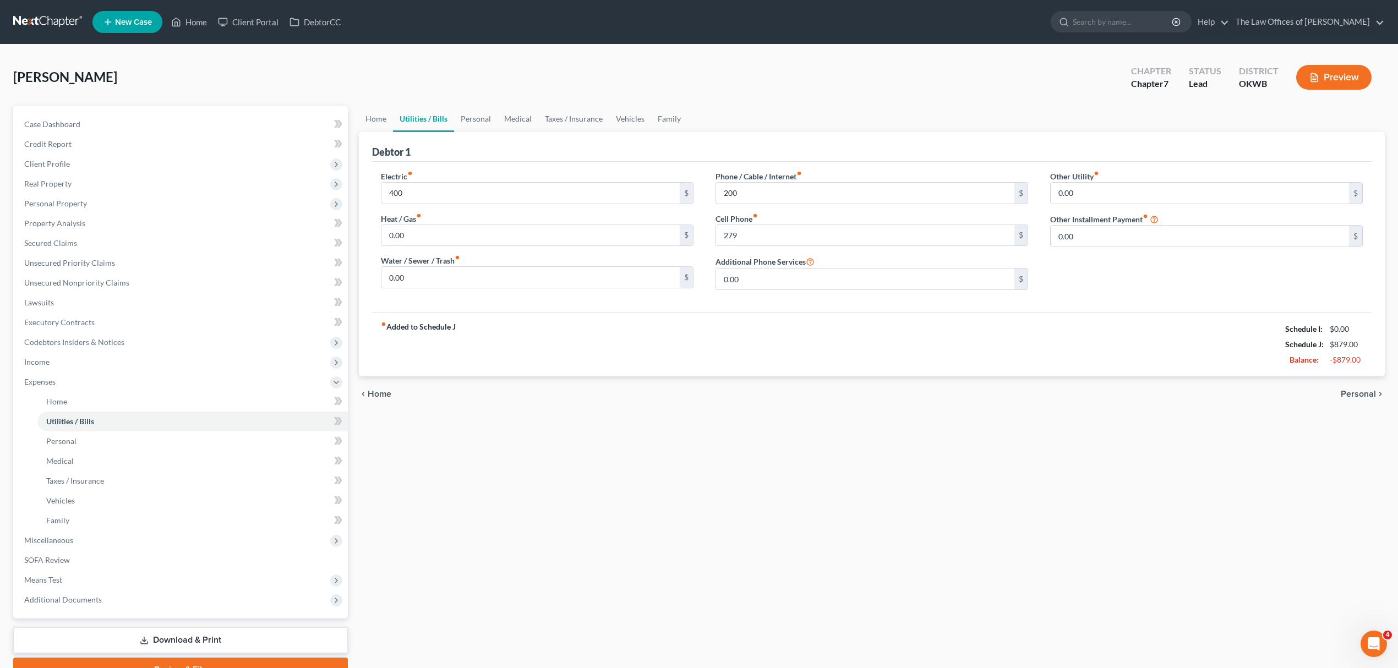
click at [933, 93] on div "[PERSON_NAME] Upgraded Chapter Chapter 7 Status Lead District OKWB Preview" at bounding box center [698, 82] width 1371 height 48
click at [109, 355] on span "Income" at bounding box center [181, 362] width 332 height 20
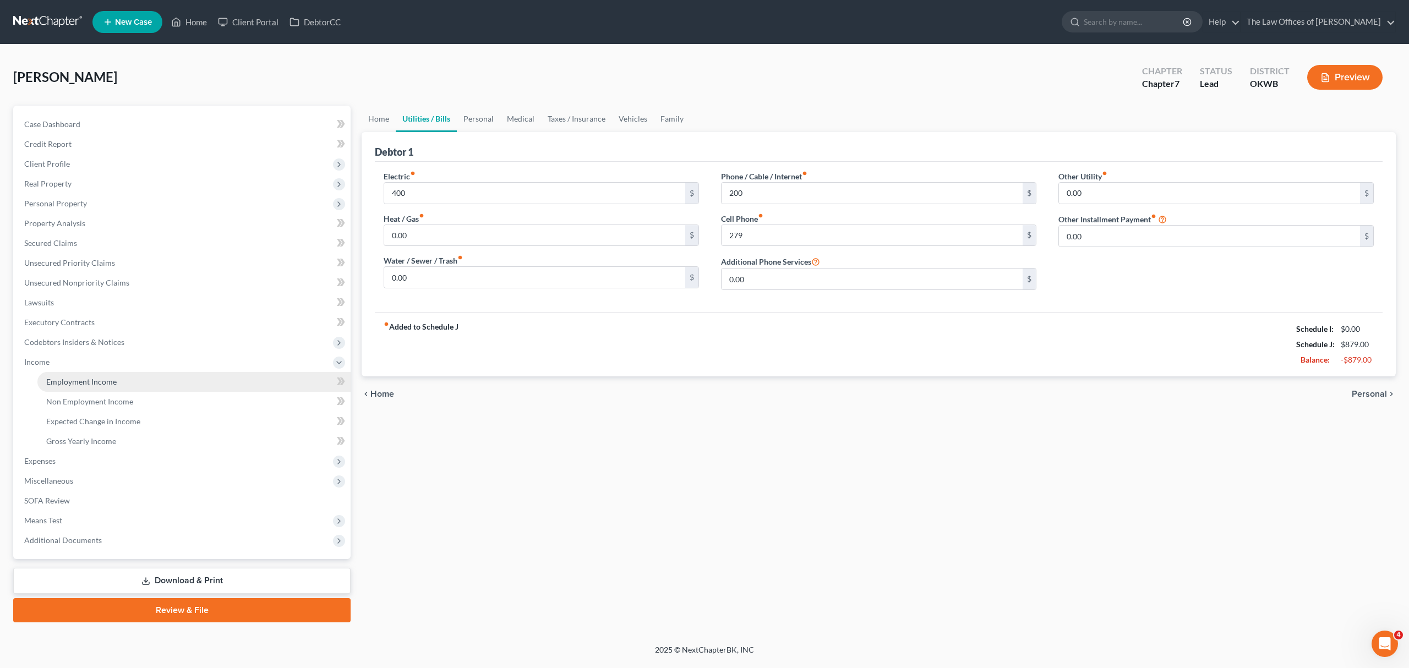
click at [119, 384] on link "Employment Income" at bounding box center [193, 382] width 313 height 20
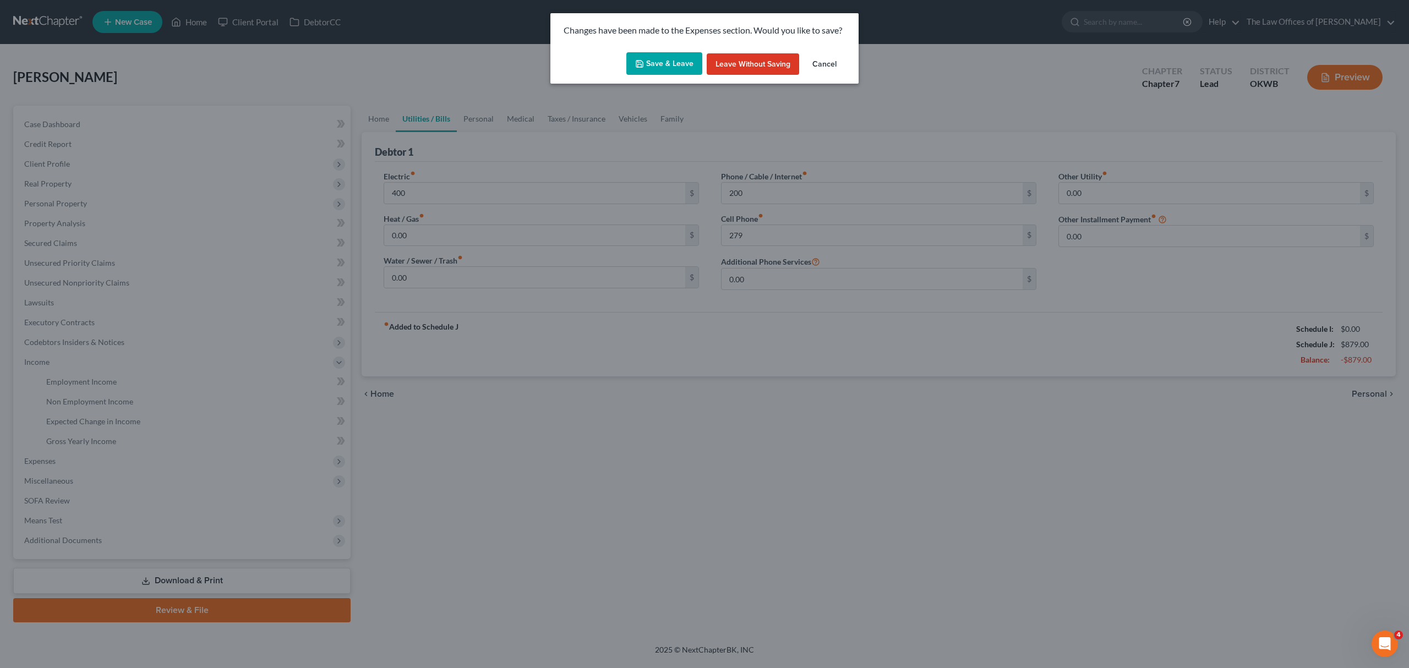
click at [674, 55] on button "Save & Leave" at bounding box center [664, 63] width 76 height 23
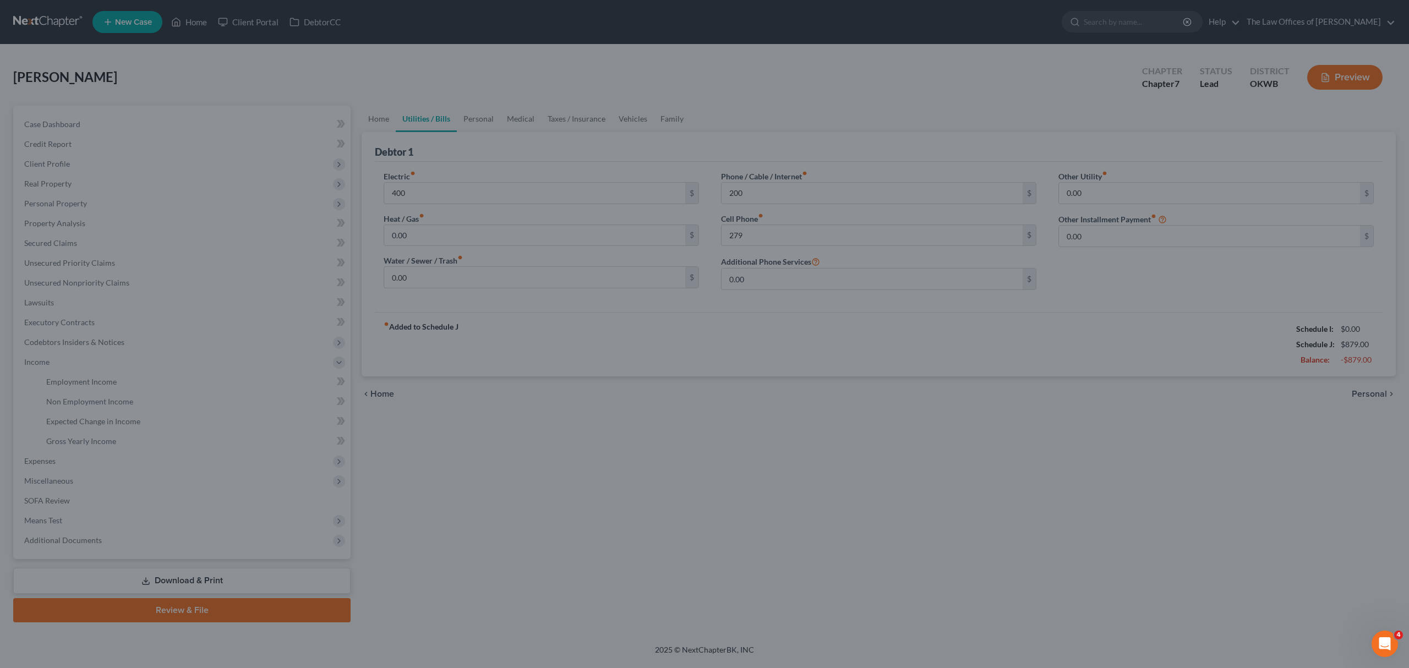
type input "400.00"
type input "200.00"
type input "279.00"
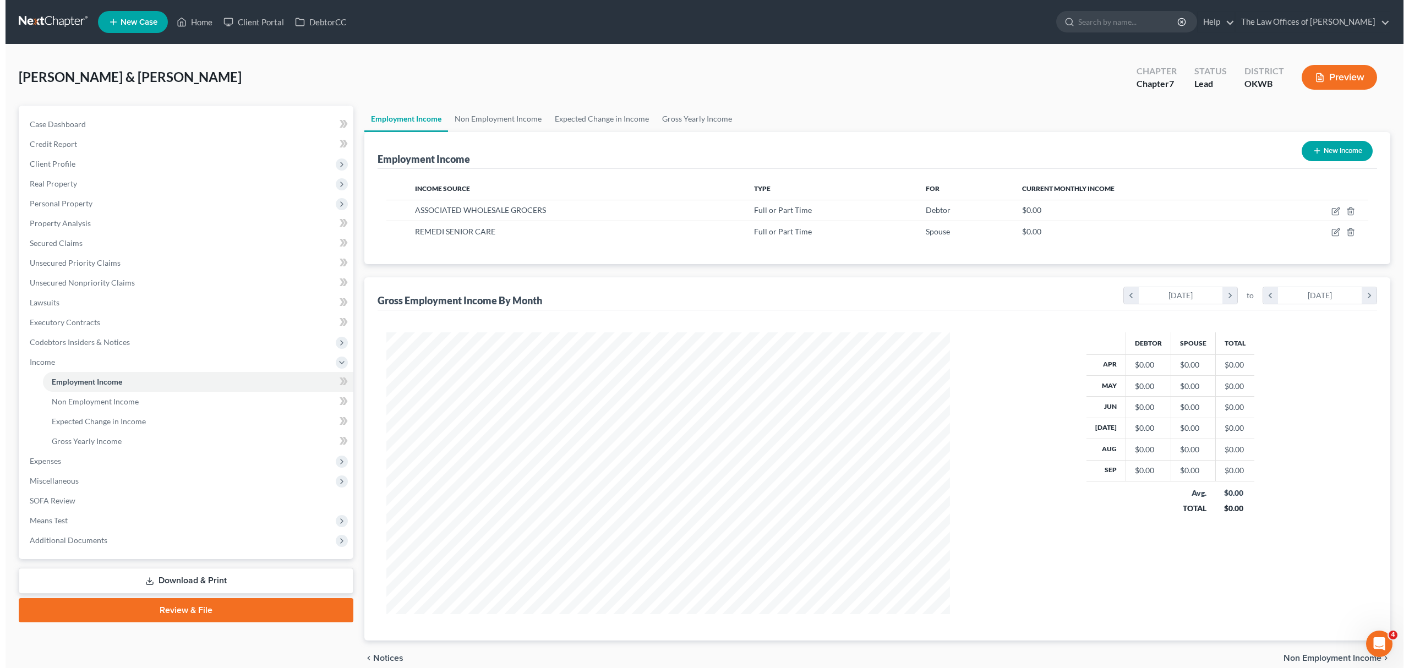
scroll to position [282, 585]
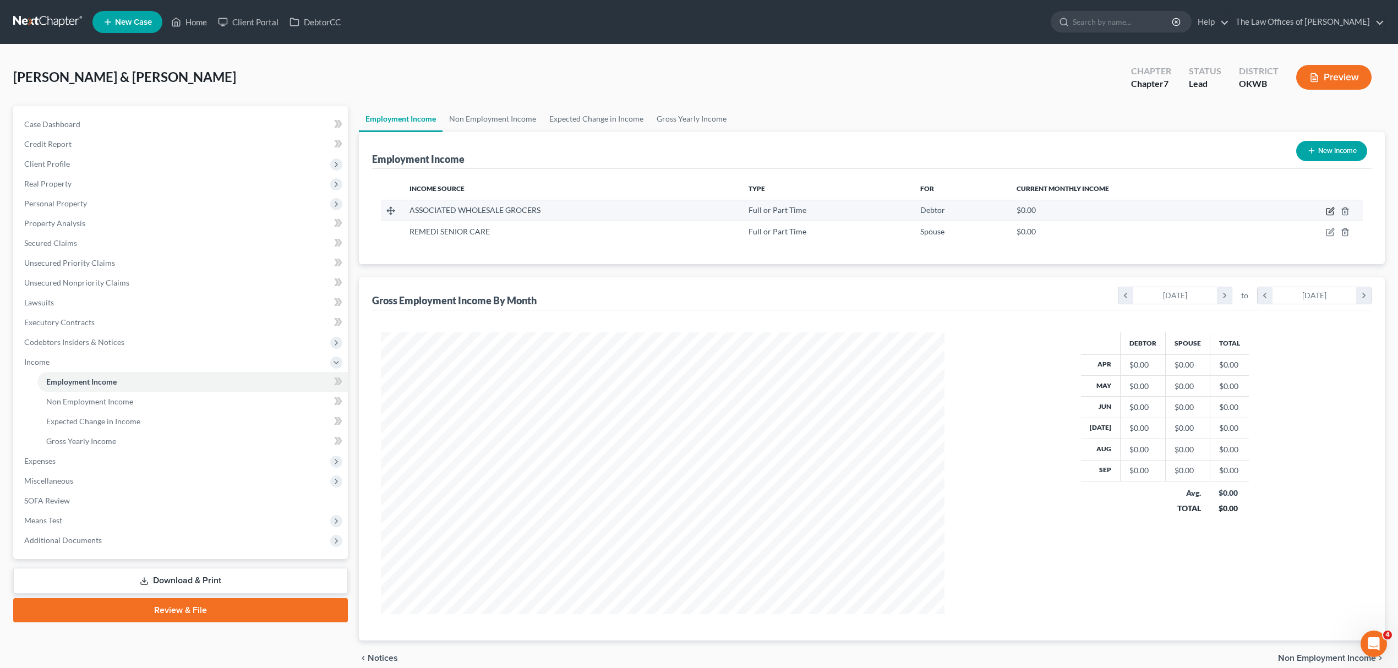
click at [1328, 209] on icon "button" at bounding box center [1330, 211] width 9 height 9
select select "0"
select select "37"
select select "0"
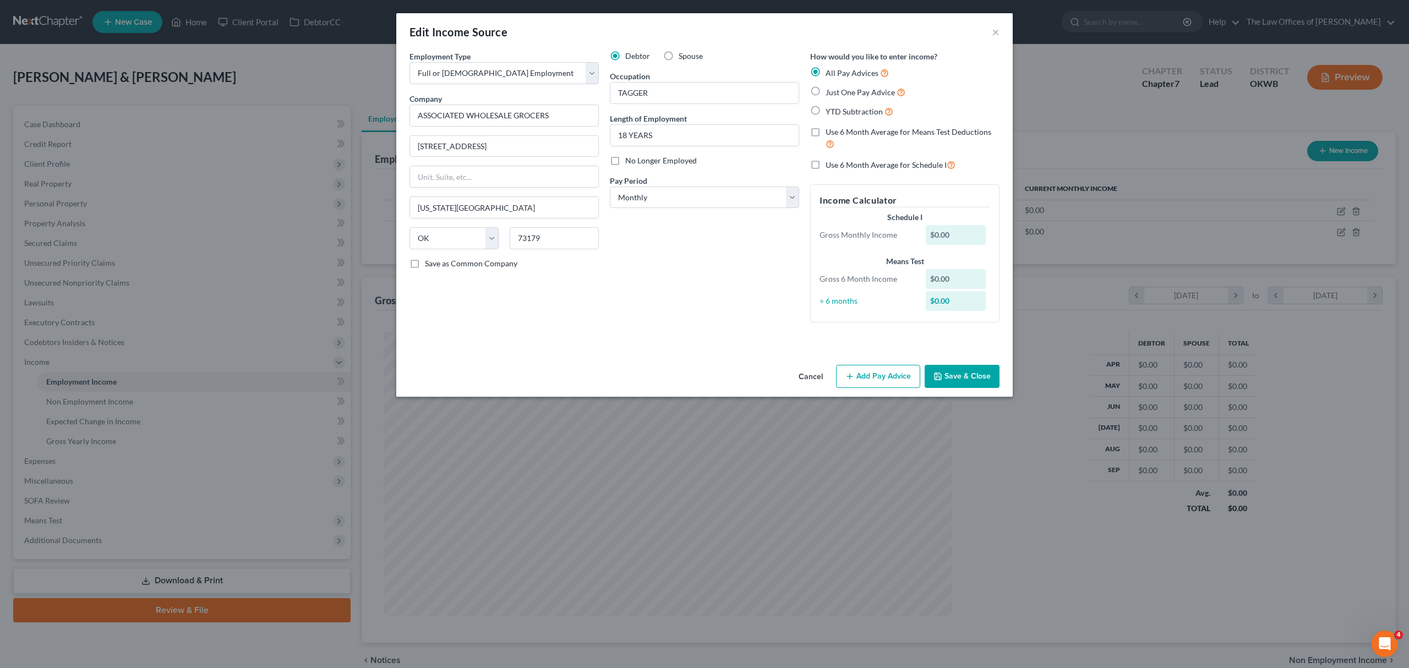
click at [847, 91] on span "Just One Pay Advice" at bounding box center [859, 91] width 69 height 9
click at [837, 91] on input "Just One Pay Advice" at bounding box center [833, 89] width 7 height 7
radio input "true"
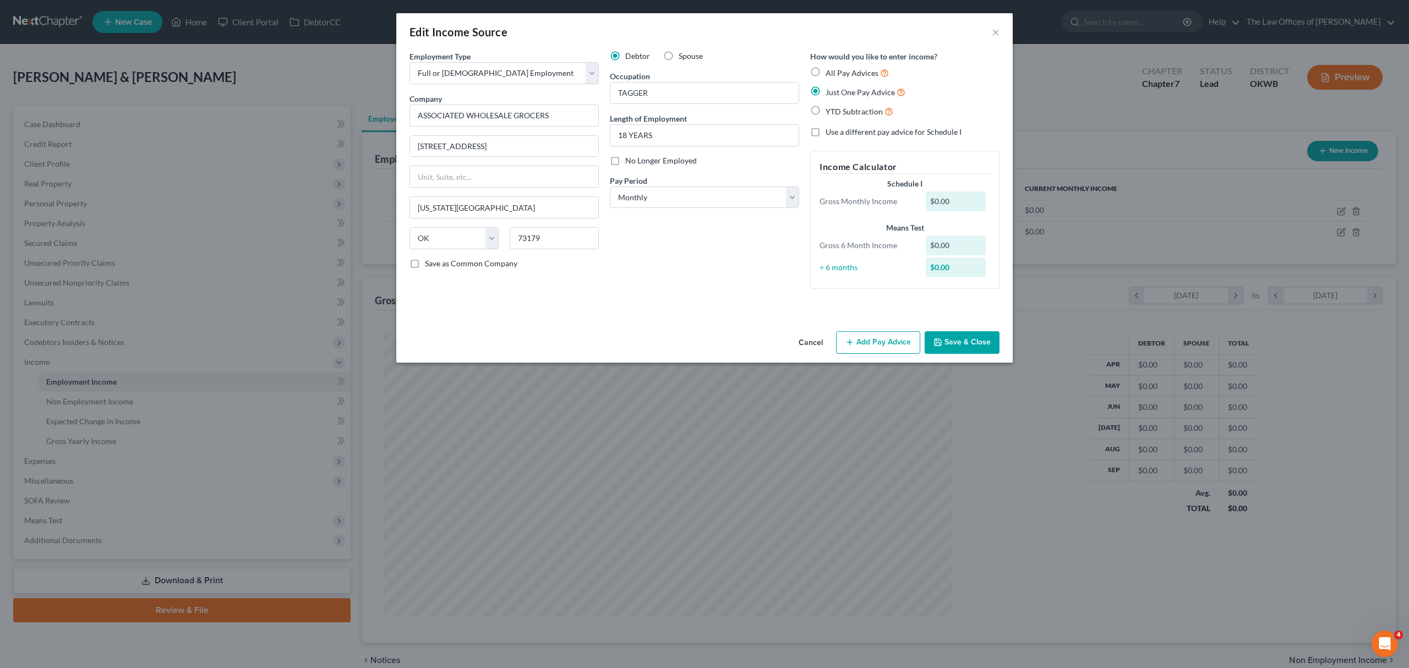
click at [877, 337] on button "Add Pay Advice" at bounding box center [878, 342] width 84 height 23
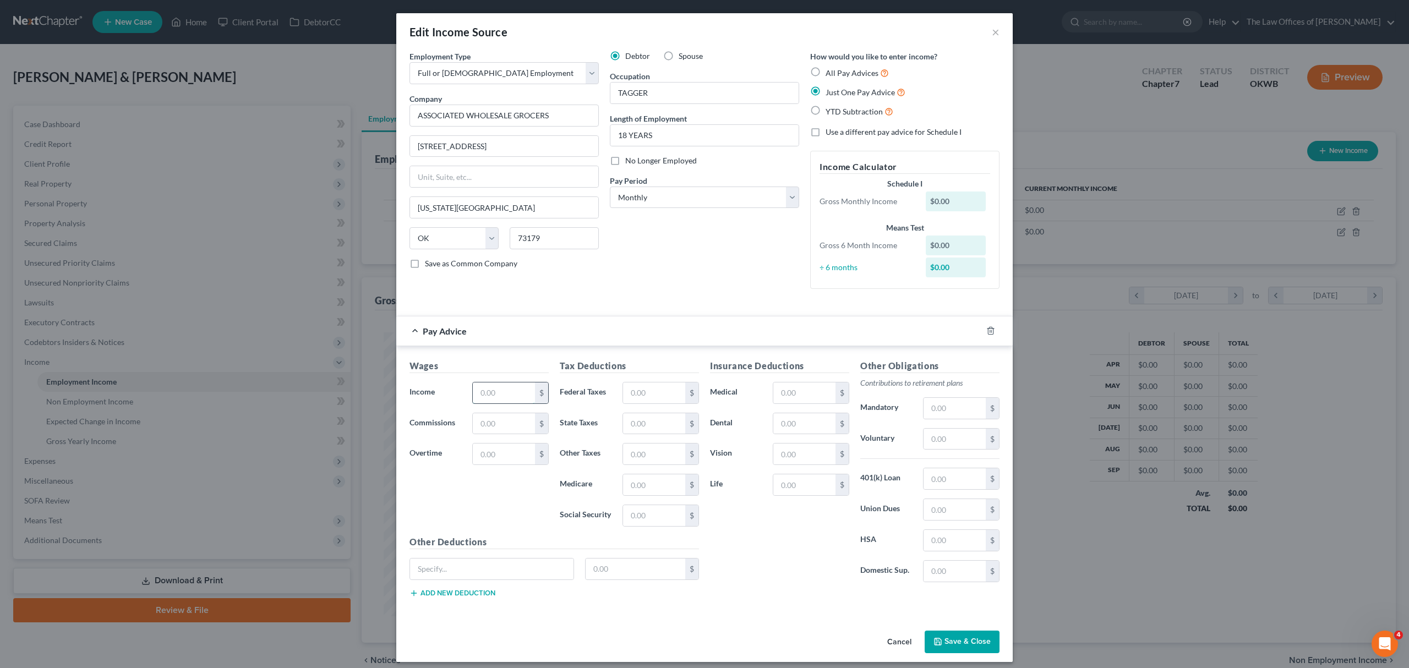
click at [518, 393] on input "text" at bounding box center [504, 392] width 62 height 21
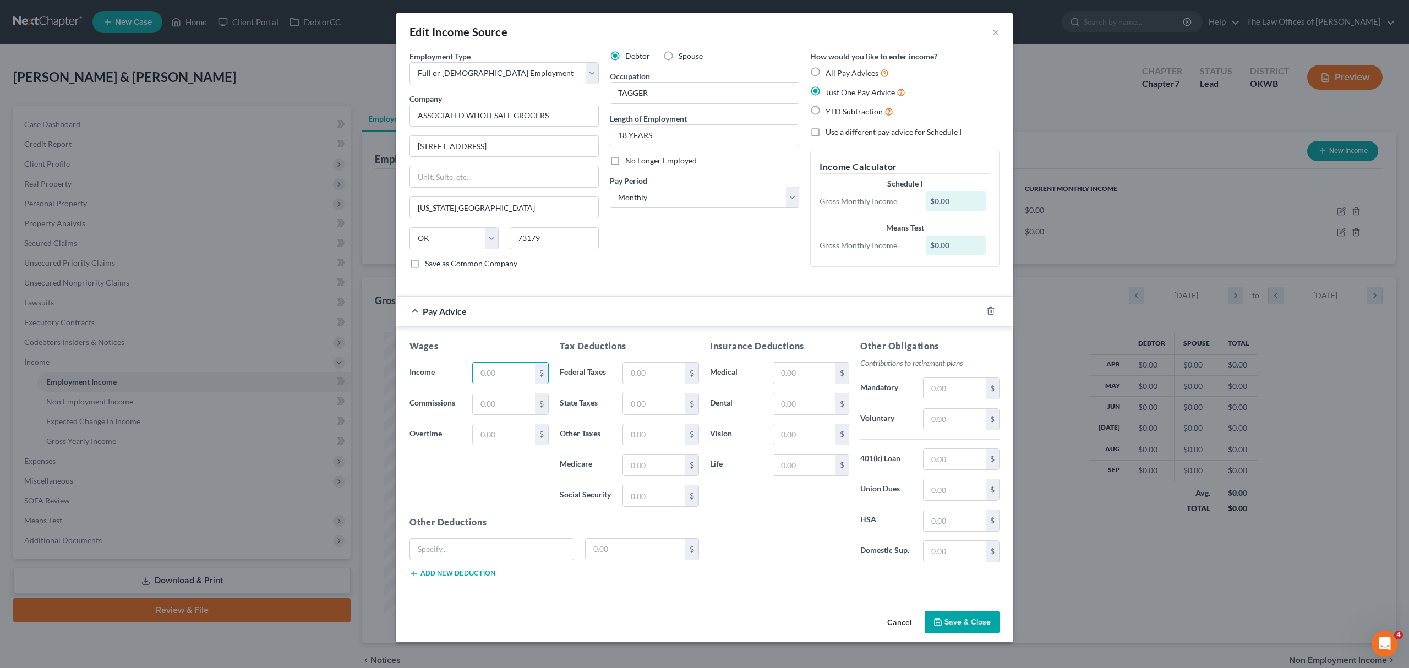
click at [841, 113] on span "YTD Subtraction" at bounding box center [853, 111] width 57 height 9
click at [837, 112] on input "YTD Subtraction" at bounding box center [833, 108] width 7 height 7
radio input "true"
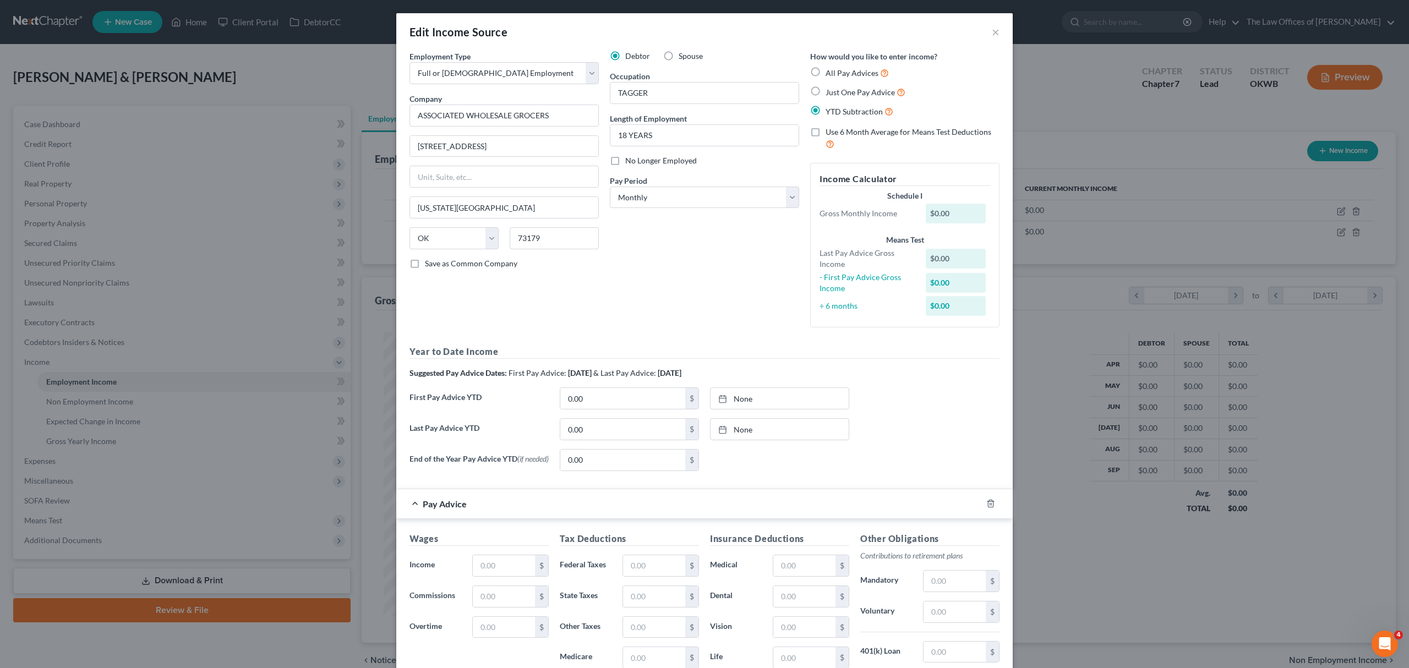
click at [582, 344] on div "Employment Type * Select Full or [DEMOGRAPHIC_DATA] Employment Self Employment …" at bounding box center [704, 265] width 601 height 429
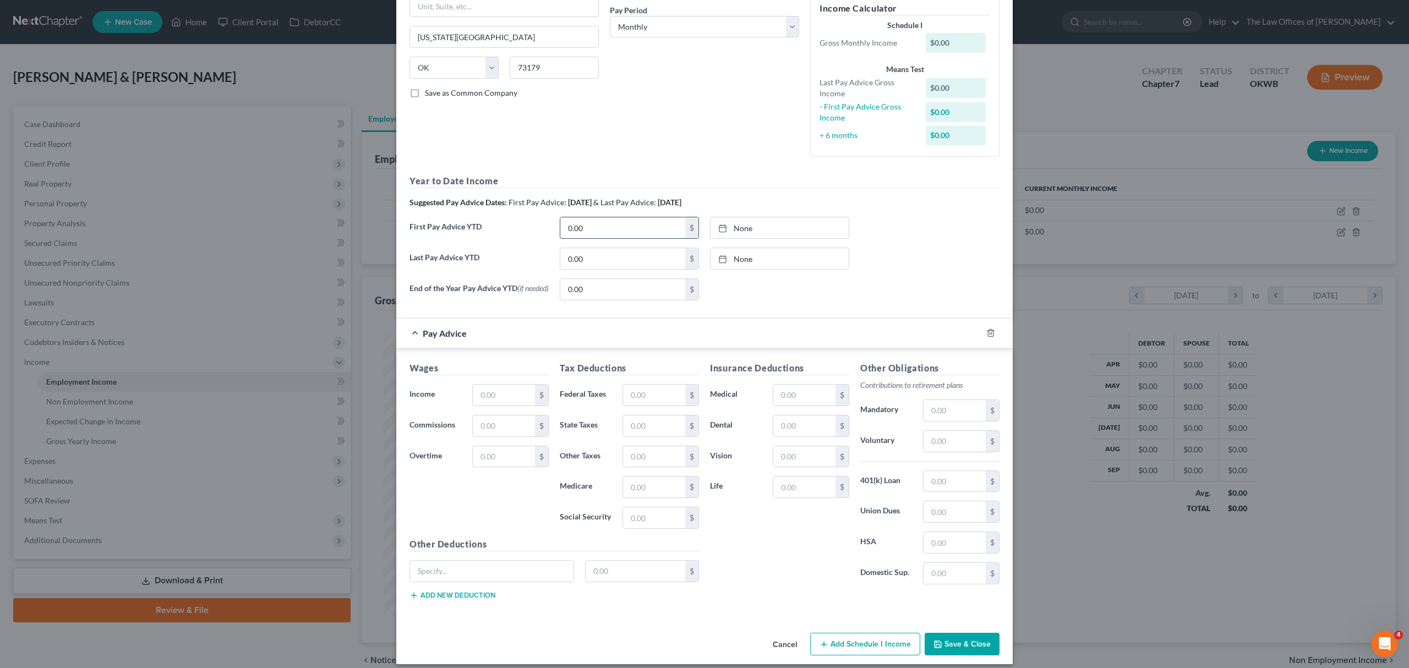
click at [602, 226] on input "0.00" at bounding box center [622, 227] width 125 height 21
type input "20,844"
click at [766, 212] on div "Year to Date Income Suggested Pay Advice Dates: First Pay Advice: [DATE] & Last…" at bounding box center [704, 241] width 590 height 134
type input "[DATE]"
click at [764, 218] on link "[DATE]" at bounding box center [779, 227] width 138 height 21
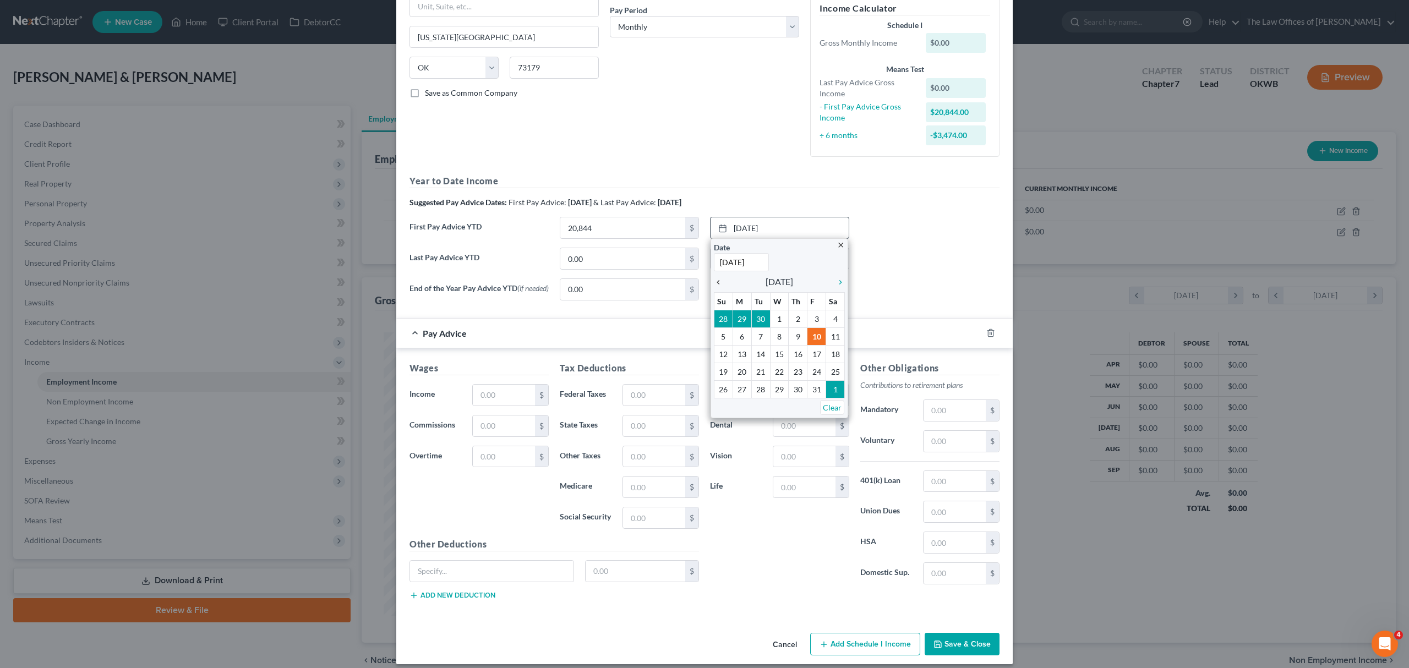
click at [714, 282] on icon "chevron_left" at bounding box center [721, 282] width 14 height 9
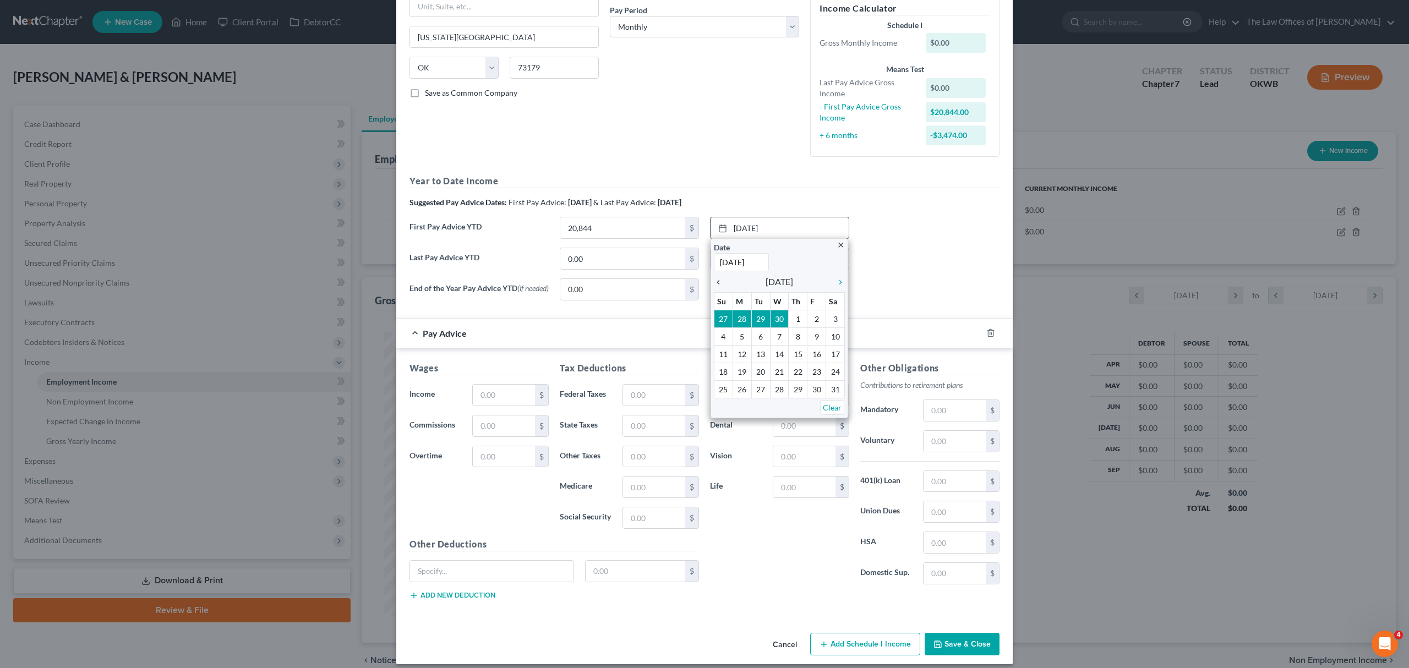
click at [714, 282] on icon "chevron_left" at bounding box center [721, 282] width 14 height 9
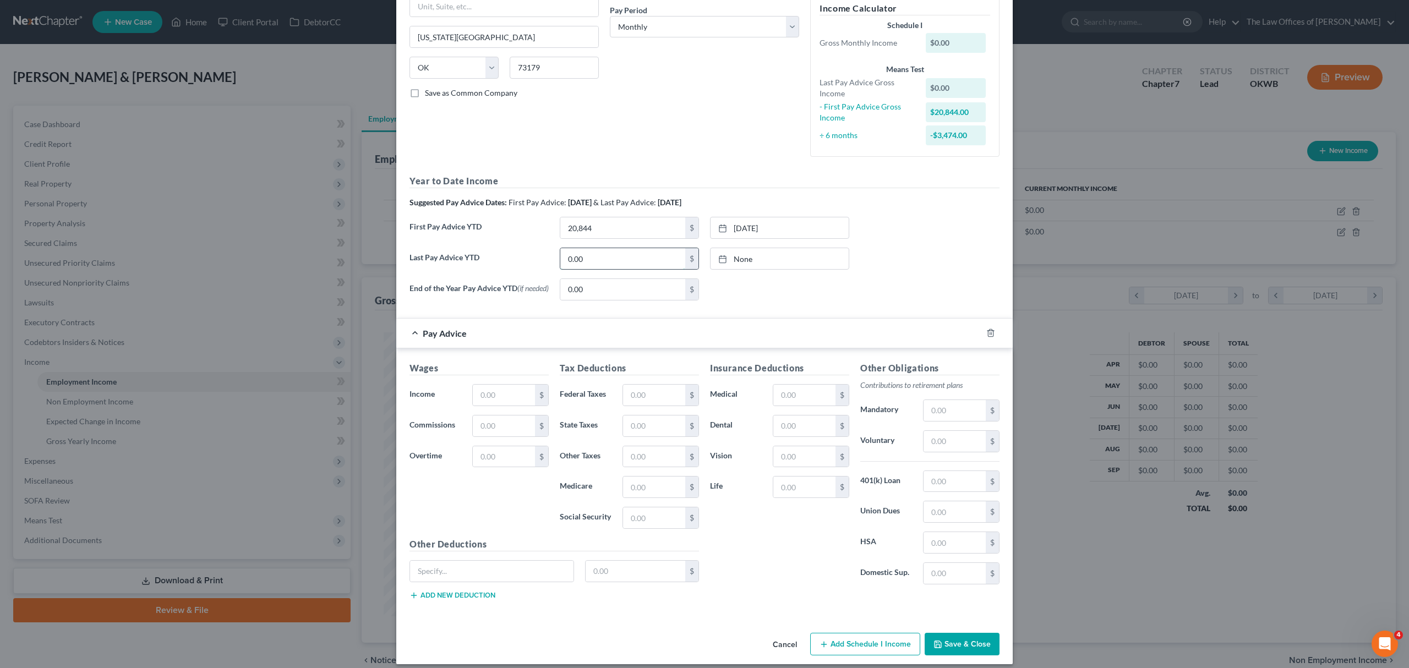
click at [575, 256] on input "0.00" at bounding box center [622, 258] width 125 height 21
click at [623, 267] on input "0.00" at bounding box center [622, 258] width 125 height 21
drag, startPoint x: 623, startPoint y: 267, endPoint x: 511, endPoint y: 243, distance: 114.2
click at [511, 243] on div "Year to Date Income Suggested Pay Advice Dates: First Pay Advice: [DATE] & Last…" at bounding box center [704, 241] width 590 height 134
type input "50,083"
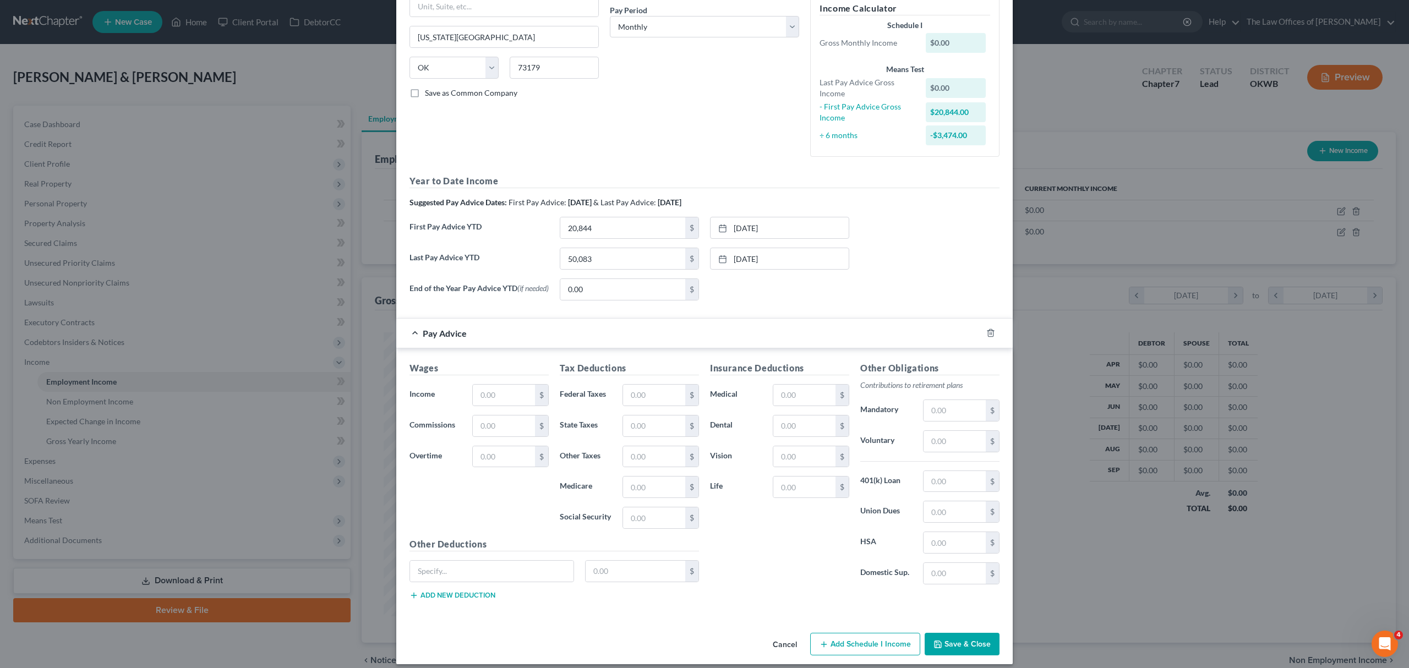
type input "[DATE]"
click at [722, 259] on div at bounding box center [725, 258] width 15 height 9
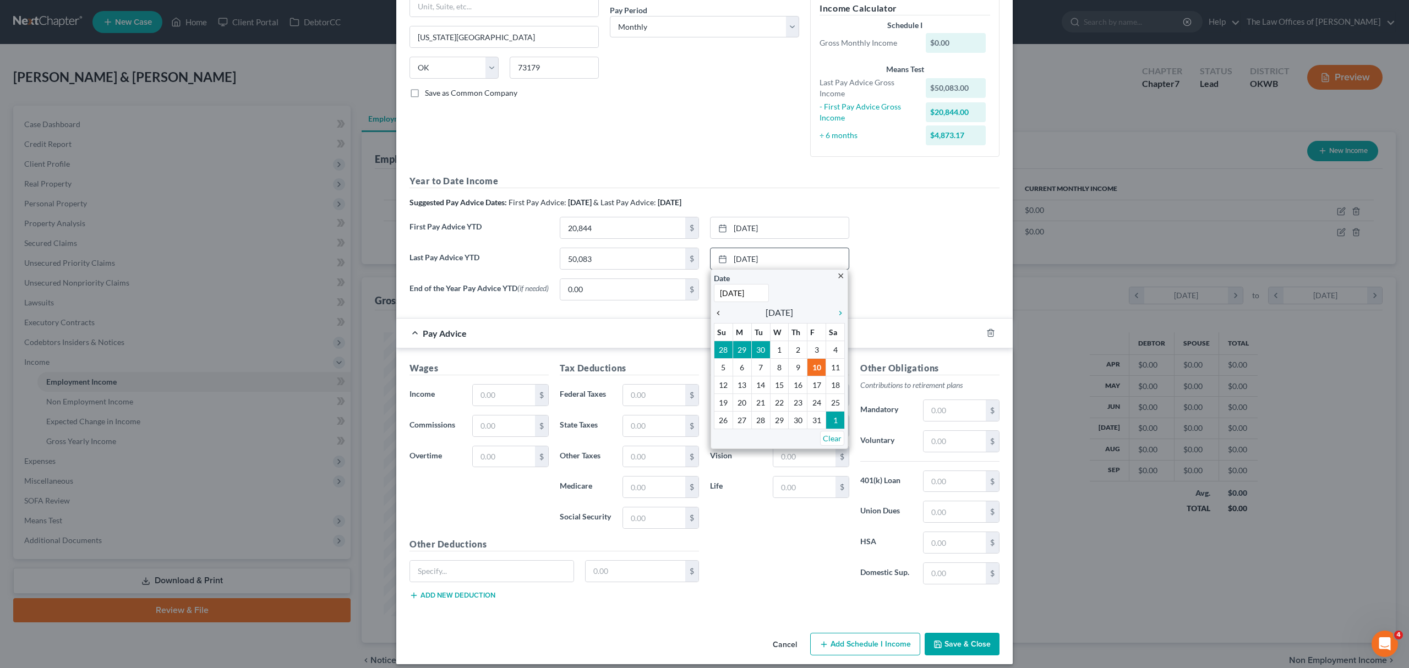
click at [714, 315] on icon "chevron_left" at bounding box center [721, 313] width 14 height 9
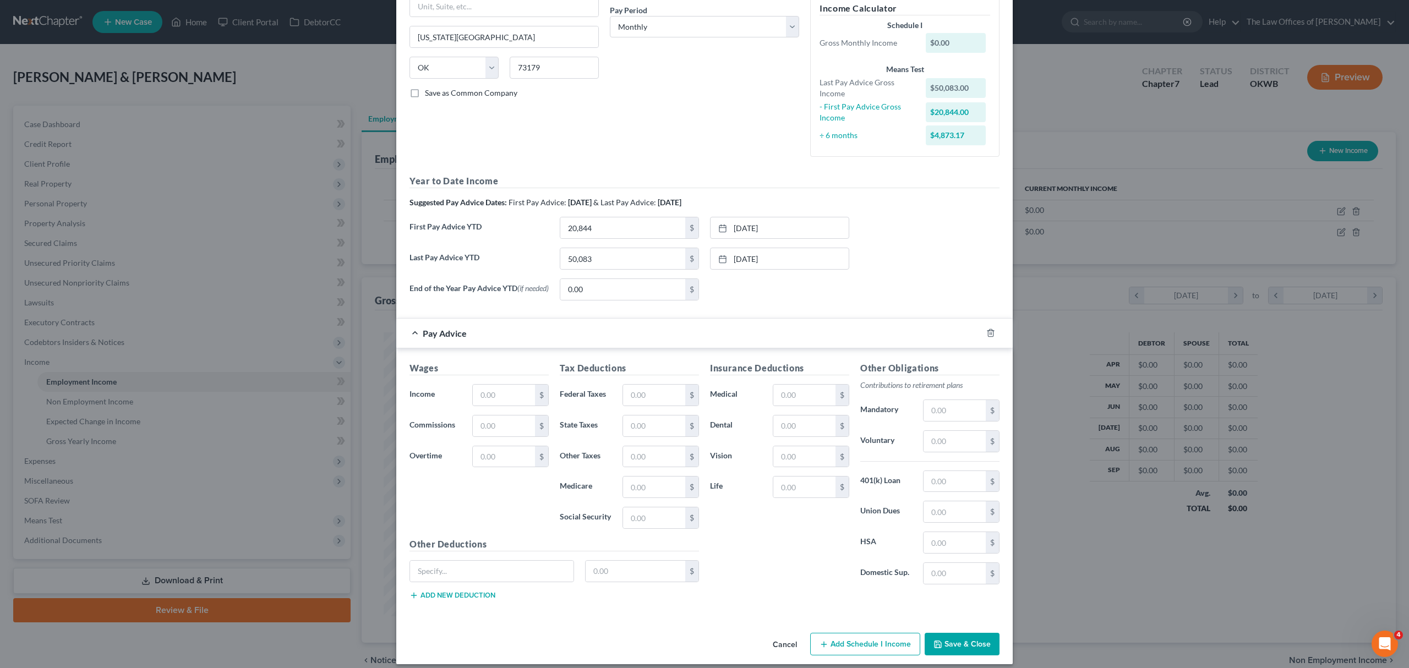
scroll to position [0, 0]
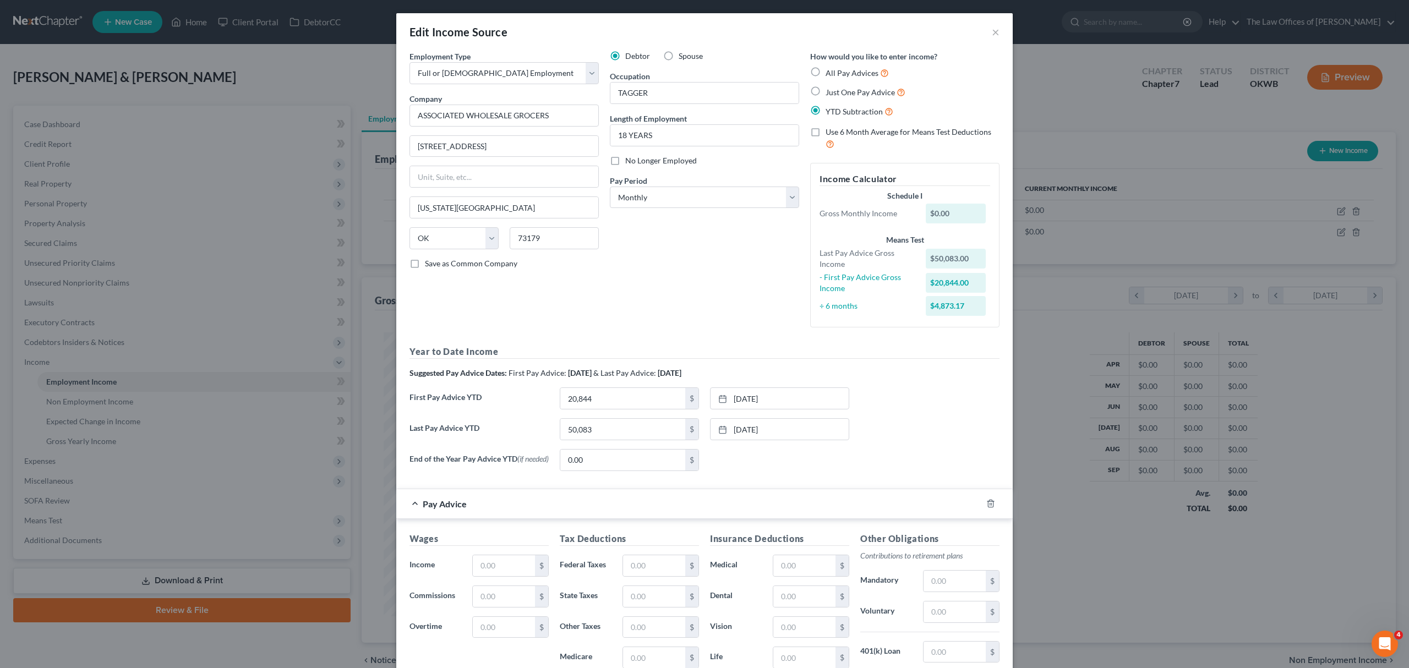
click at [825, 132] on label "Use 6 Month Average for Means Test Deductions" at bounding box center [912, 139] width 174 height 24
click at [830, 132] on input "Use 6 Month Average for Means Test Deductions" at bounding box center [833, 130] width 7 height 7
checkbox input "true"
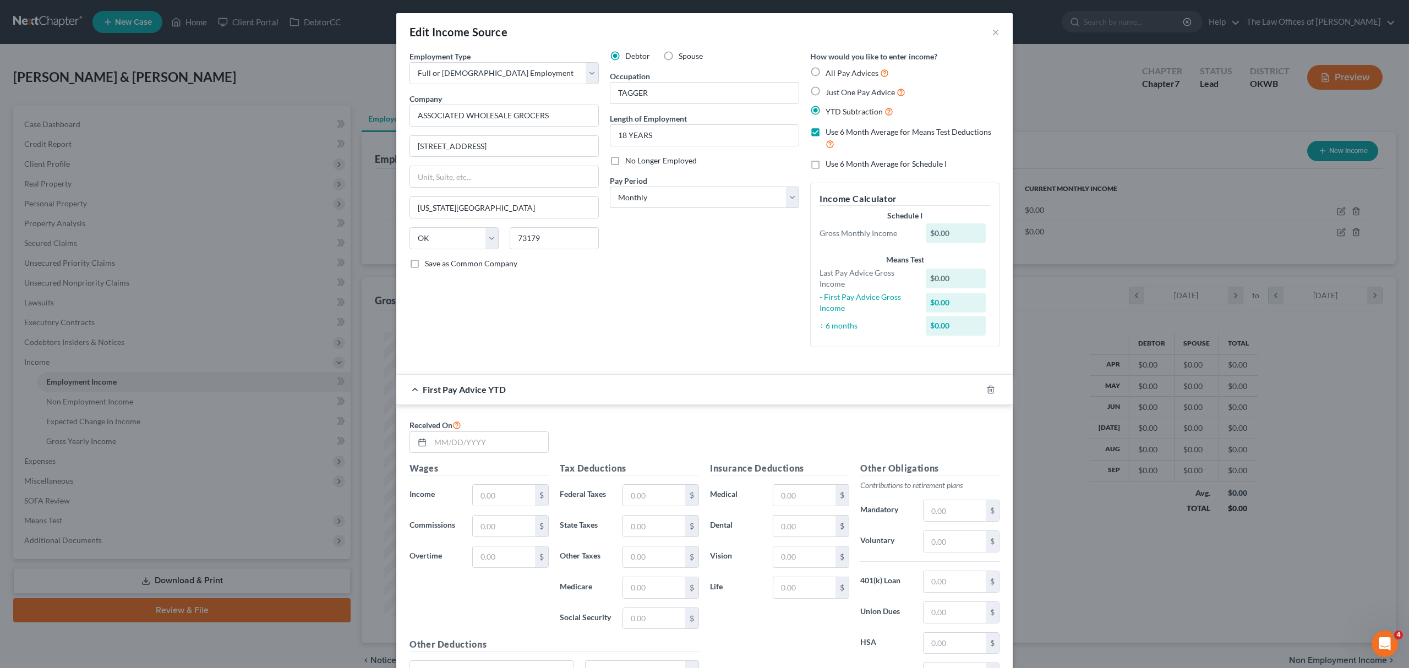
scroll to position [171, 0]
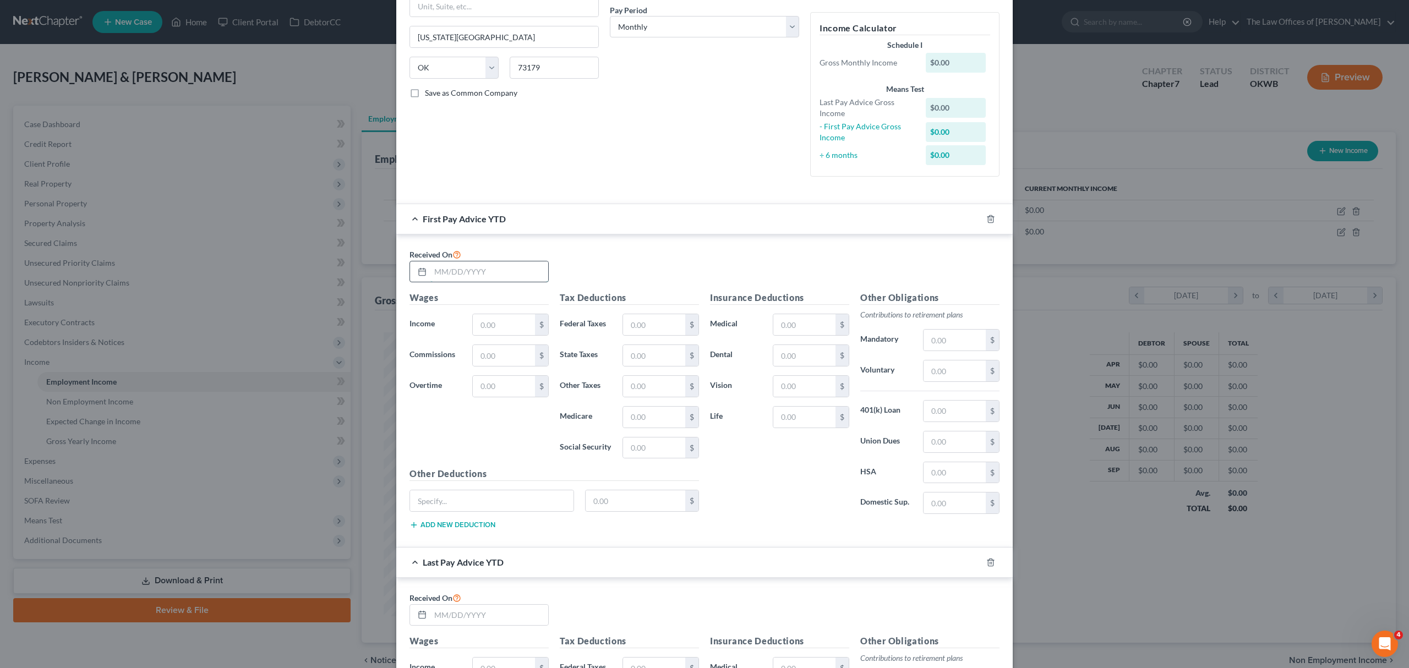
click at [472, 277] on input "text" at bounding box center [489, 271] width 118 height 21
type input "[DATE]"
click at [482, 326] on input "text" at bounding box center [504, 324] width 62 height 21
type input "20,844"
click at [662, 324] on input "text" at bounding box center [654, 324] width 62 height 21
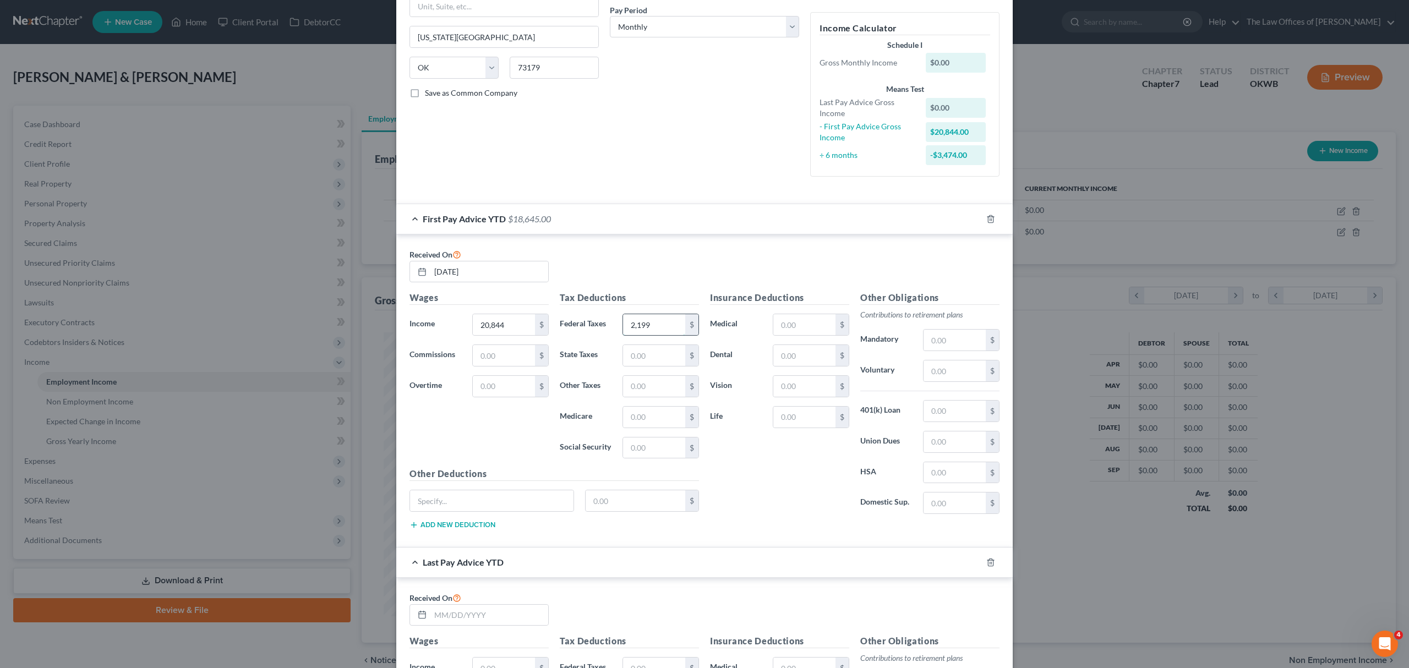
type input "2,199"
type input "849"
type input "302"
type input "1,292"
click at [438, 623] on input "text" at bounding box center [489, 615] width 118 height 21
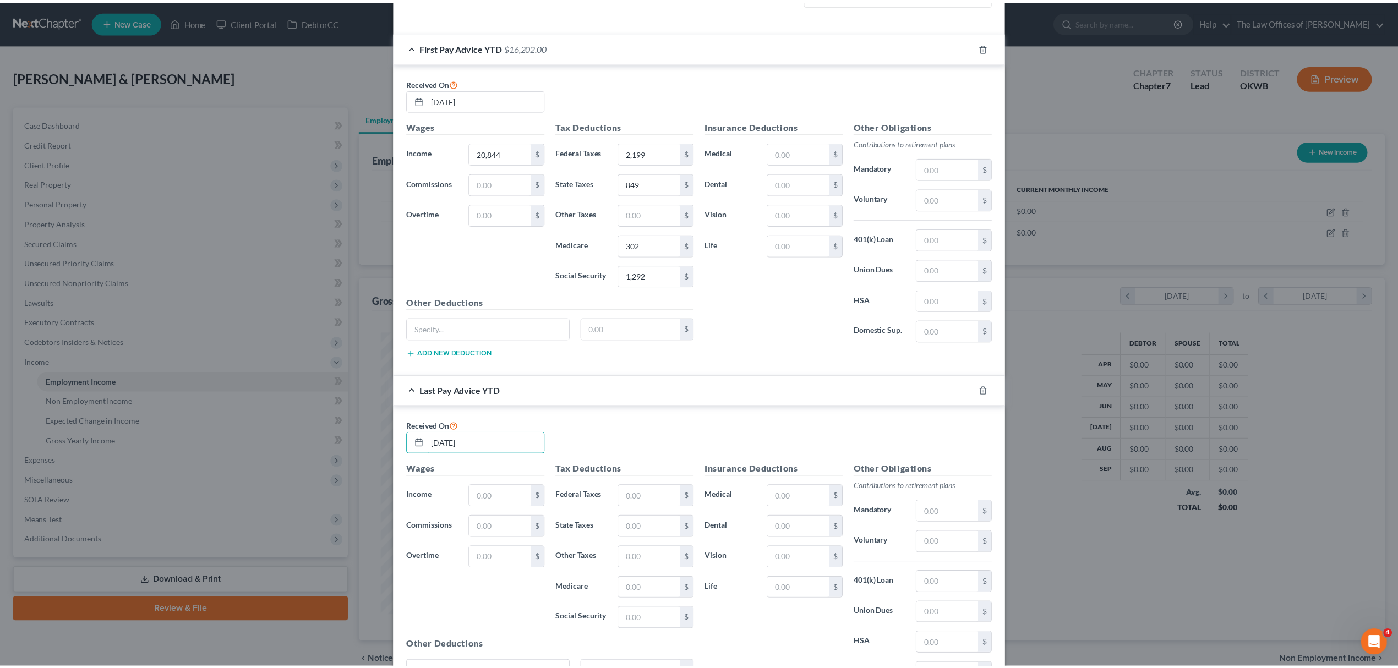
scroll to position [461, 0]
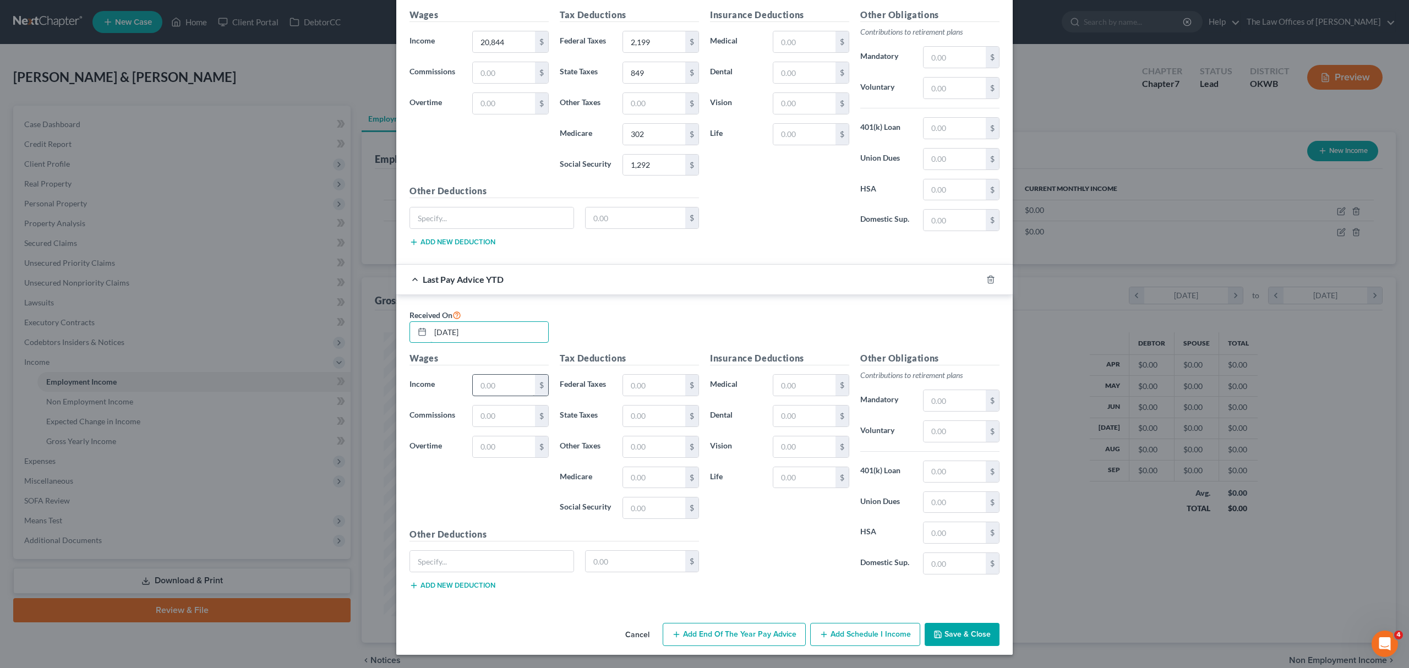
type input "[DATE]"
click at [495, 376] on input "text" at bounding box center [504, 385] width 62 height 21
type input "50,083"
click at [656, 390] on input "text" at bounding box center [654, 385] width 62 height 21
type input "4,998"
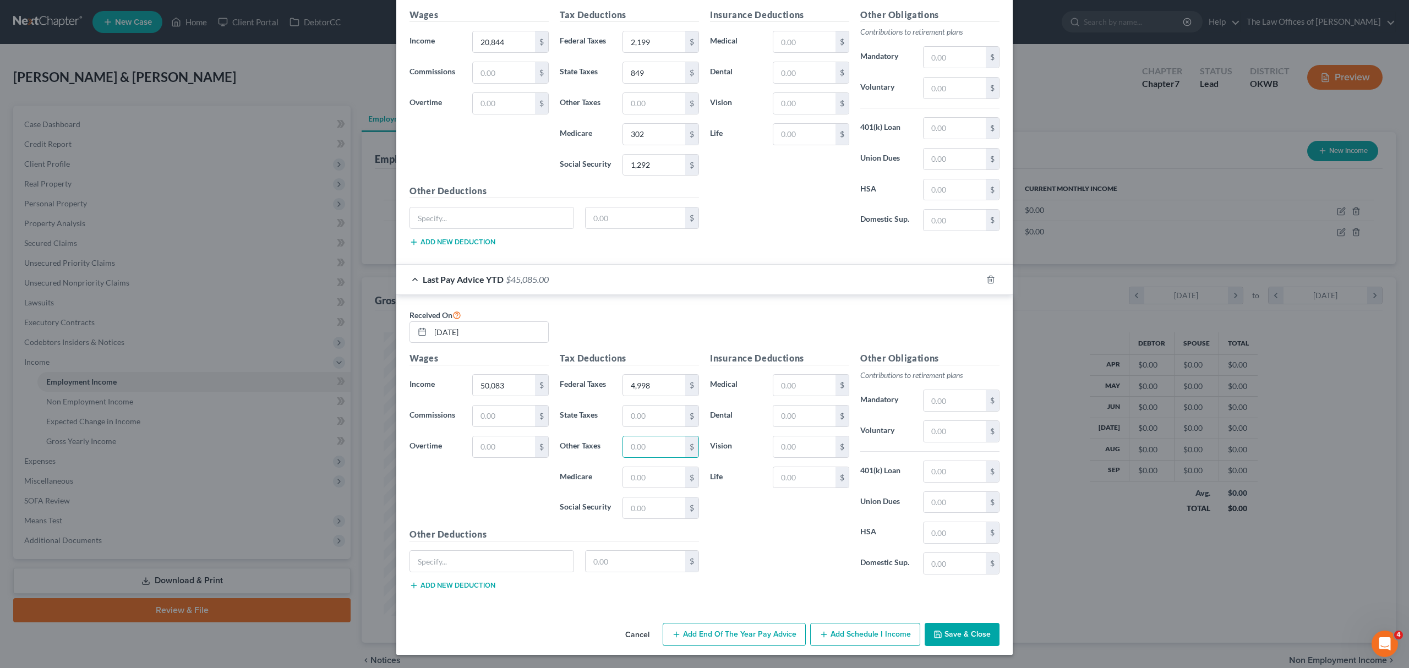
click at [650, 427] on div "Tax Deductions Federal Taxes 4,998 $ State Taxes $ Other Taxes $ Medicare $ Soc…" at bounding box center [629, 440] width 150 height 176
click at [650, 416] on input "text" at bounding box center [654, 416] width 62 height 21
type input "2,013"
type input "726"
type input "3,105"
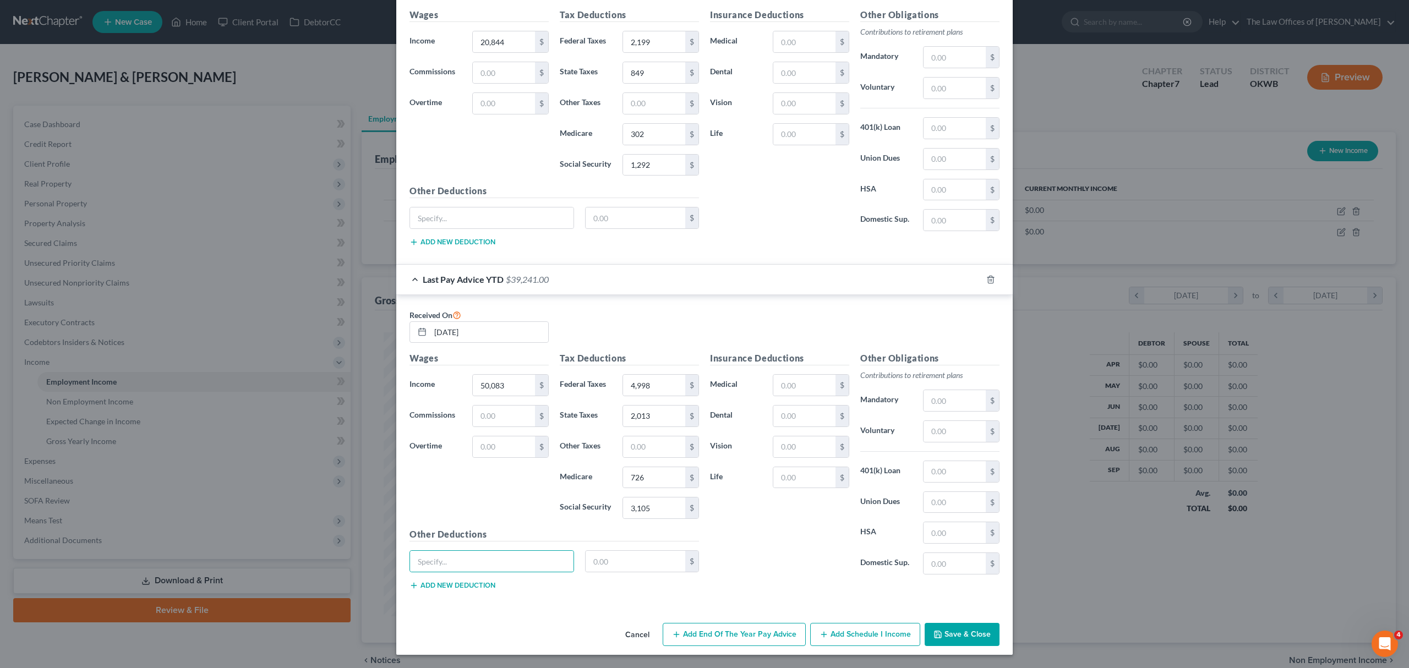
click at [962, 632] on button "Save & Close" at bounding box center [961, 634] width 75 height 23
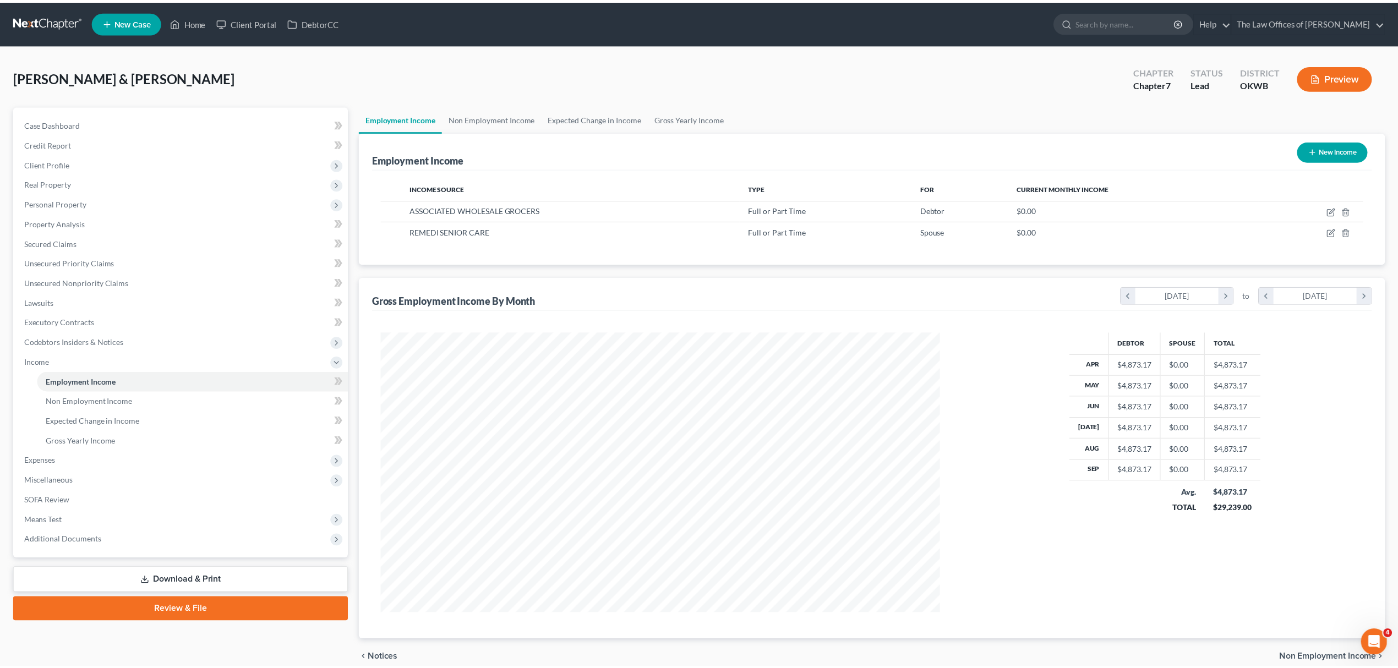
scroll to position [549963, 549659]
